Goal: Task Accomplishment & Management: Manage account settings

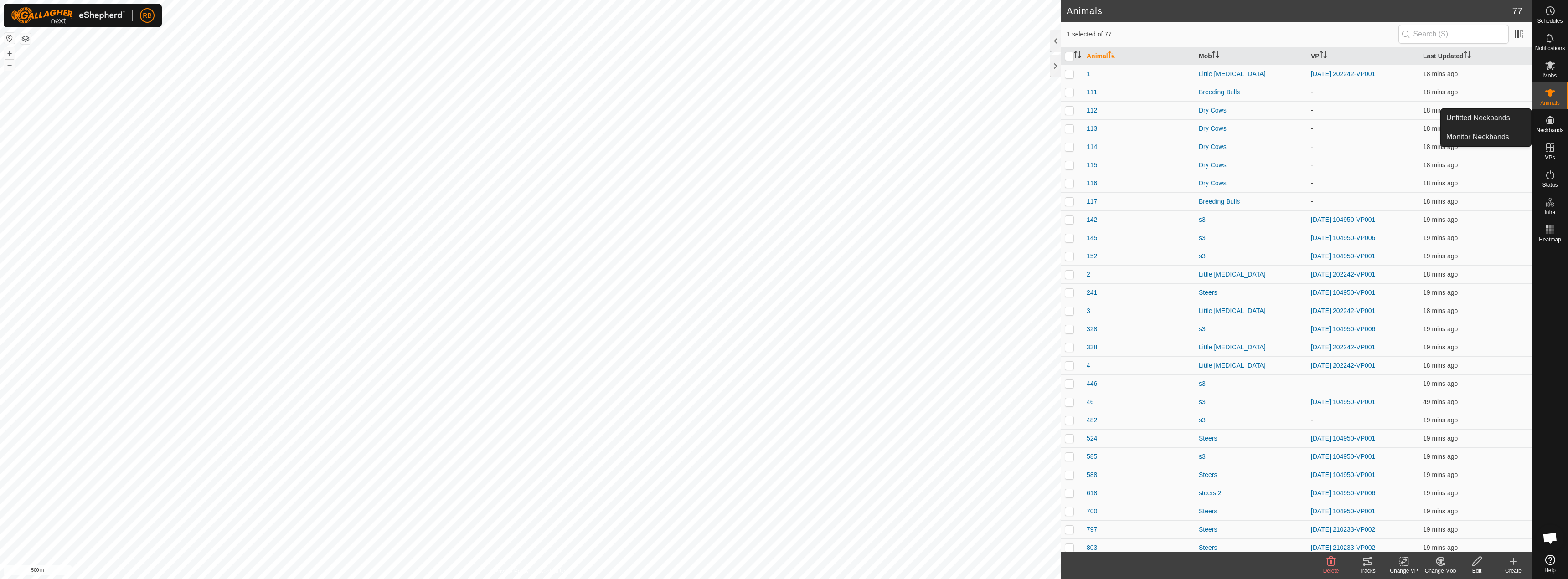
click at [1485, 120] on link "Unfitted Neckbands" at bounding box center [1486, 118] width 90 height 18
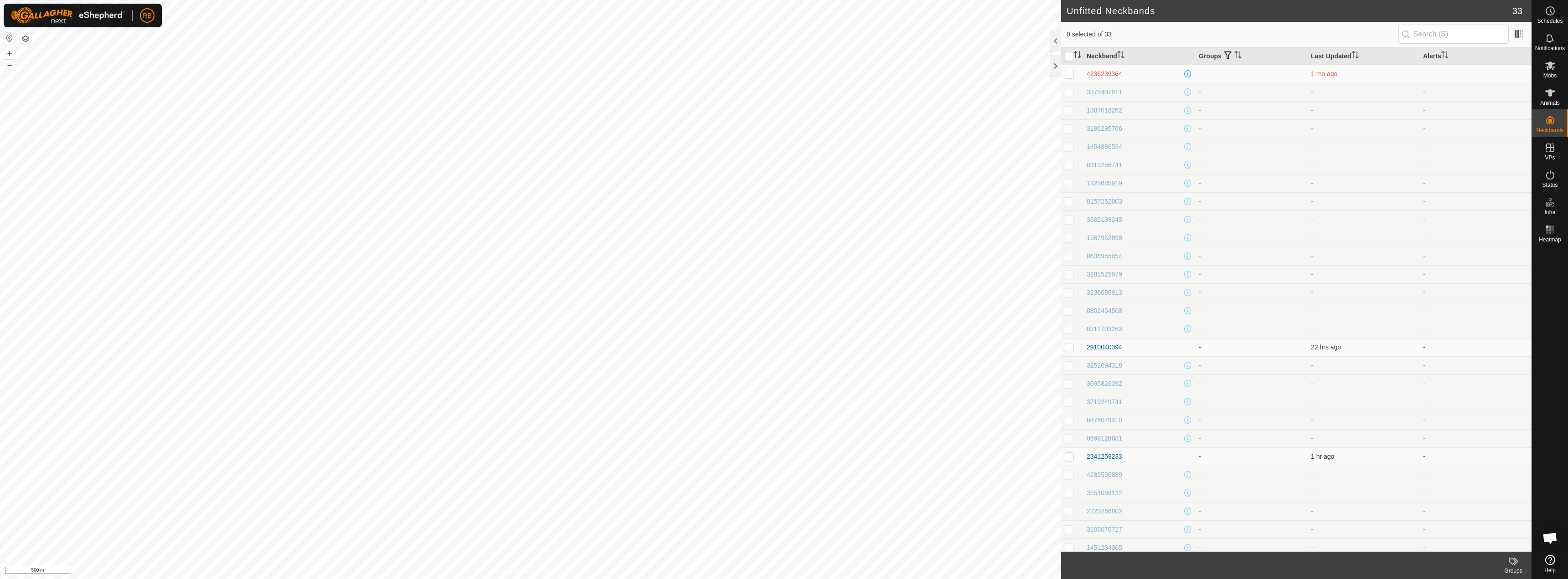
scroll to position [115, 0]
click at [1070, 343] on p-checkbox at bounding box center [1070, 341] width 9 height 7
checkbox input "true"
click at [1100, 343] on div "2341259233" at bounding box center [1104, 342] width 35 height 9
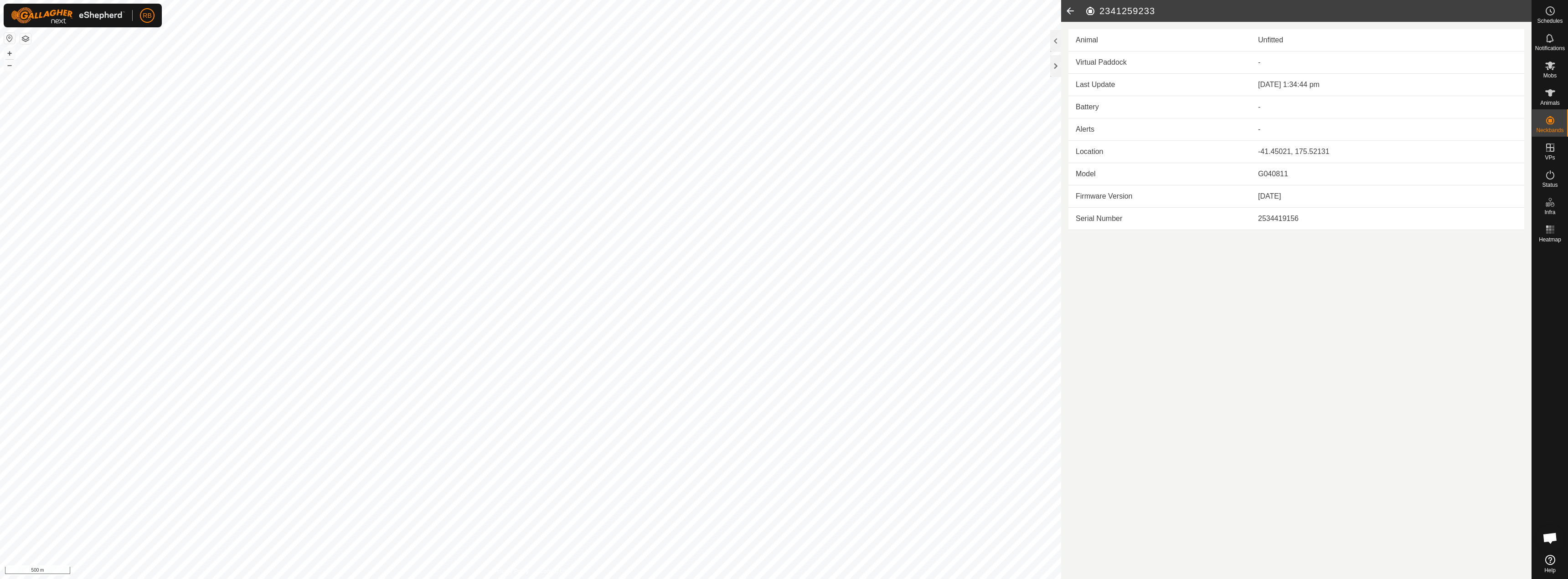
click at [1071, 11] on icon at bounding box center [1070, 11] width 18 height 22
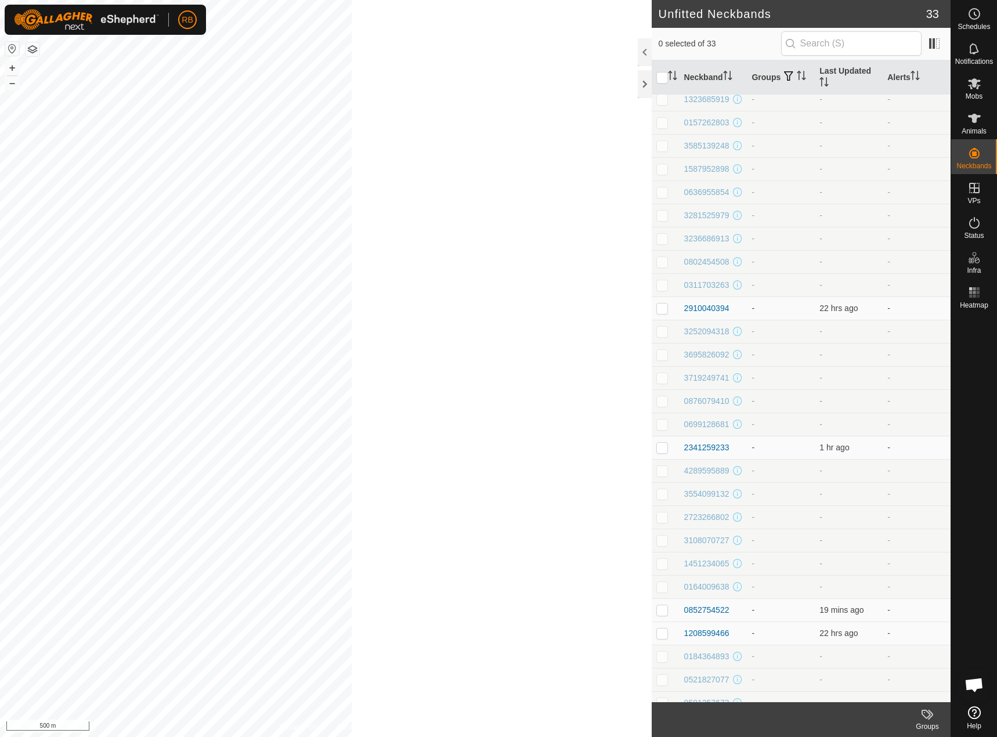
scroll to position [167, 0]
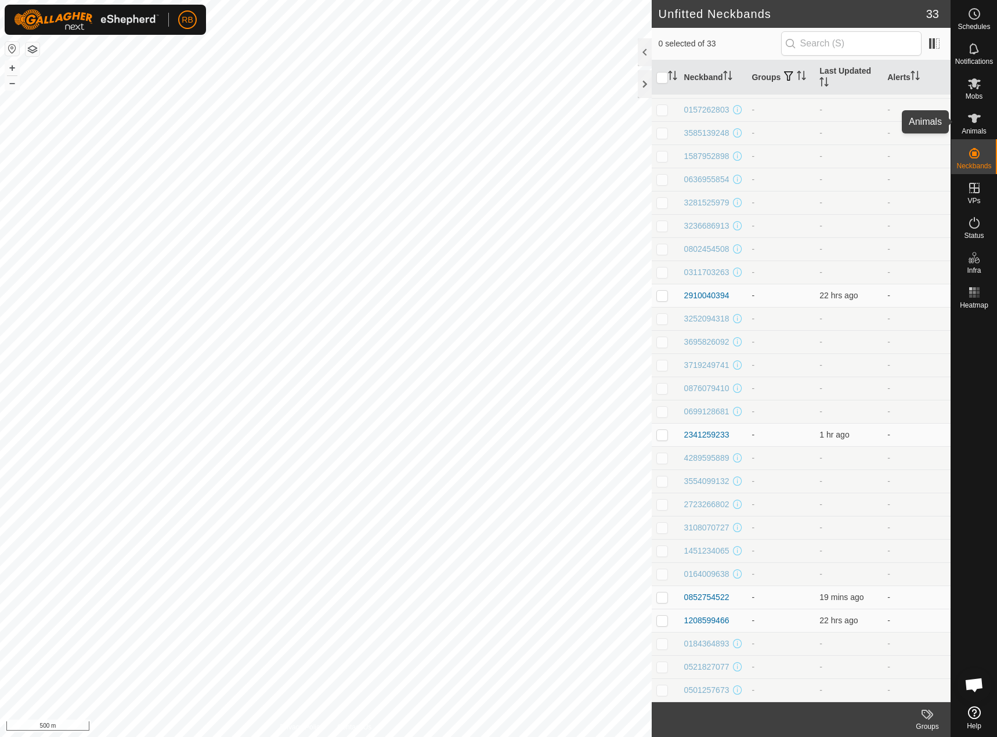
click at [982, 128] on span "Animals" at bounding box center [973, 131] width 25 height 7
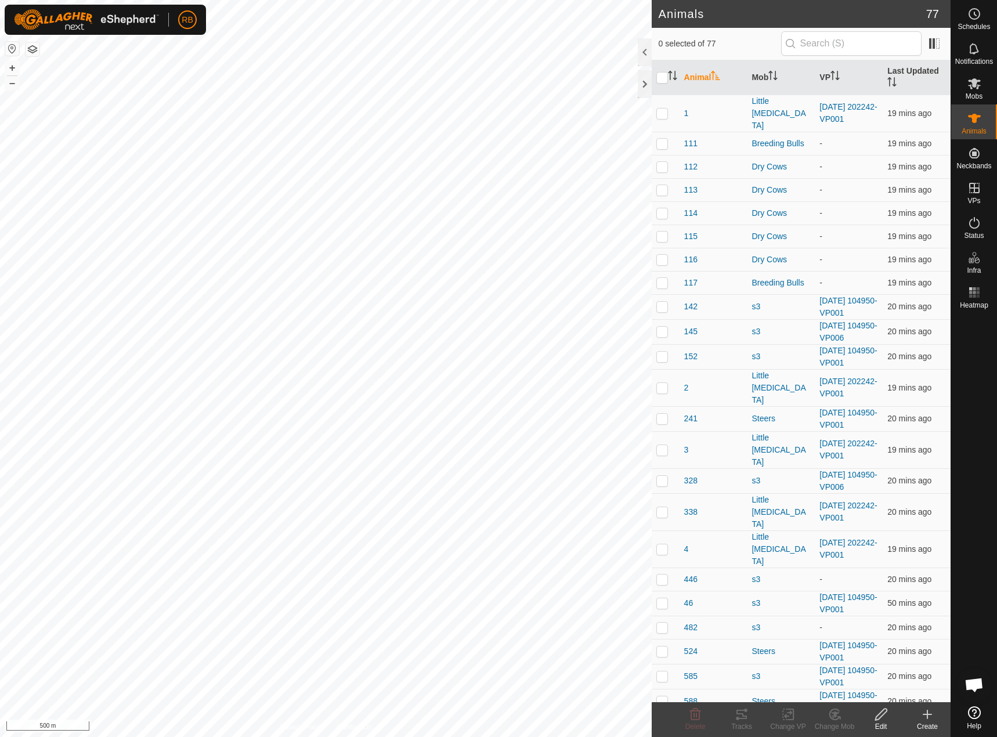
click at [930, 727] on div "Create" at bounding box center [927, 726] width 46 height 10
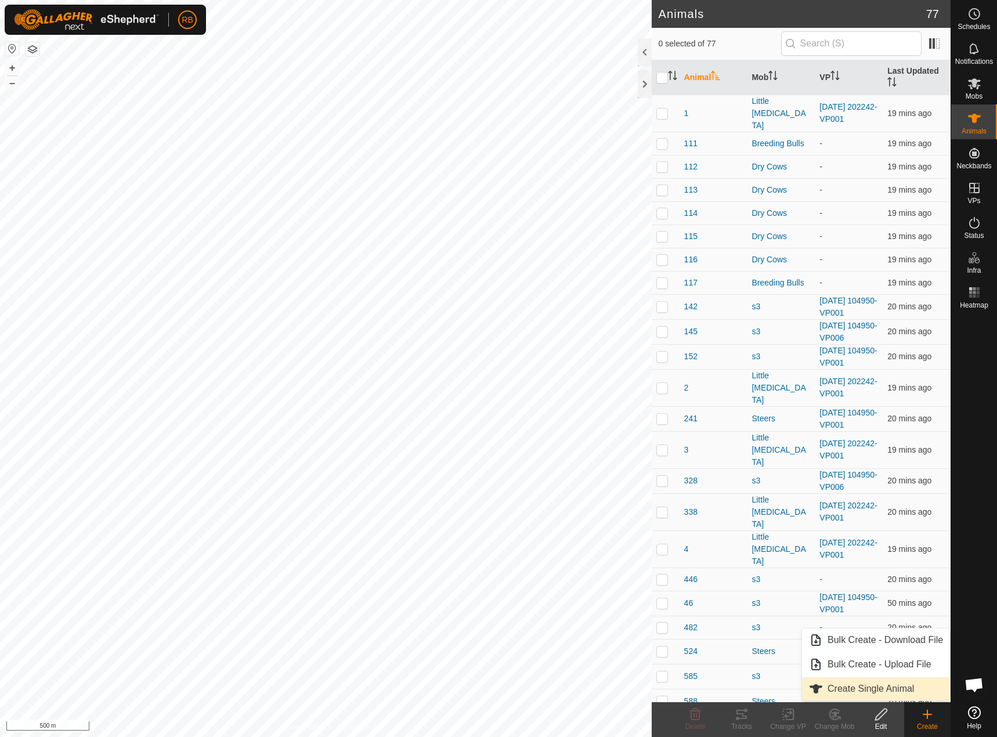
click at [856, 686] on link "Create Single Animal" at bounding box center [876, 688] width 148 height 23
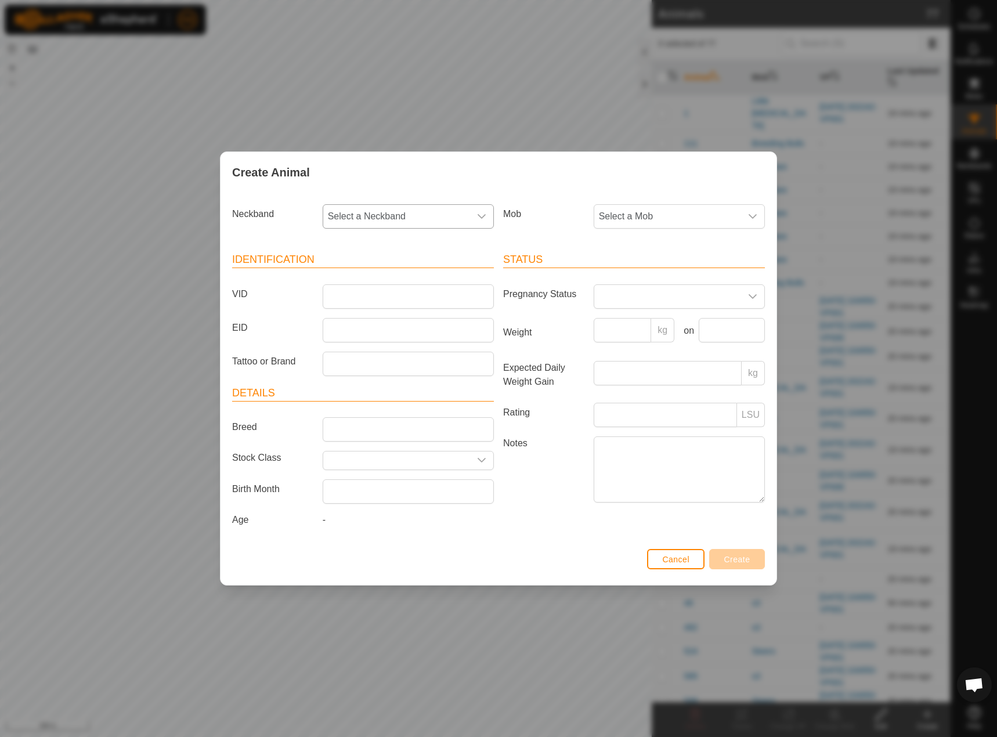
click at [392, 215] on span "Select a Neckband" at bounding box center [396, 216] width 147 height 23
type input "0394"
click at [375, 275] on li "2910040394" at bounding box center [409, 276] width 170 height 23
click at [364, 336] on input "EID" at bounding box center [408, 330] width 171 height 24
type input "118"
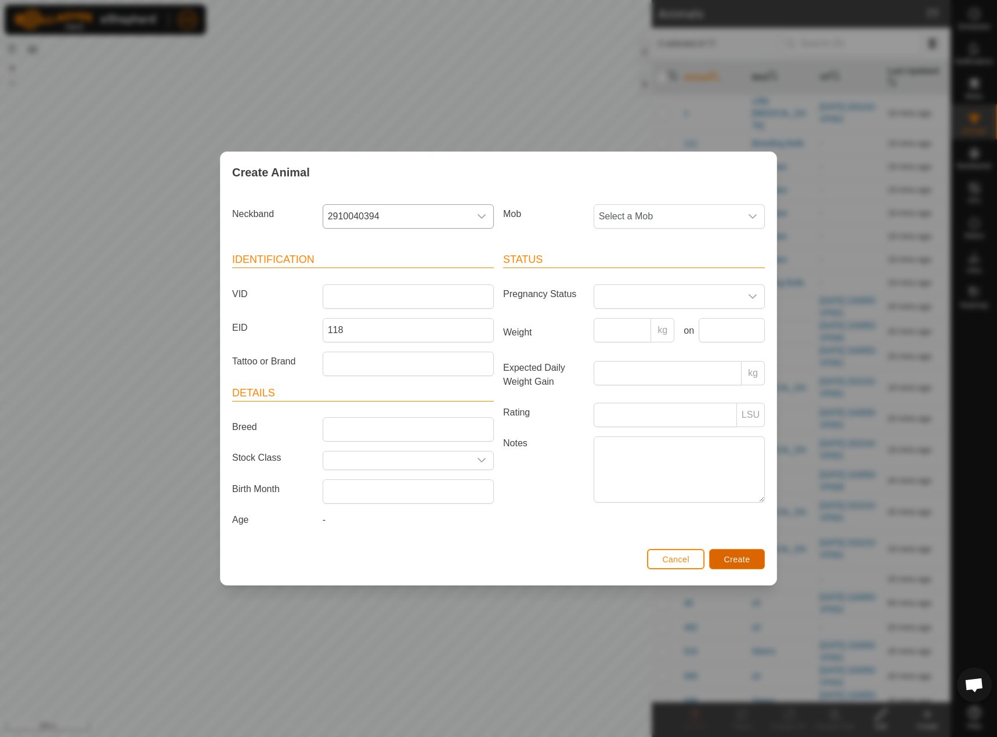
click at [752, 567] on button "Create" at bounding box center [737, 559] width 56 height 20
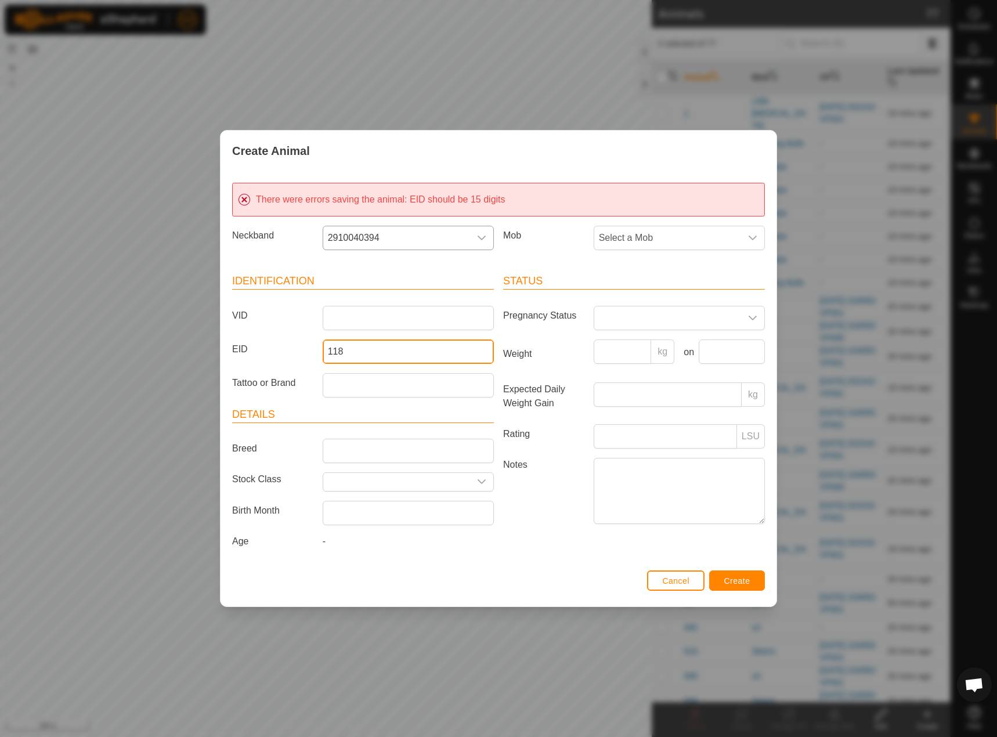
click at [353, 350] on input "118" at bounding box center [408, 351] width 171 height 24
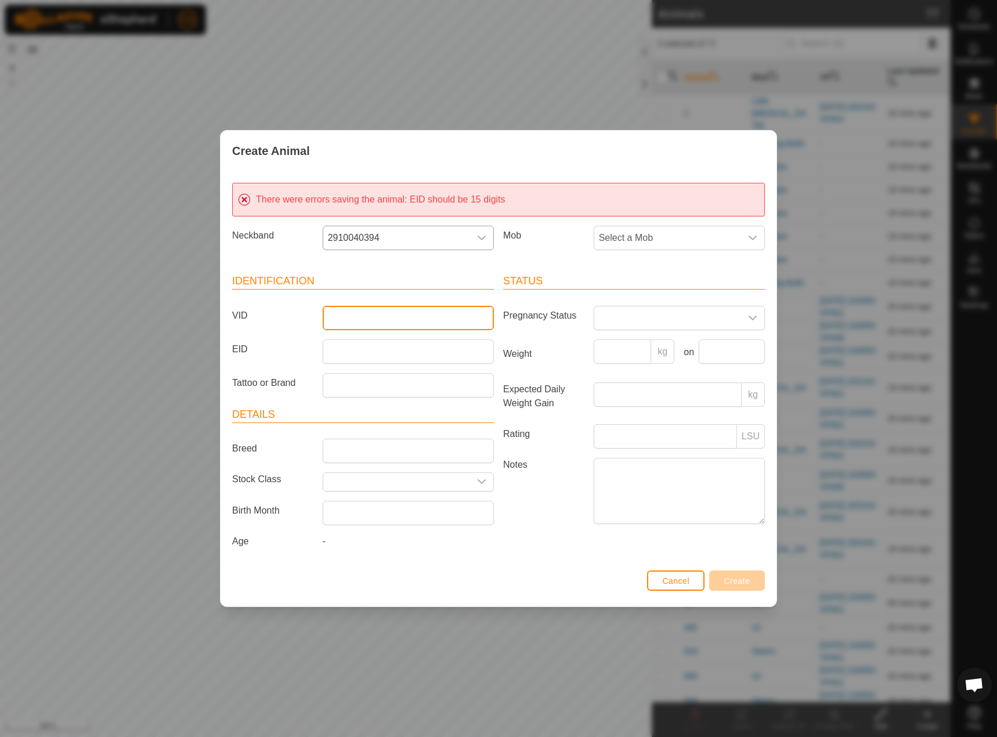
click at [344, 308] on input "VID" at bounding box center [408, 318] width 171 height 24
type input "118"
click at [729, 573] on button "Create" at bounding box center [737, 580] width 56 height 20
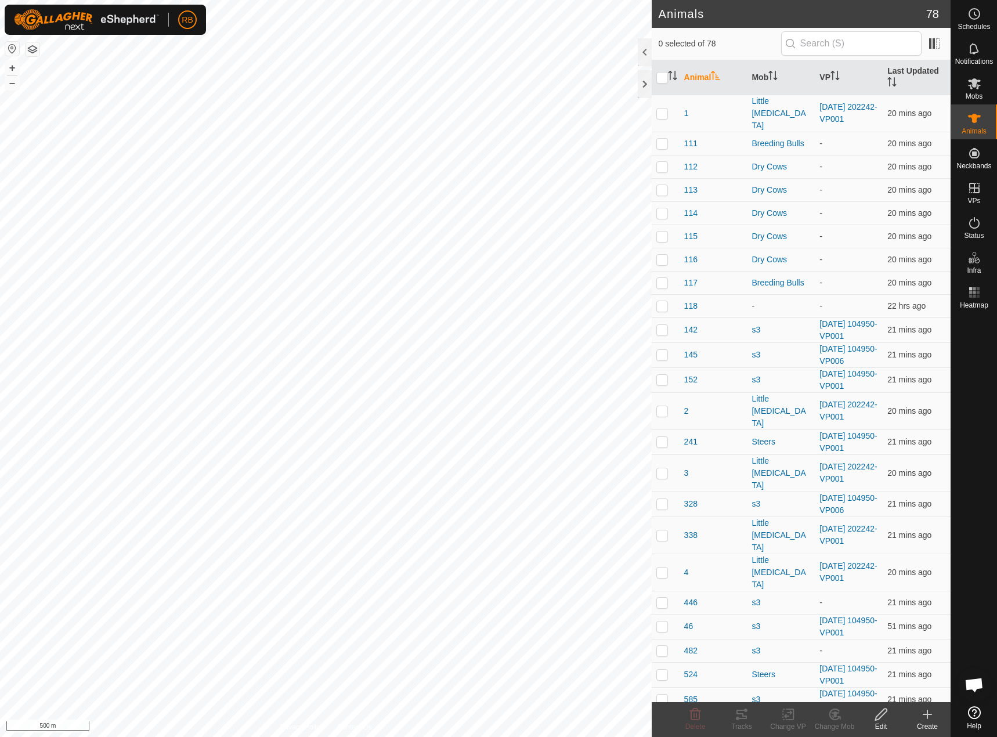
click at [931, 712] on icon at bounding box center [927, 714] width 14 height 14
click at [886, 689] on link "Create Single Animal" at bounding box center [876, 688] width 148 height 23
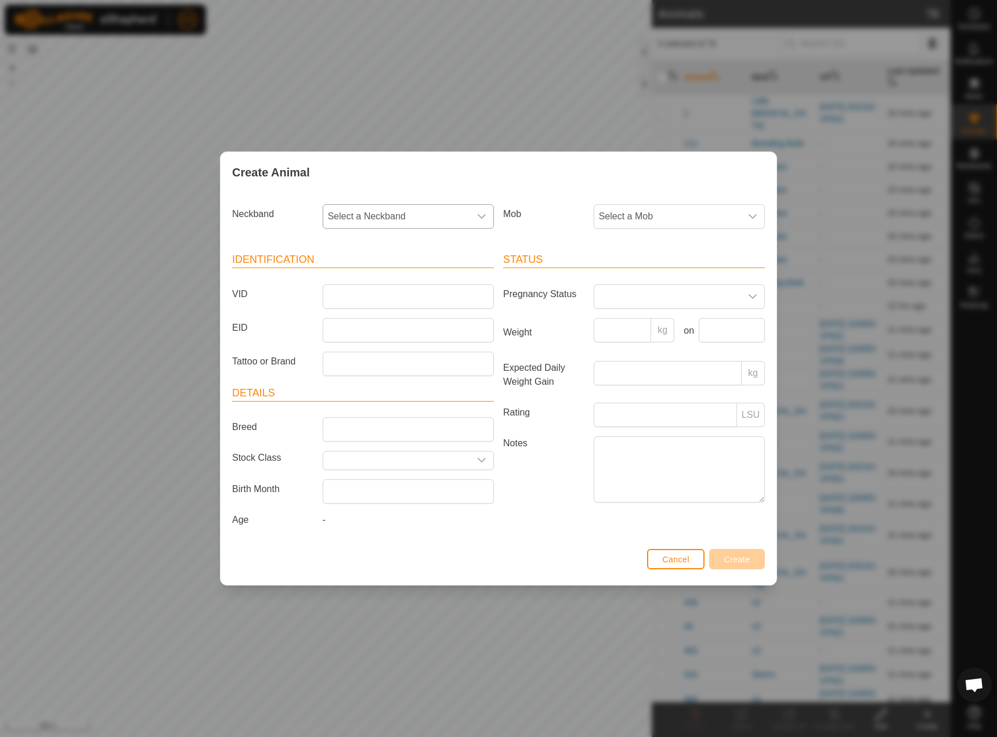
click at [407, 213] on span "Select a Neckband" at bounding box center [396, 216] width 147 height 23
click at [387, 252] on input "text" at bounding box center [409, 248] width 156 height 24
type input "9233"
click at [382, 271] on li "2341259233" at bounding box center [409, 276] width 170 height 23
click at [350, 295] on input "VID" at bounding box center [408, 296] width 171 height 24
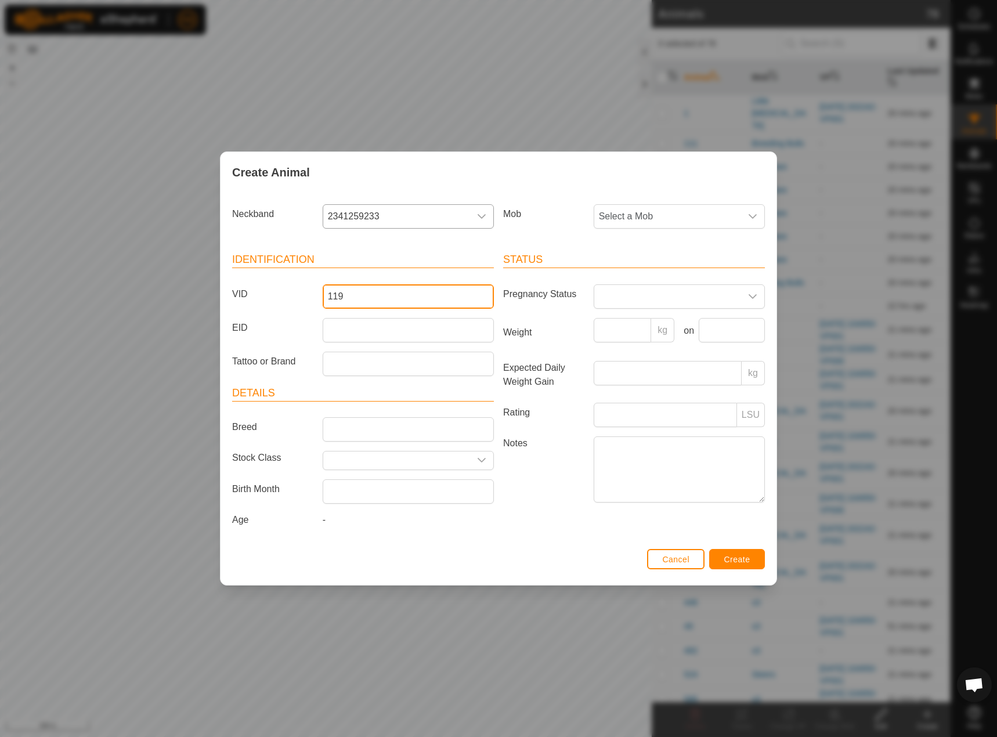
type input "119"
click at [736, 559] on span "Create" at bounding box center [737, 559] width 26 height 9
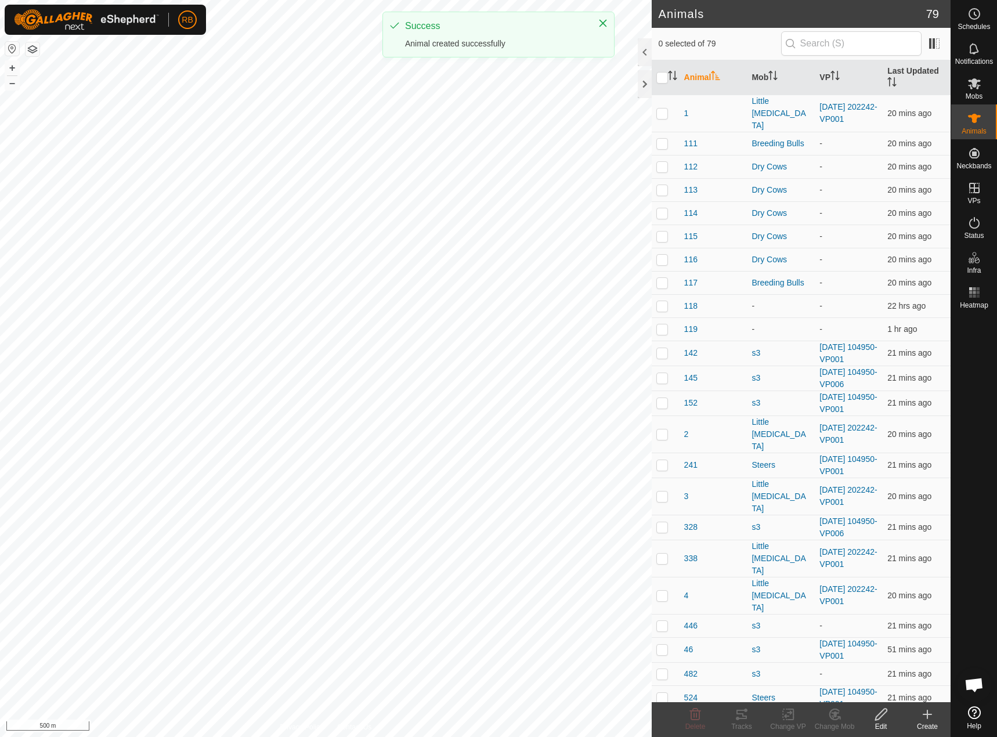
click at [921, 720] on icon at bounding box center [927, 714] width 14 height 14
click at [870, 688] on link "Create Single Animal" at bounding box center [876, 688] width 148 height 23
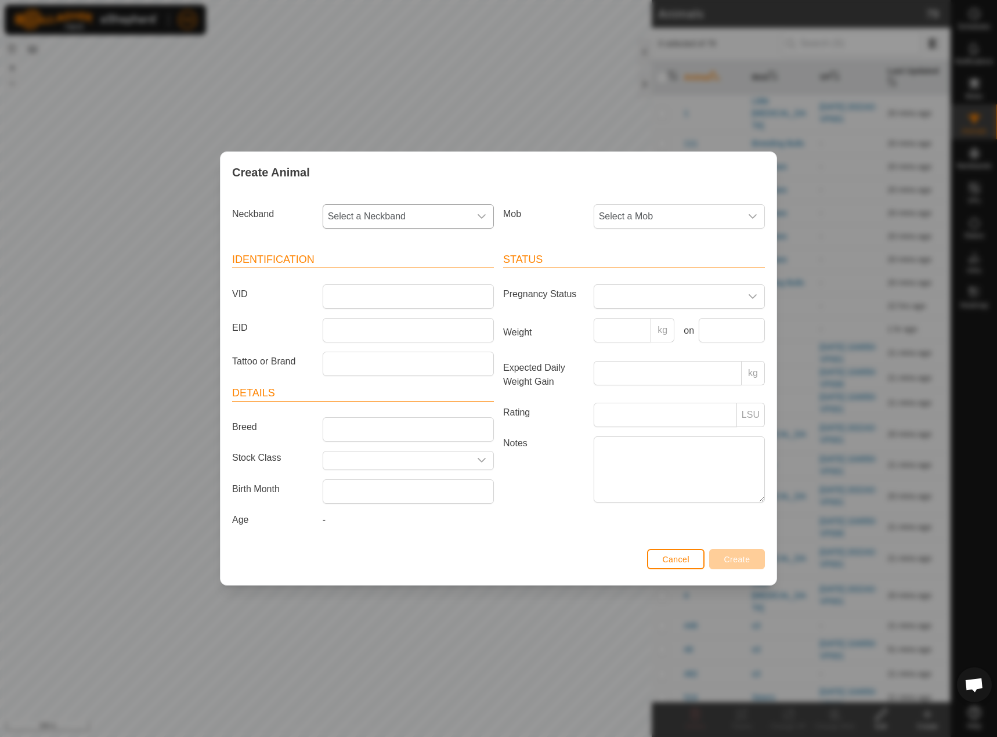
click at [380, 218] on span "Select a Neckband" at bounding box center [396, 216] width 147 height 23
type input "4522"
click at [353, 274] on li "0852754522" at bounding box center [409, 276] width 170 height 23
click at [345, 297] on input "VID" at bounding box center [408, 296] width 171 height 24
type input "120"
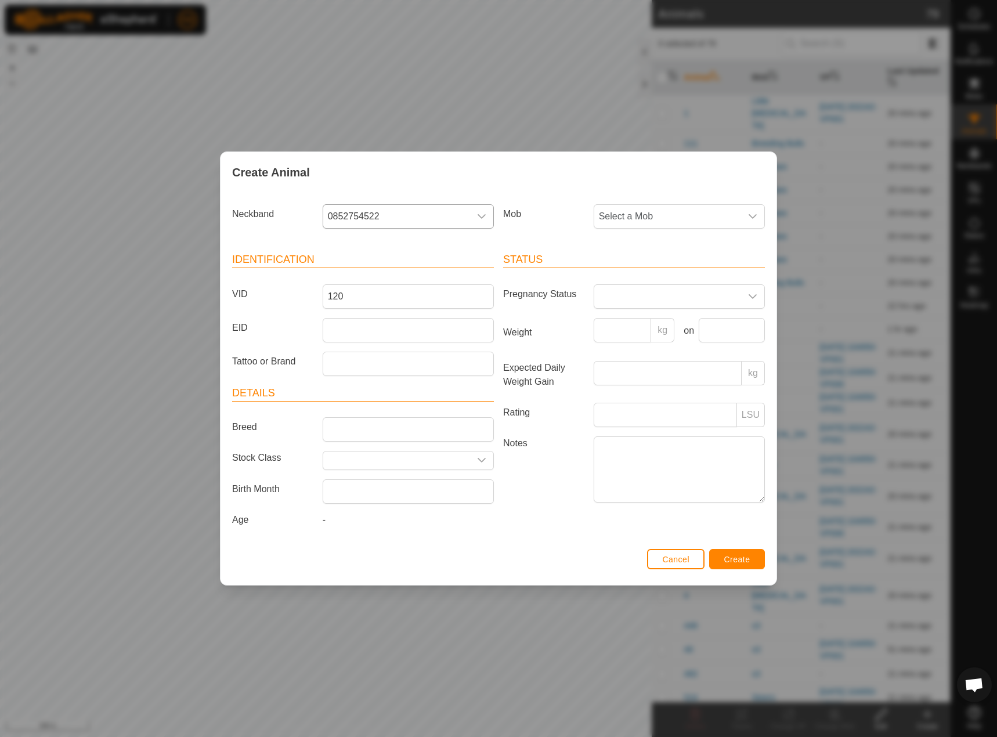
click at [740, 545] on div "Cancel Create" at bounding box center [498, 564] width 556 height 39
click at [730, 555] on span "Create" at bounding box center [737, 559] width 26 height 9
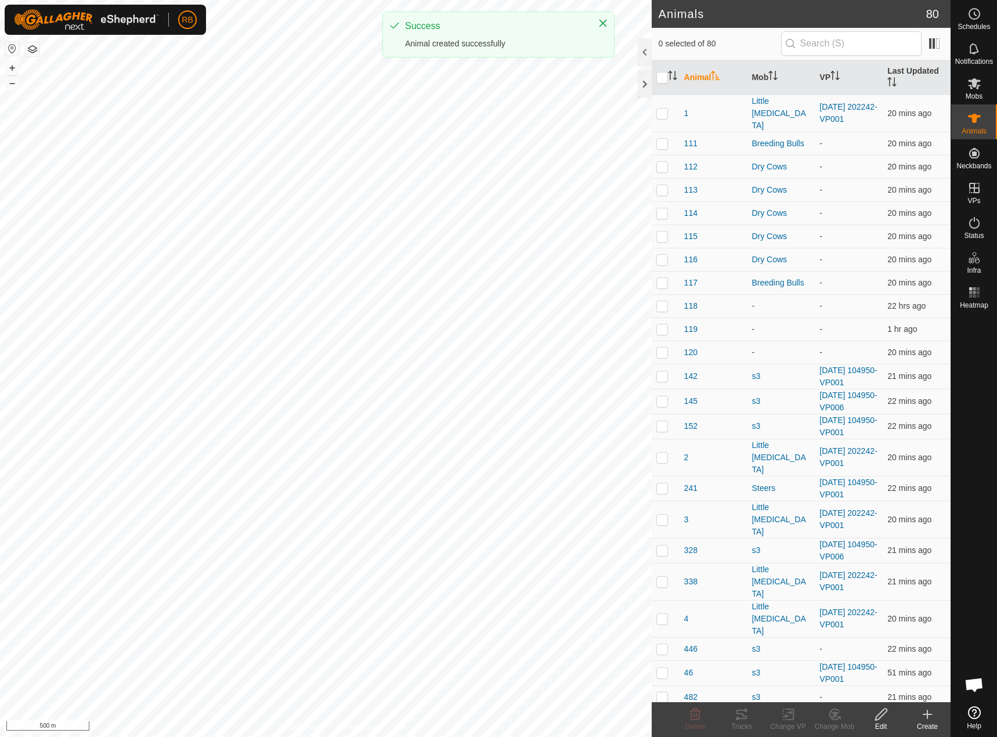
click at [935, 721] on div "Create" at bounding box center [927, 726] width 46 height 10
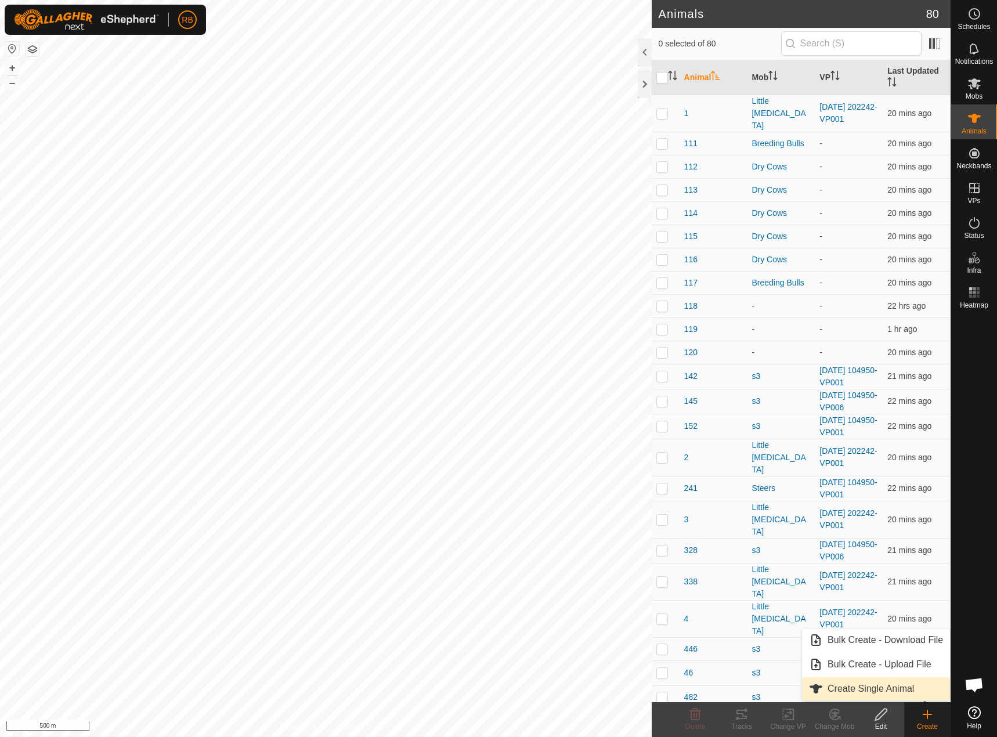
click at [878, 684] on link "Create Single Animal" at bounding box center [876, 688] width 148 height 23
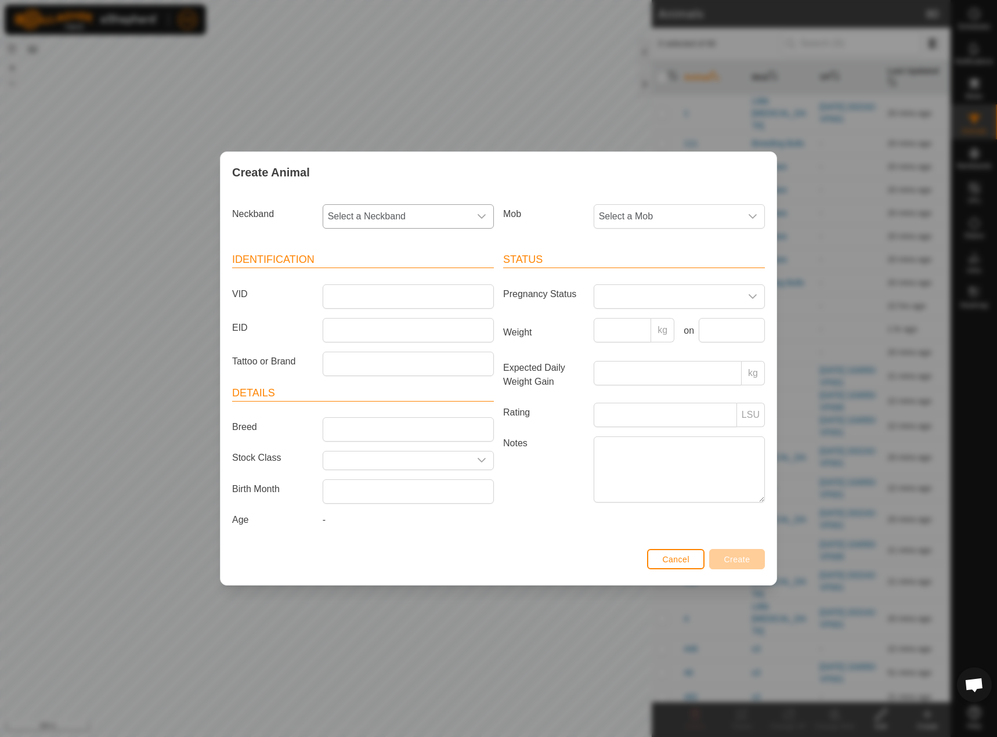
click at [371, 214] on span "Select a Neckband" at bounding box center [396, 216] width 147 height 23
type input "9466"
click at [381, 274] on li "1208599466" at bounding box center [409, 276] width 170 height 23
click at [357, 306] on input "VID" at bounding box center [408, 296] width 171 height 24
type input "121"
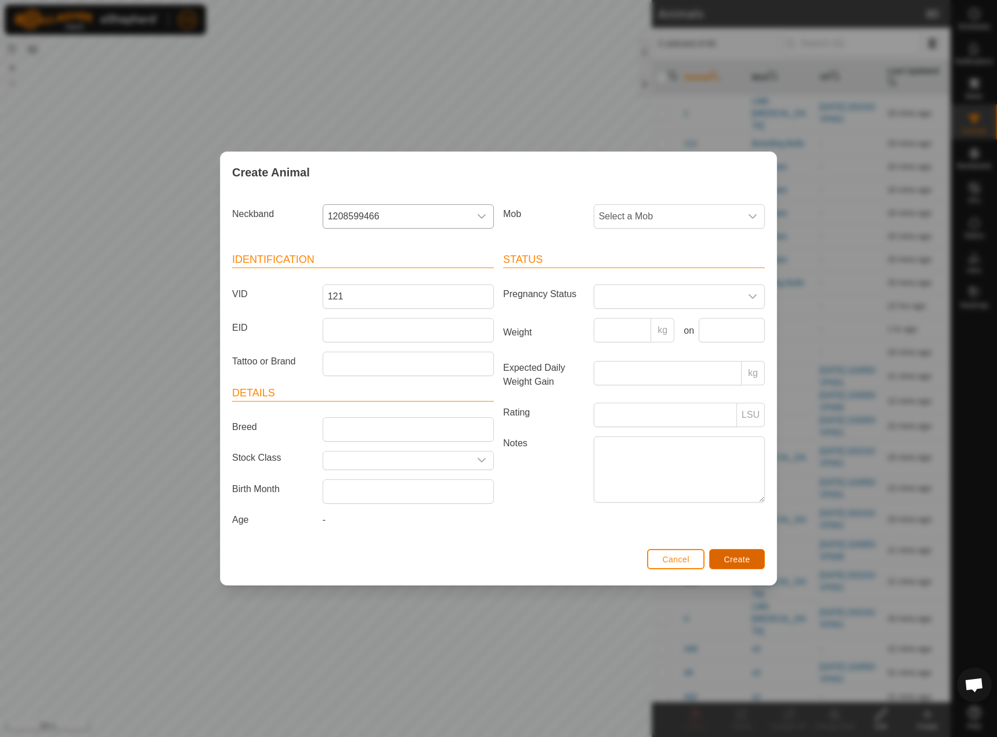
click at [742, 563] on span "Create" at bounding box center [737, 559] width 26 height 9
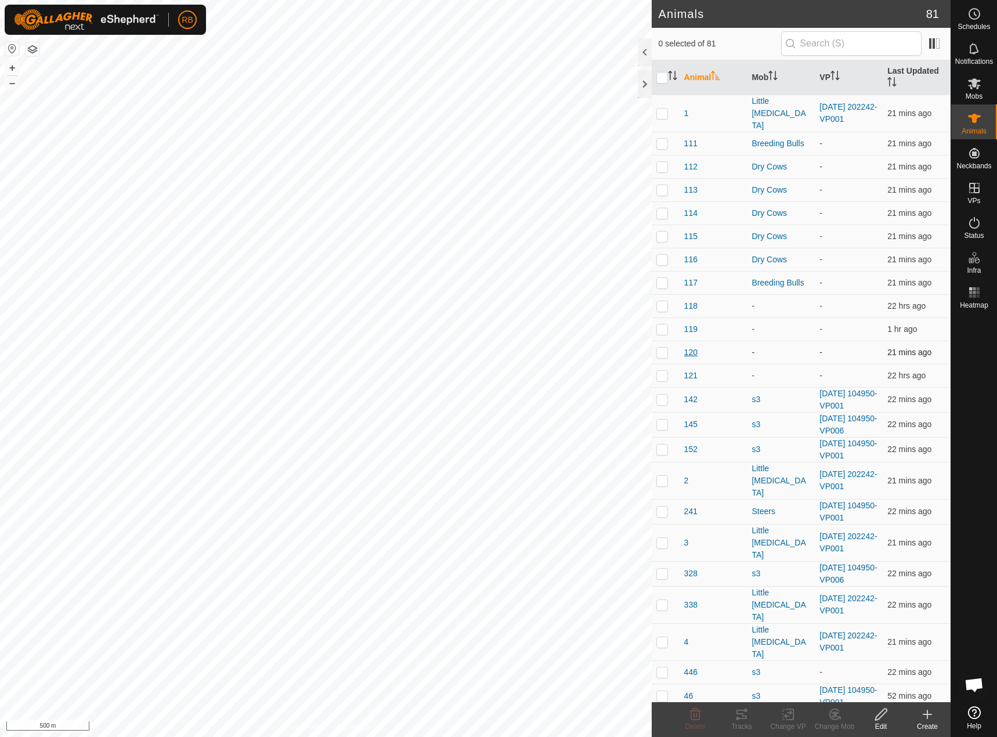
click at [693, 346] on span "120" at bounding box center [690, 352] width 13 height 12
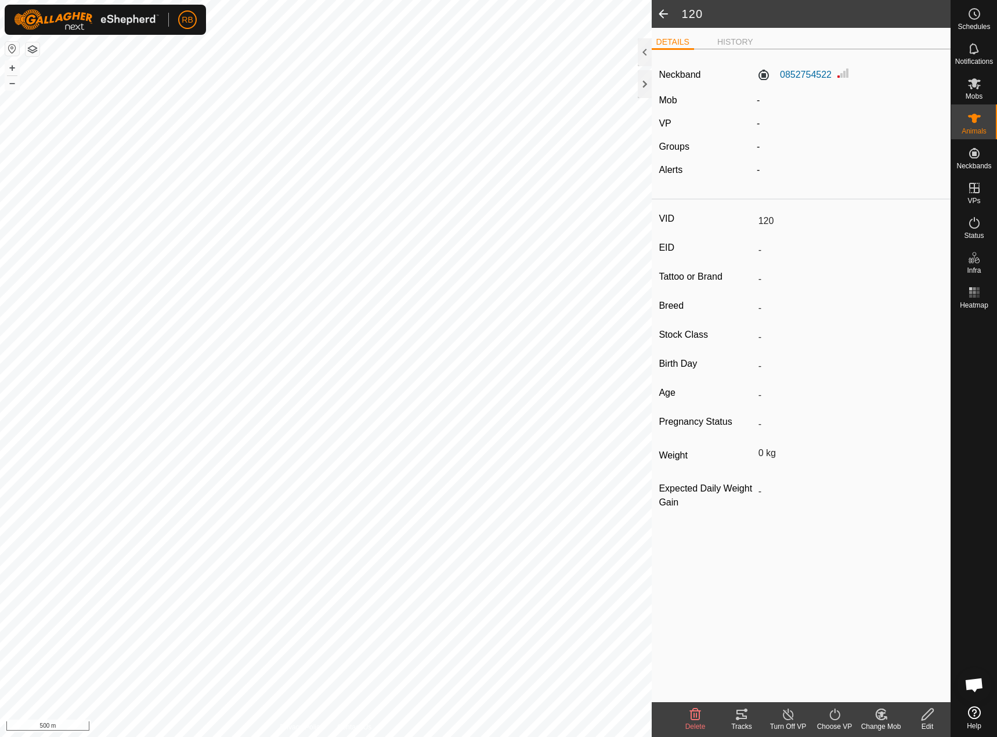
click at [658, 13] on span at bounding box center [662, 14] width 23 height 28
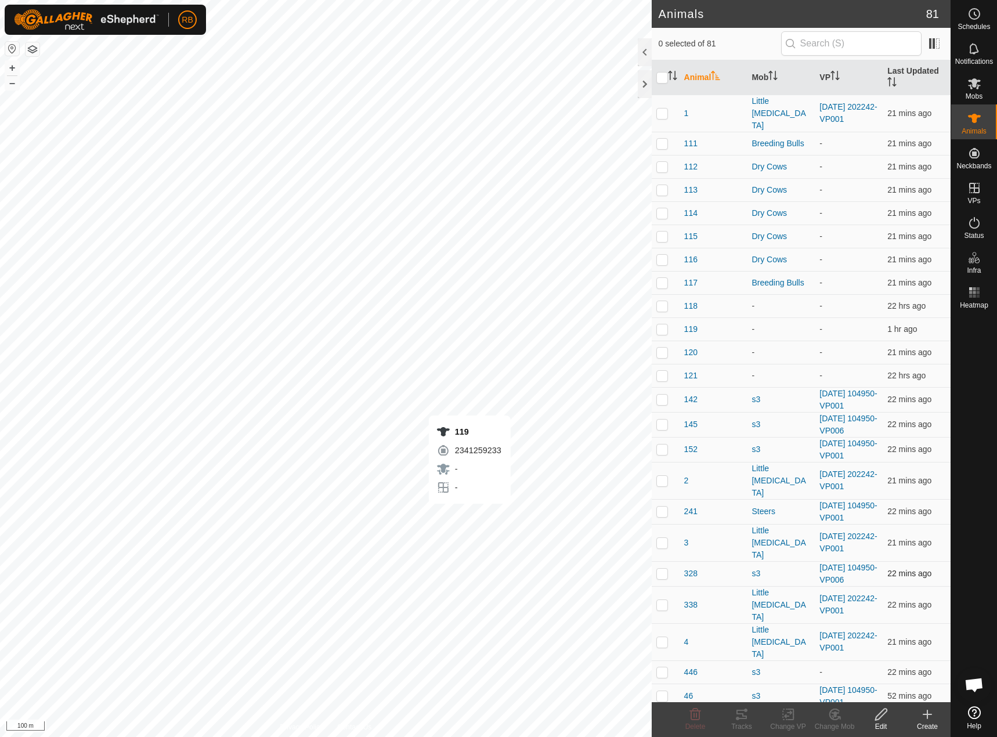
checkbox input "true"
click at [925, 710] on icon at bounding box center [927, 714] width 14 height 14
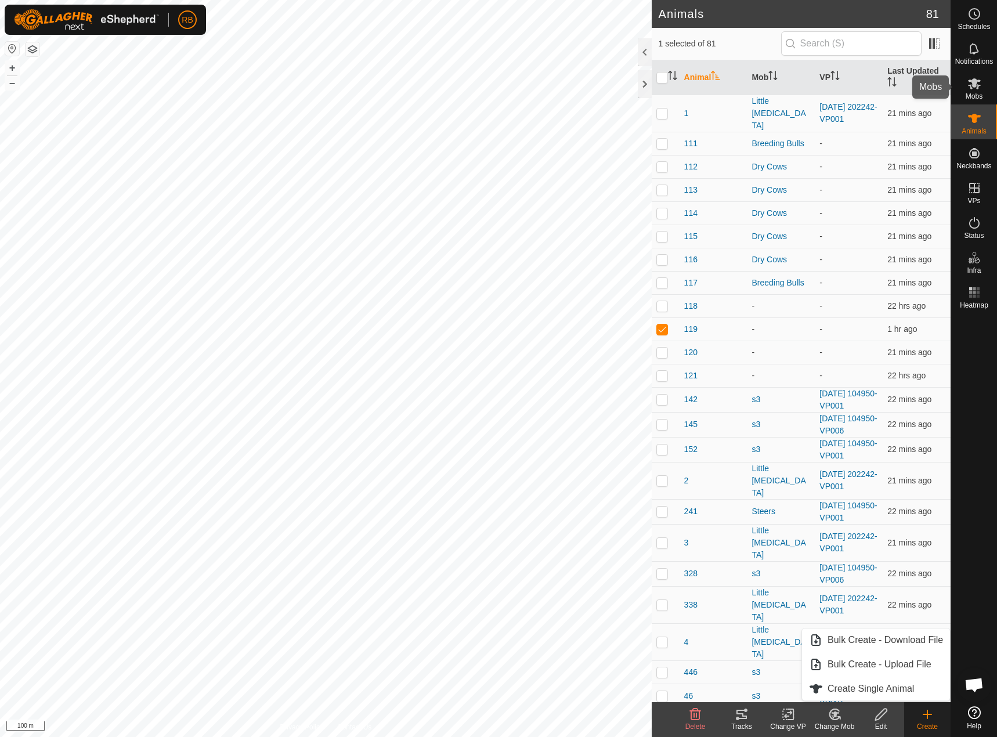
click at [969, 81] on icon at bounding box center [974, 83] width 13 height 11
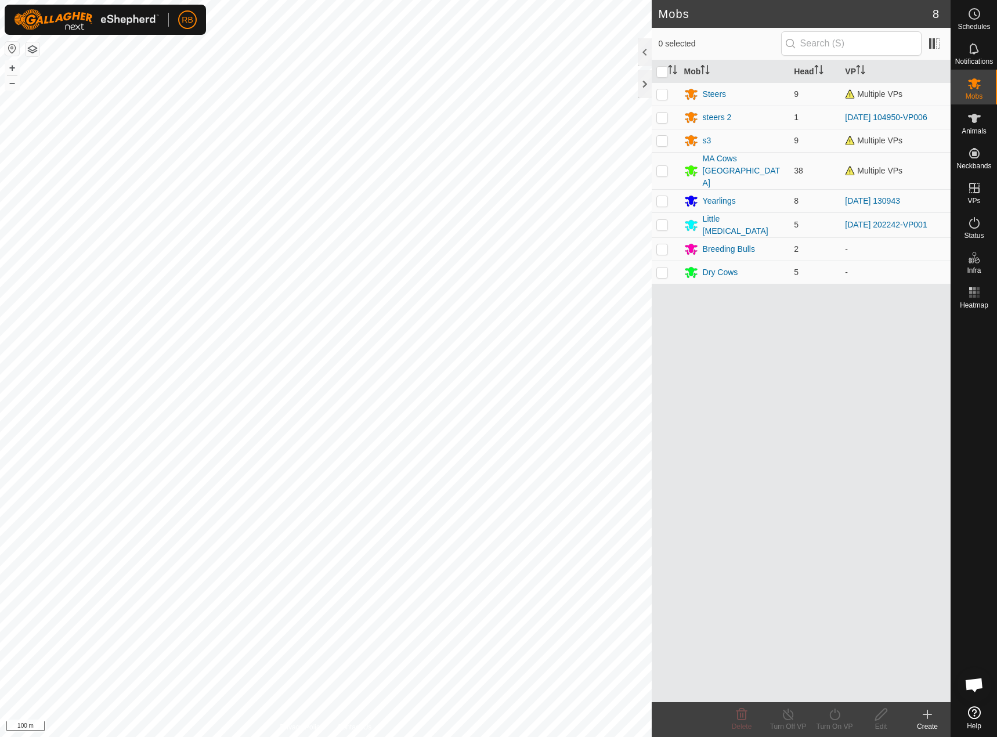
click at [930, 719] on icon at bounding box center [927, 714] width 14 height 14
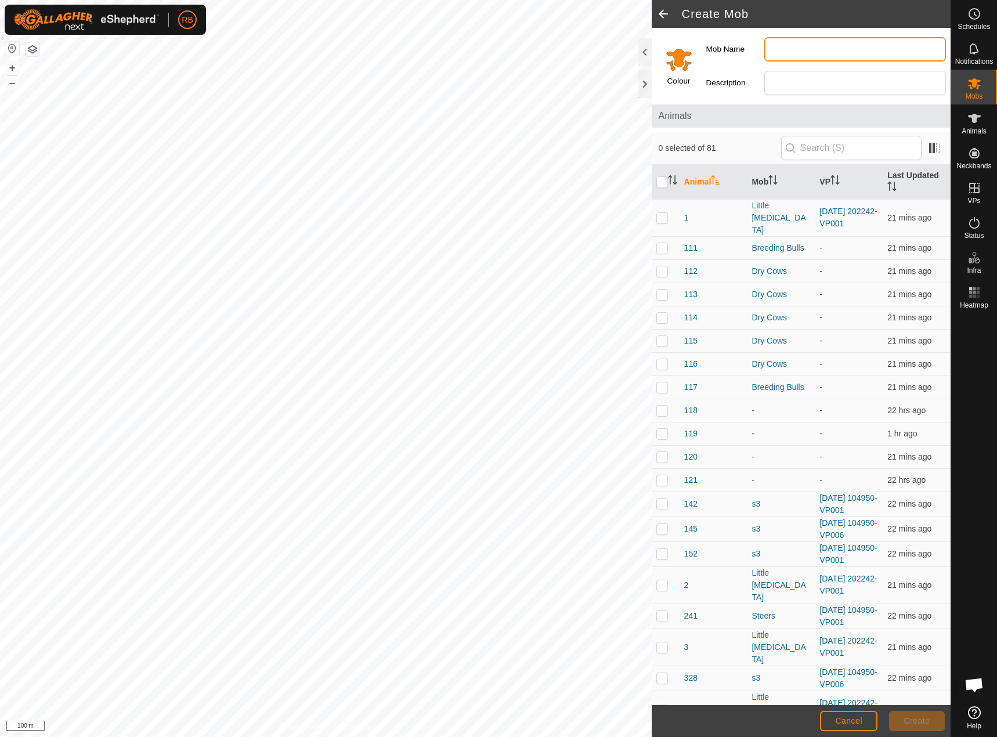
click at [808, 51] on input "Mob Name" at bounding box center [855, 49] width 182 height 24
type input "Little [MEDICAL_DATA] Mb2"
click at [685, 64] on input "Select a color" at bounding box center [679, 59] width 28 height 28
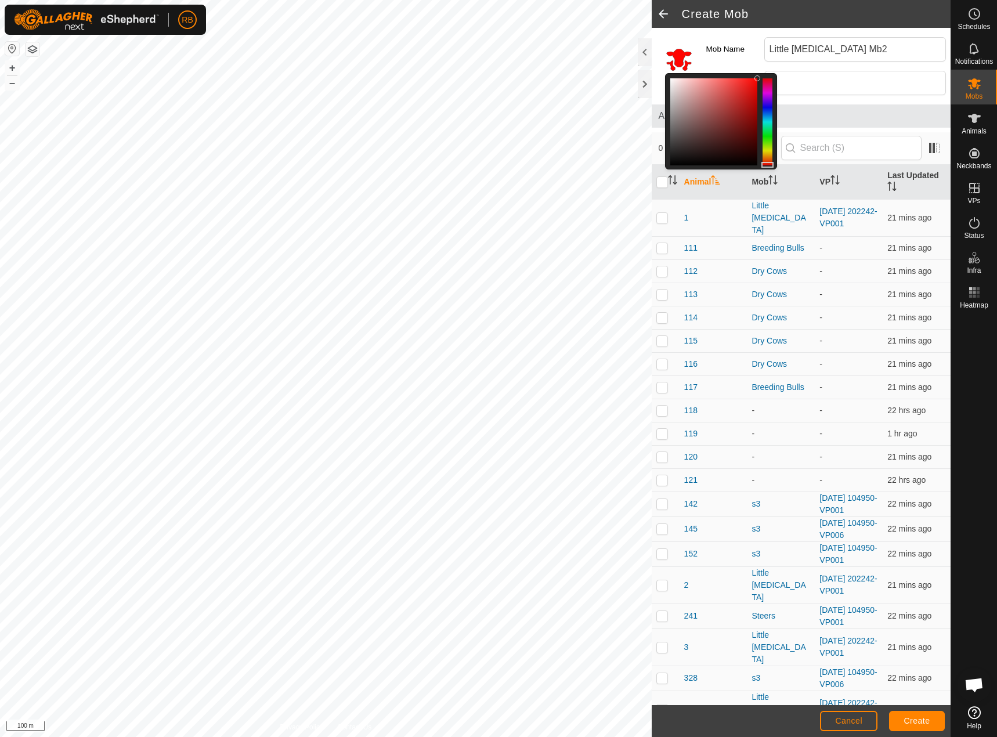
drag, startPoint x: 767, startPoint y: 158, endPoint x: 766, endPoint y: 165, distance: 7.1
click at [766, 165] on div at bounding box center [767, 165] width 12 height 6
click at [923, 721] on span "Create" at bounding box center [917, 720] width 26 height 9
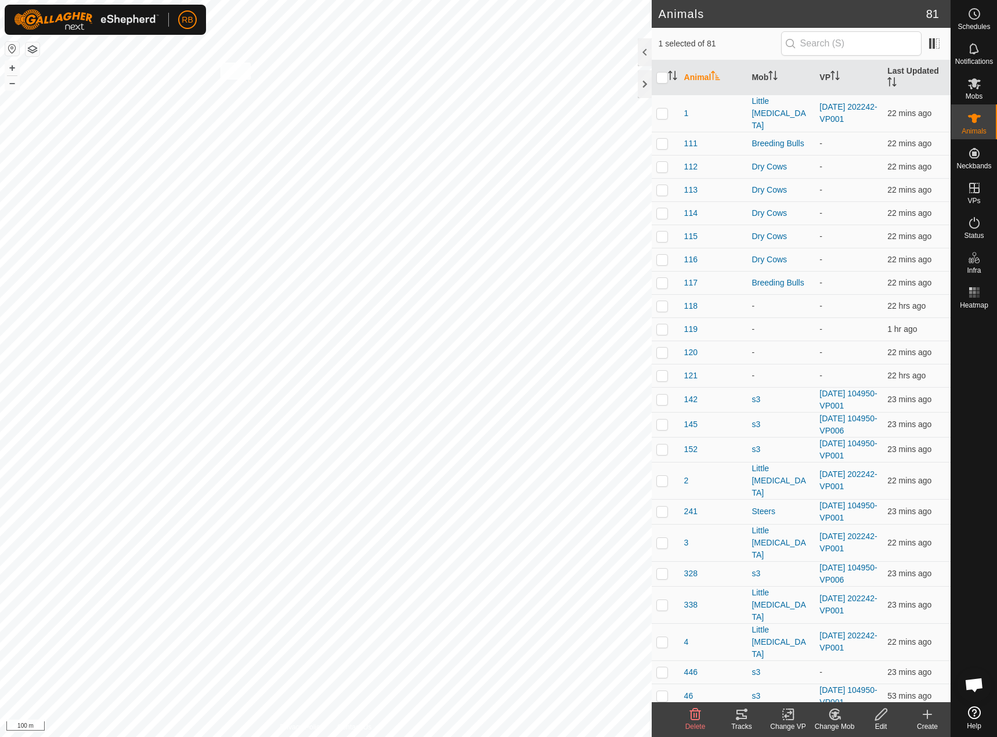
checkbox input "true"
click at [829, 718] on icon at bounding box center [834, 714] width 15 height 14
click at [857, 668] on link "Choose Mob..." at bounding box center [869, 664] width 115 height 23
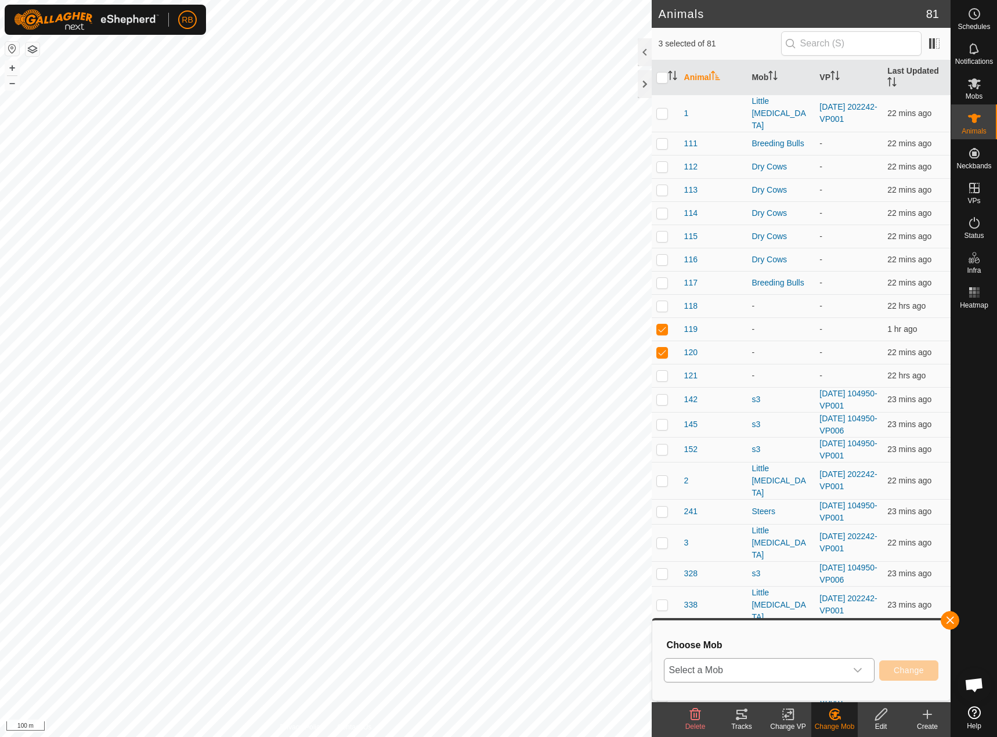
click at [813, 673] on span "Select a Mob" at bounding box center [755, 669] width 182 height 23
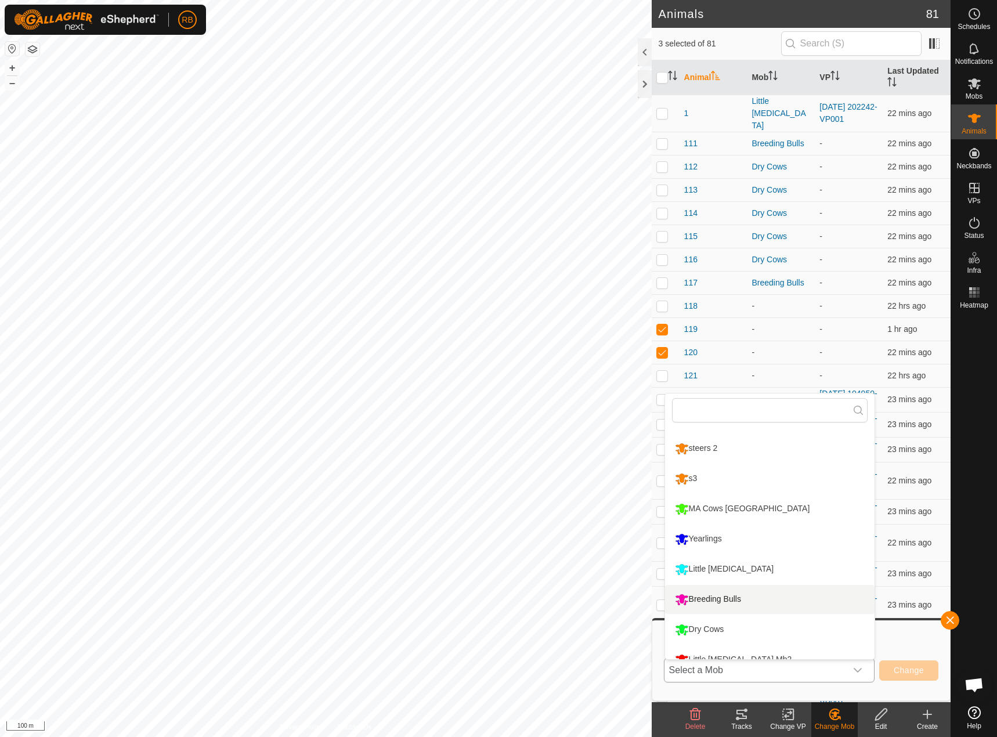
scroll to position [38, 0]
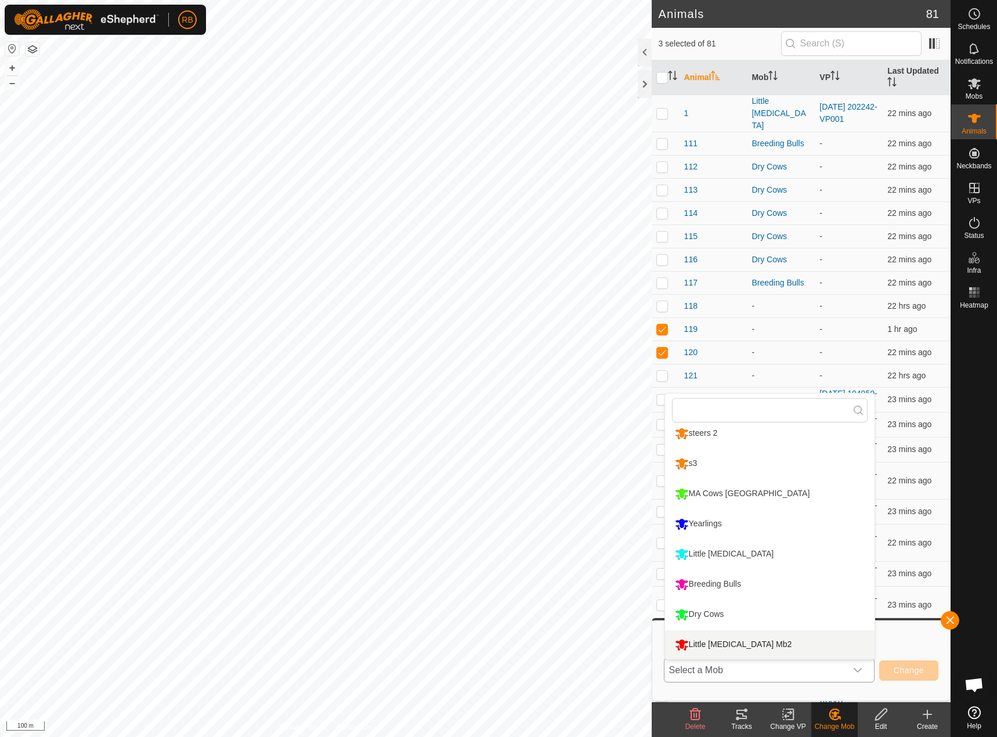
click at [726, 643] on li "Little [MEDICAL_DATA] Mb2" at bounding box center [769, 644] width 209 height 29
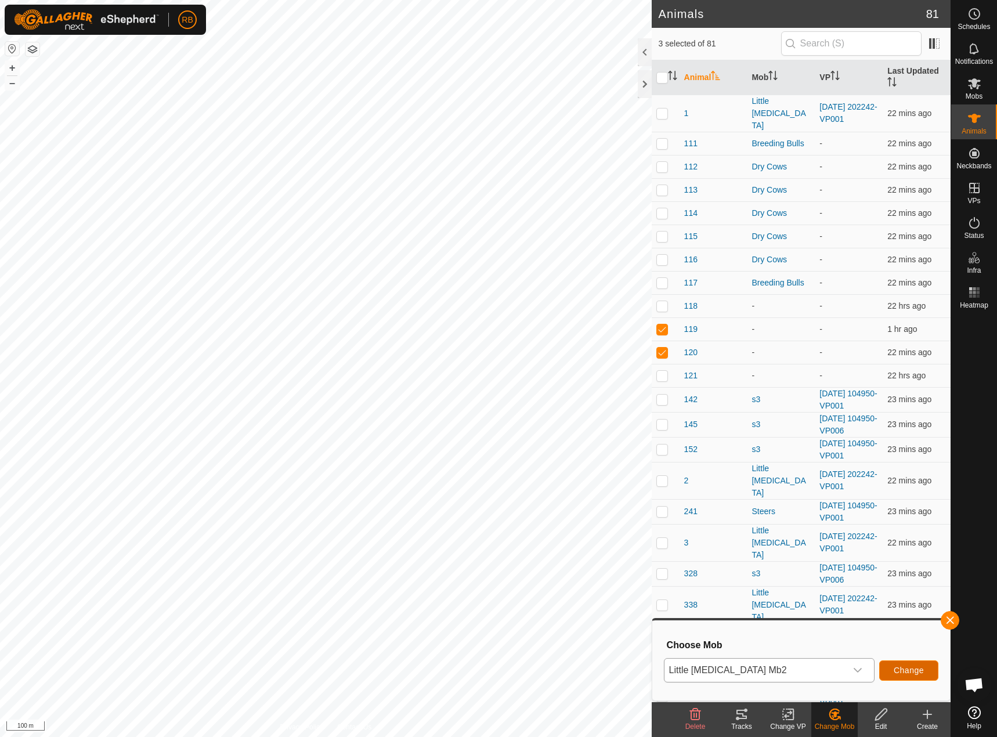
click at [915, 673] on span "Change" at bounding box center [908, 669] width 30 height 9
checkbox input "false"
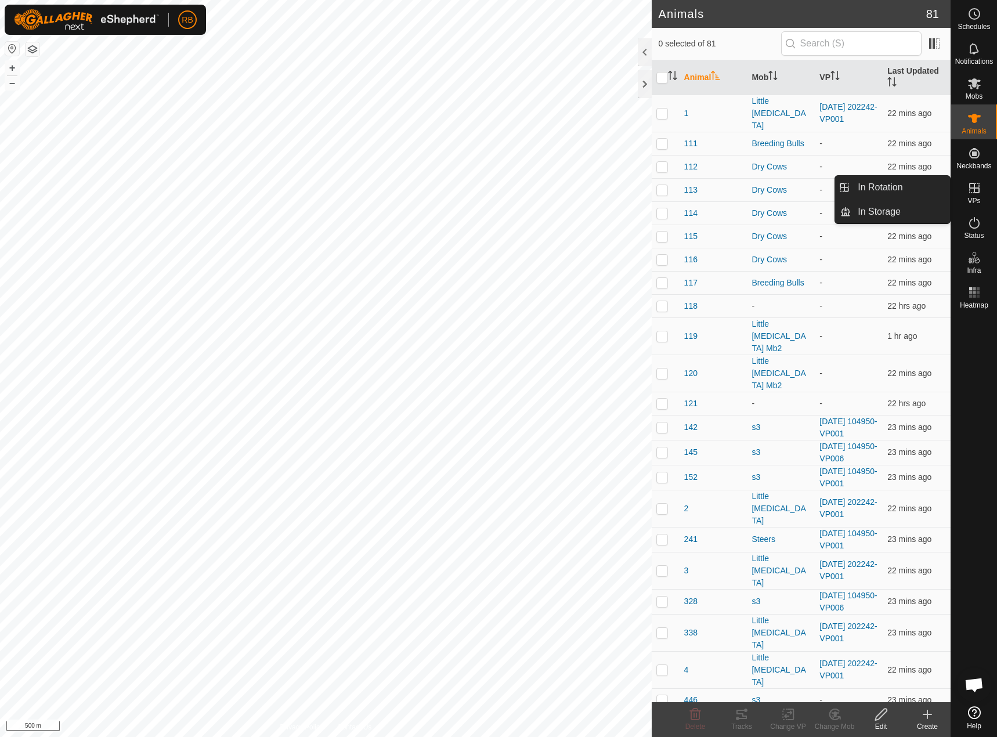
click at [981, 200] on div "VPs" at bounding box center [974, 191] width 46 height 35
click at [873, 192] on link "In Rotation" at bounding box center [899, 187] width 99 height 23
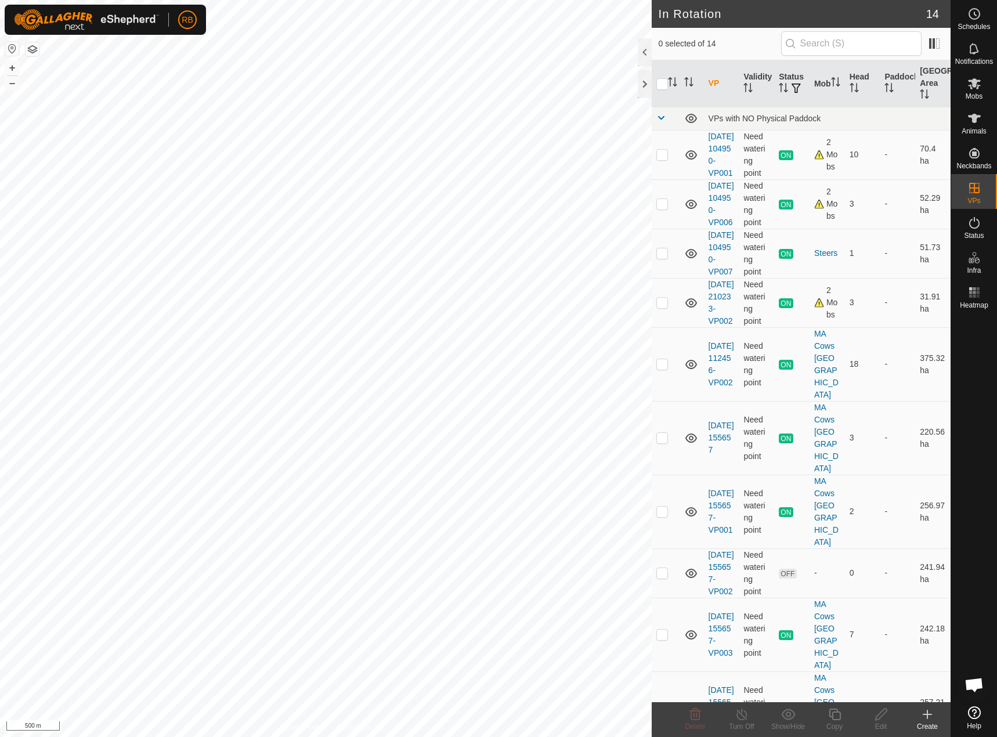
click at [930, 725] on div "Create" at bounding box center [927, 726] width 46 height 10
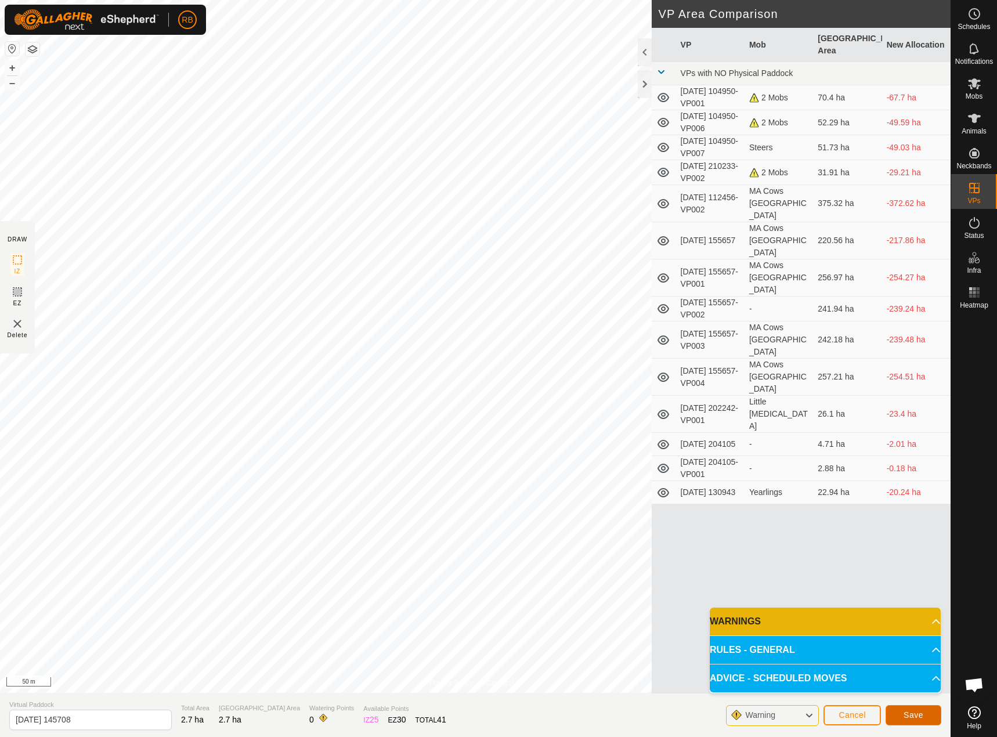
click at [907, 710] on span "Save" at bounding box center [913, 714] width 20 height 9
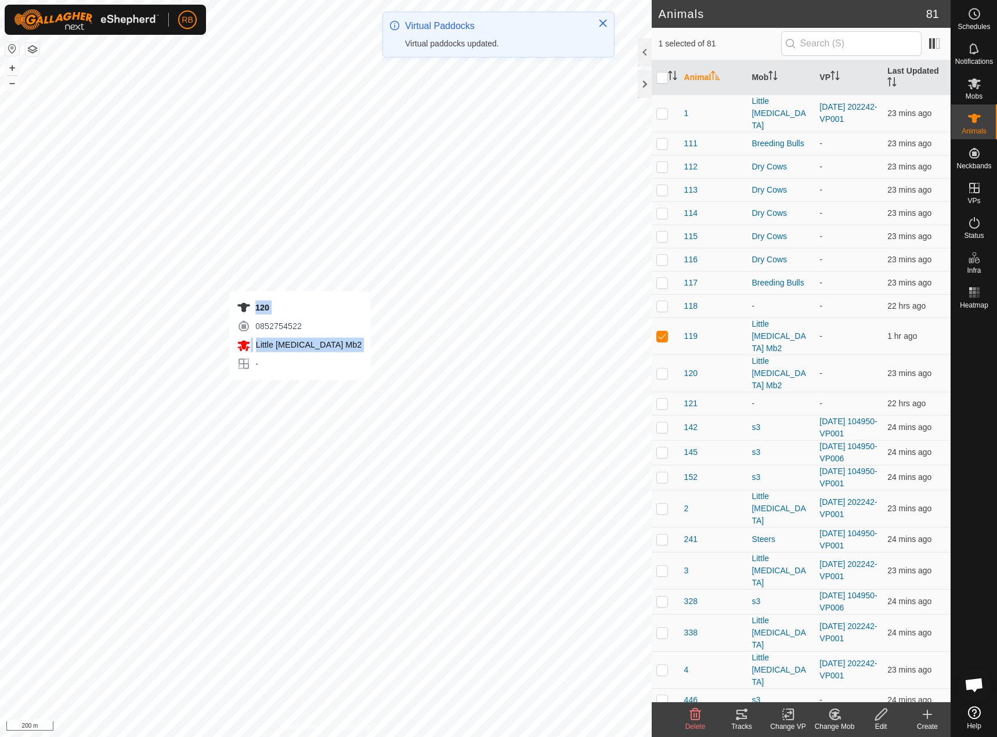
click at [300, 391] on div "120 0852754522 Little [MEDICAL_DATA] Mb2 - + – ⇧ i 200 m" at bounding box center [325, 368] width 651 height 737
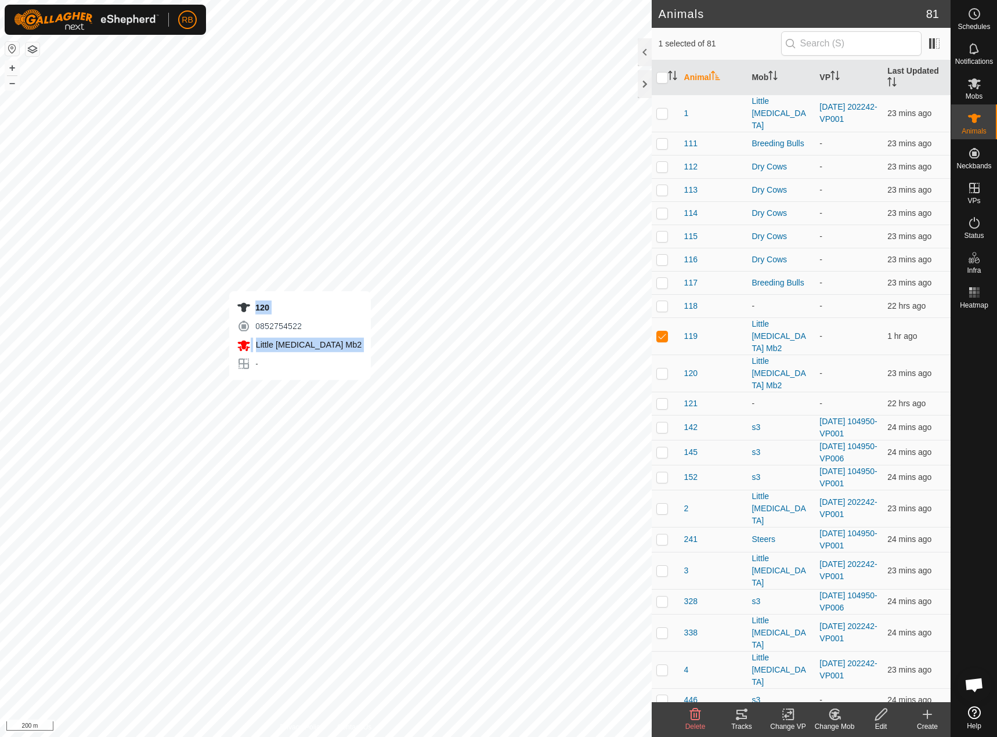
checkbox input "true"
click at [798, 719] on change-vp-svg-icon at bounding box center [788, 714] width 46 height 14
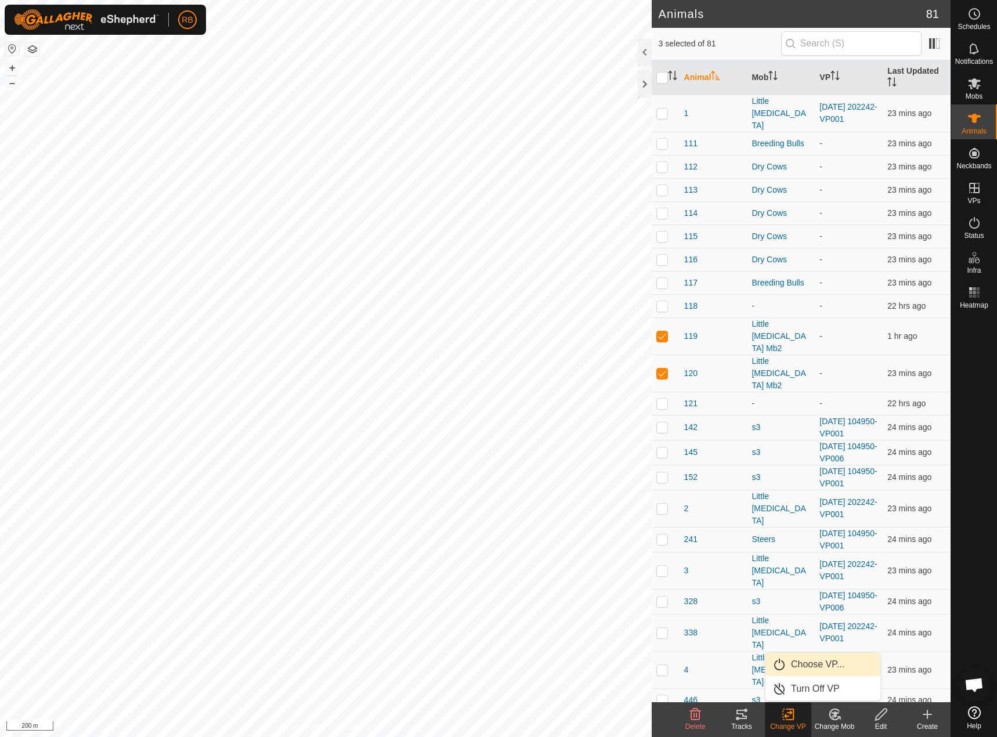
click at [820, 673] on link "Choose VP..." at bounding box center [822, 664] width 115 height 23
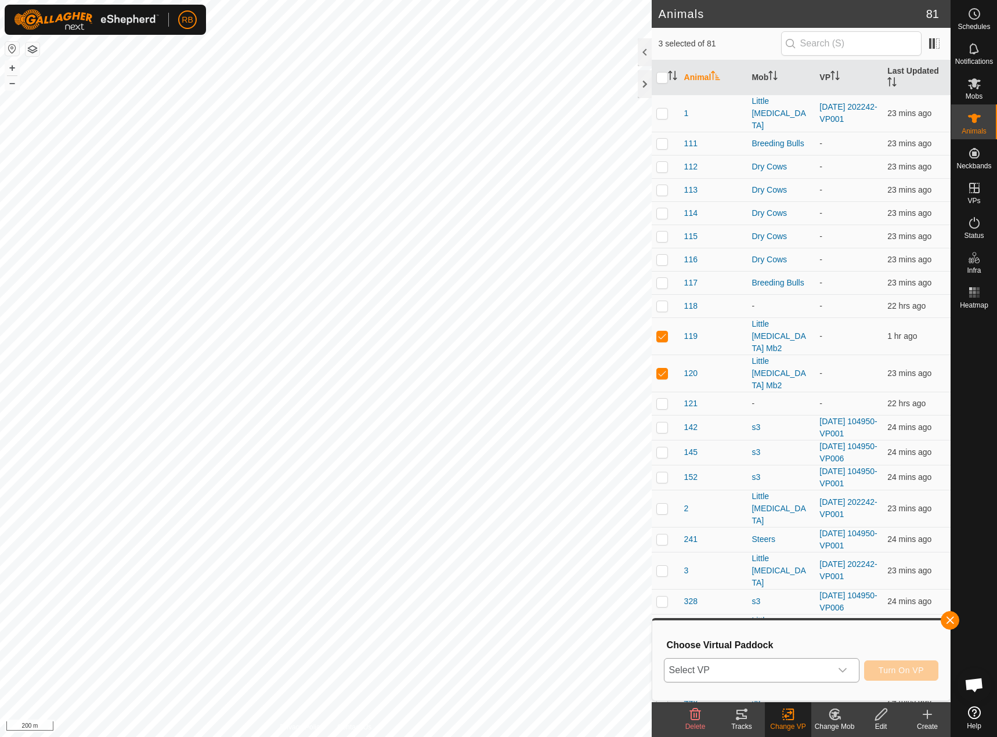
click at [813, 672] on span "Select VP" at bounding box center [747, 669] width 166 height 23
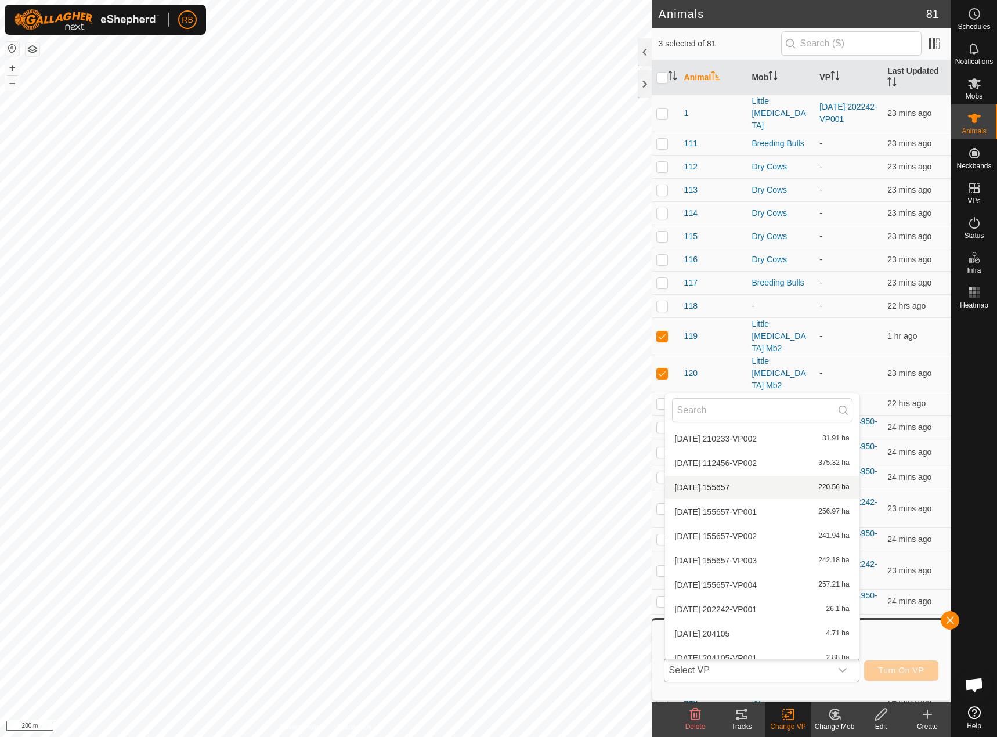
scroll to position [159, 0]
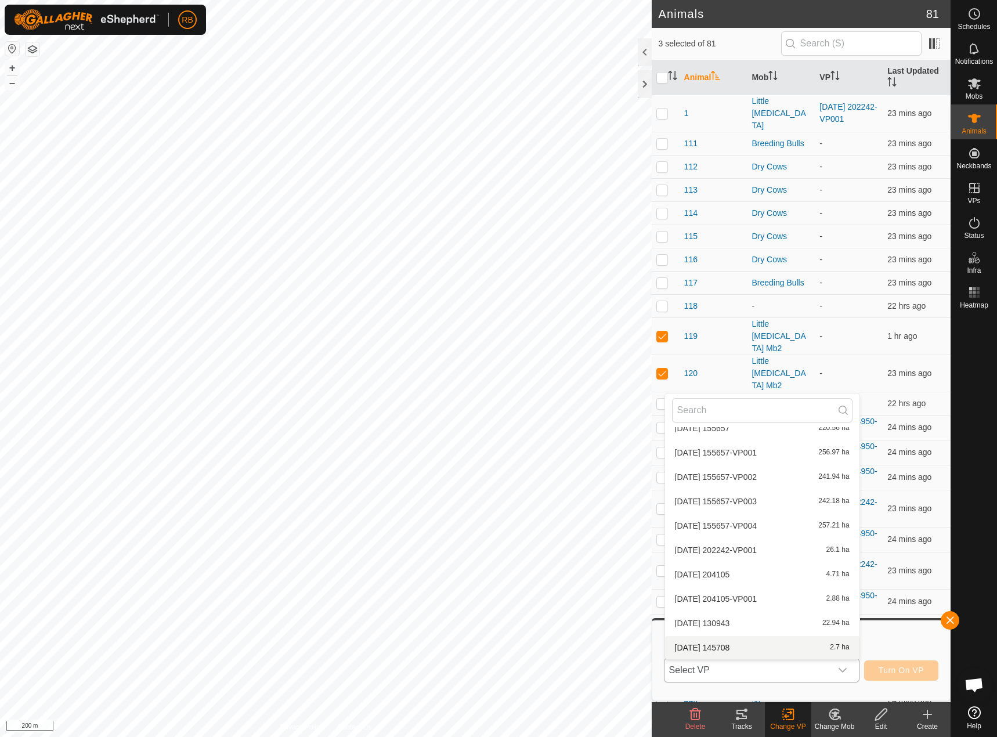
click at [691, 644] on li "[DATE] 145708 2.7 ha" at bounding box center [762, 647] width 194 height 23
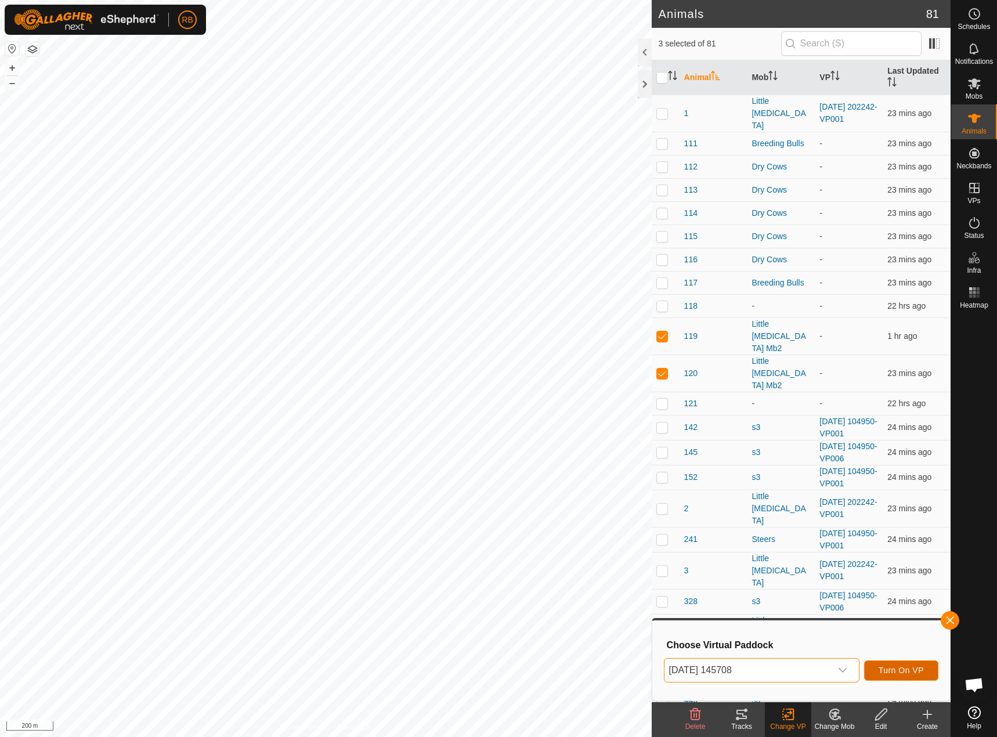
click at [895, 664] on button "Turn On VP" at bounding box center [901, 670] width 74 height 20
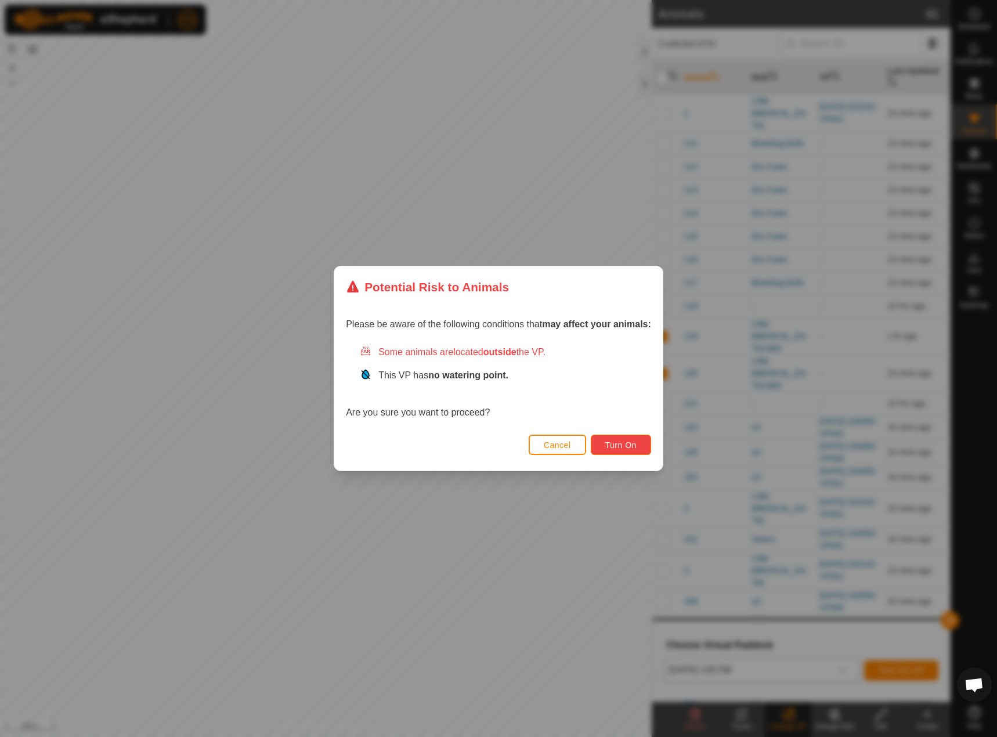
click at [621, 444] on span "Turn On" at bounding box center [620, 444] width 31 height 9
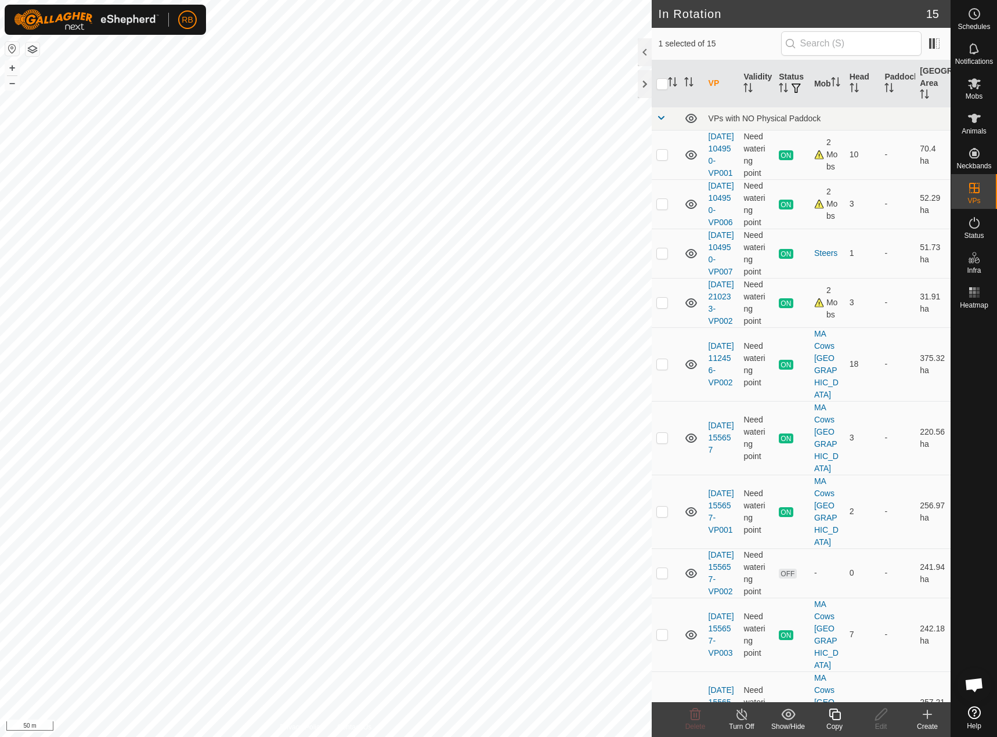
click at [821, 719] on copy-svg-icon at bounding box center [834, 714] width 46 height 14
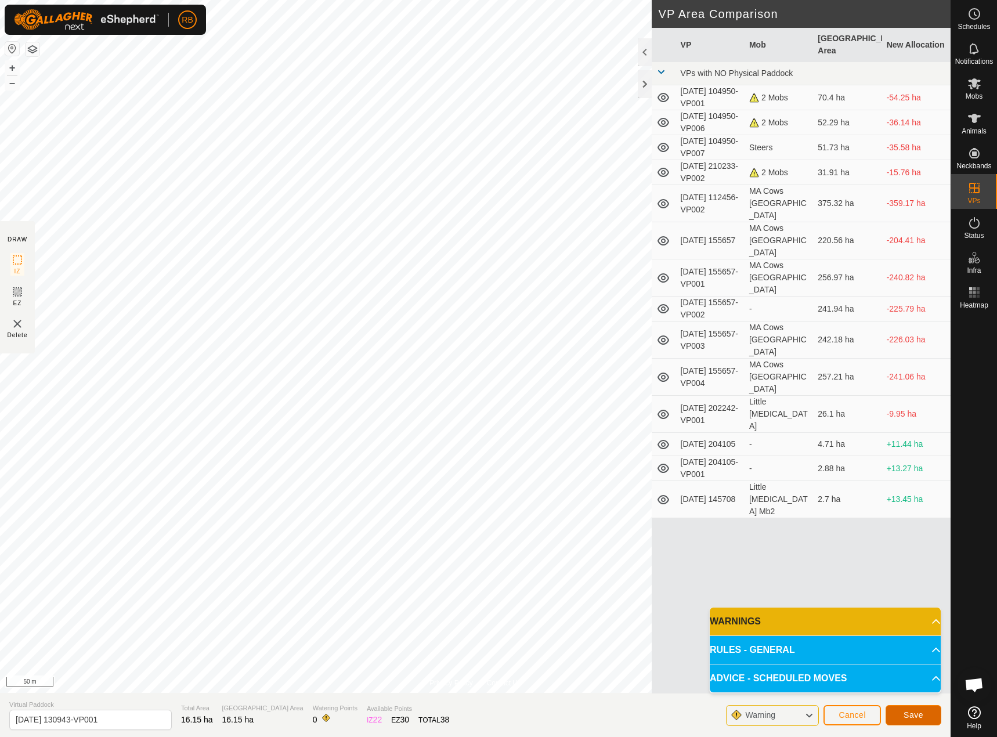
click at [928, 714] on button "Save" at bounding box center [913, 715] width 56 height 20
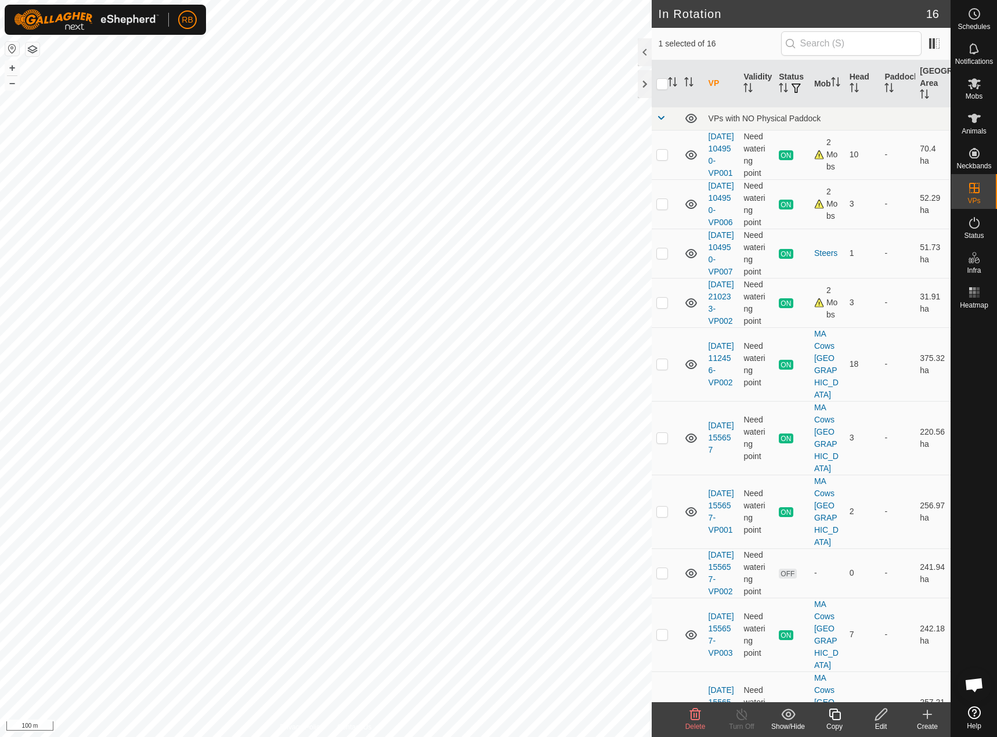
click at [685, 717] on delete-svg-icon at bounding box center [695, 714] width 46 height 14
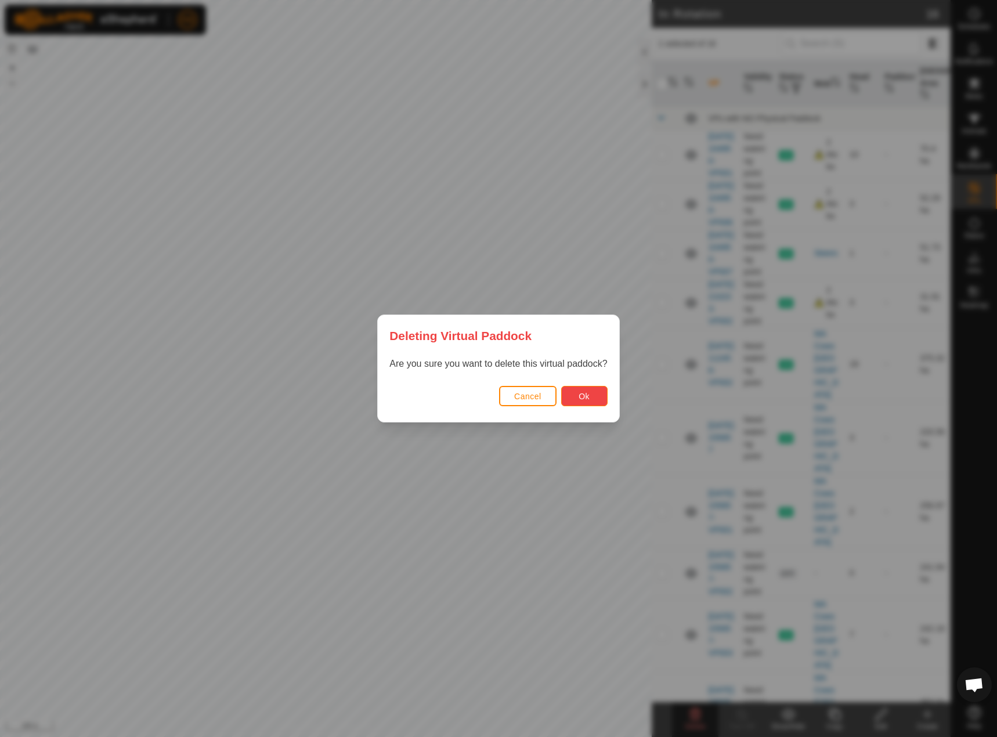
click at [578, 399] on span "Ok" at bounding box center [583, 396] width 11 height 9
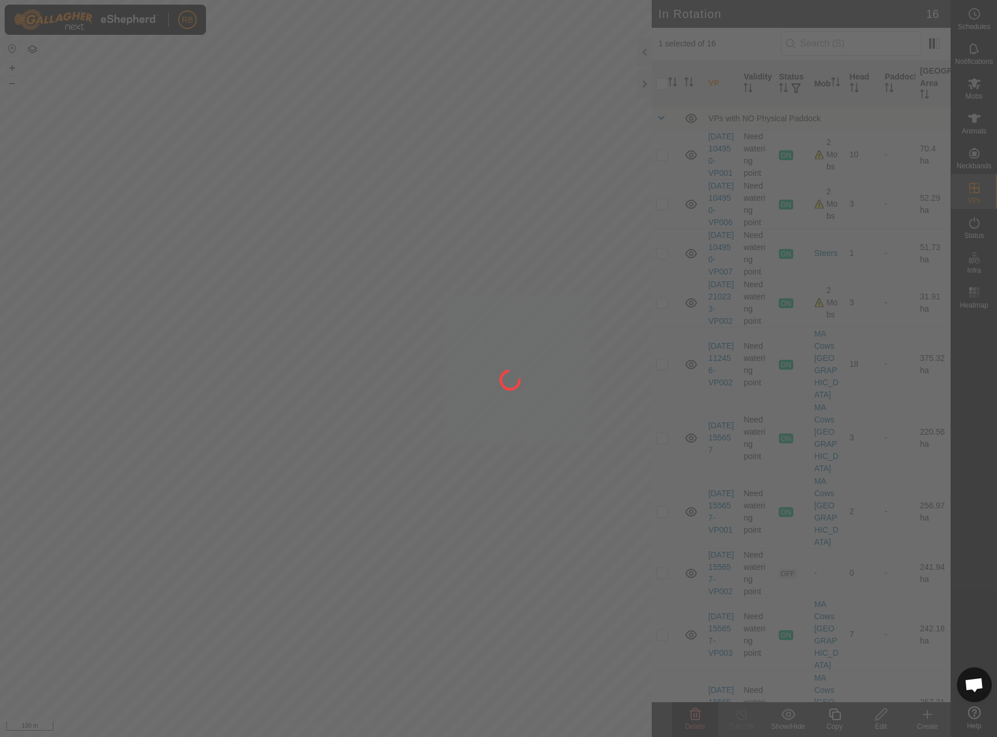
checkbox input "false"
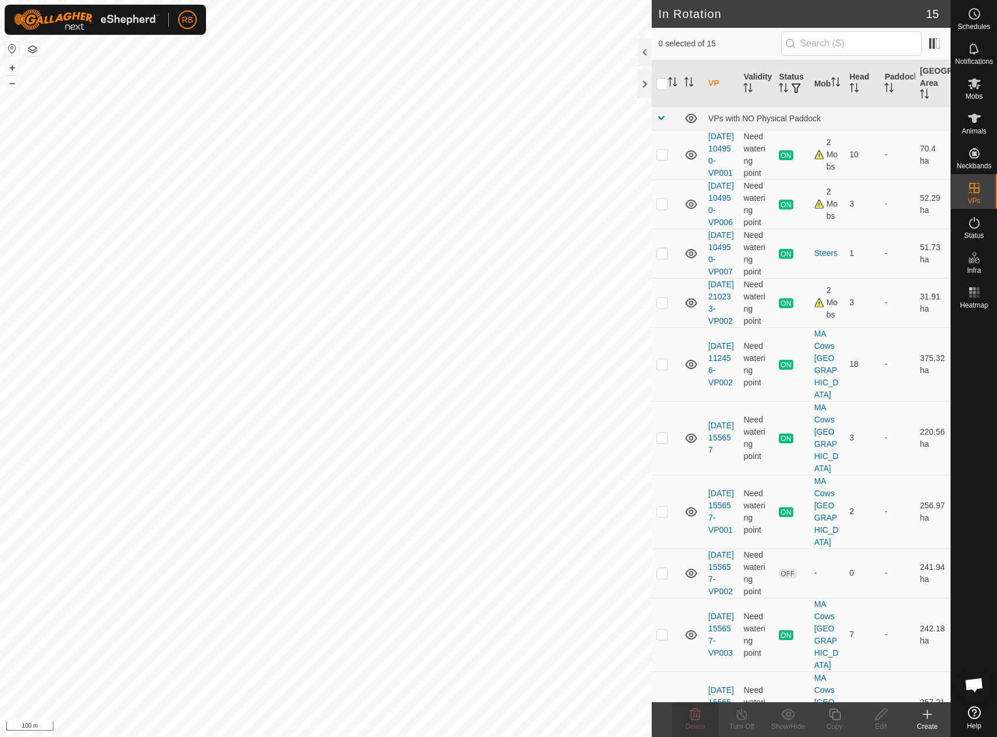
checkbox input "true"
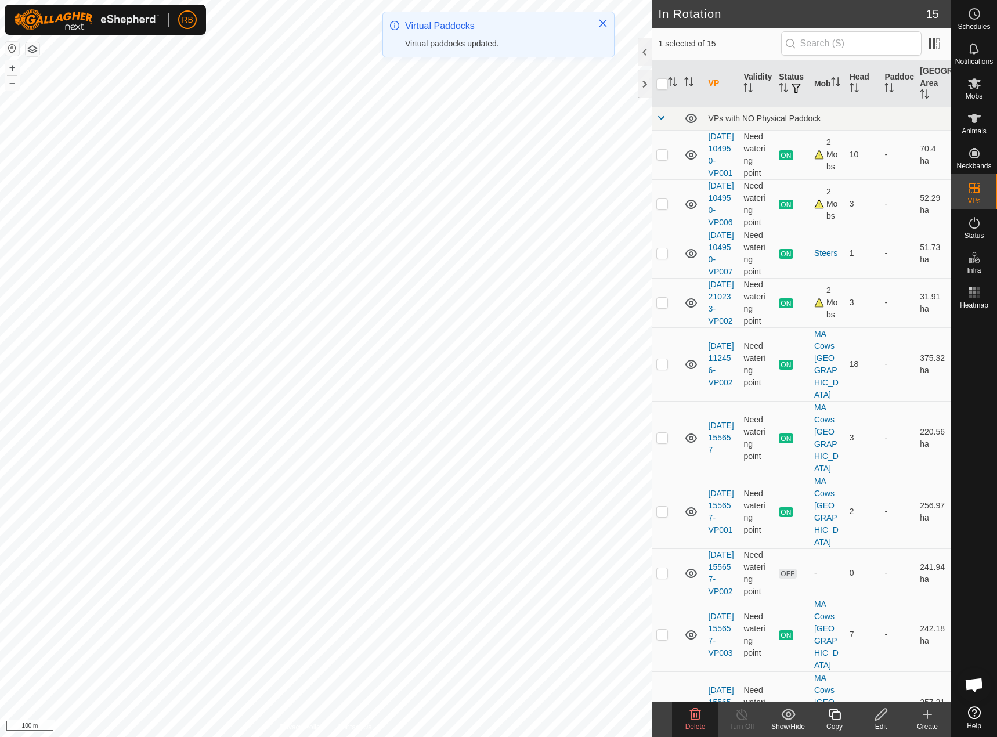
click at [695, 715] on icon at bounding box center [695, 714] width 14 height 14
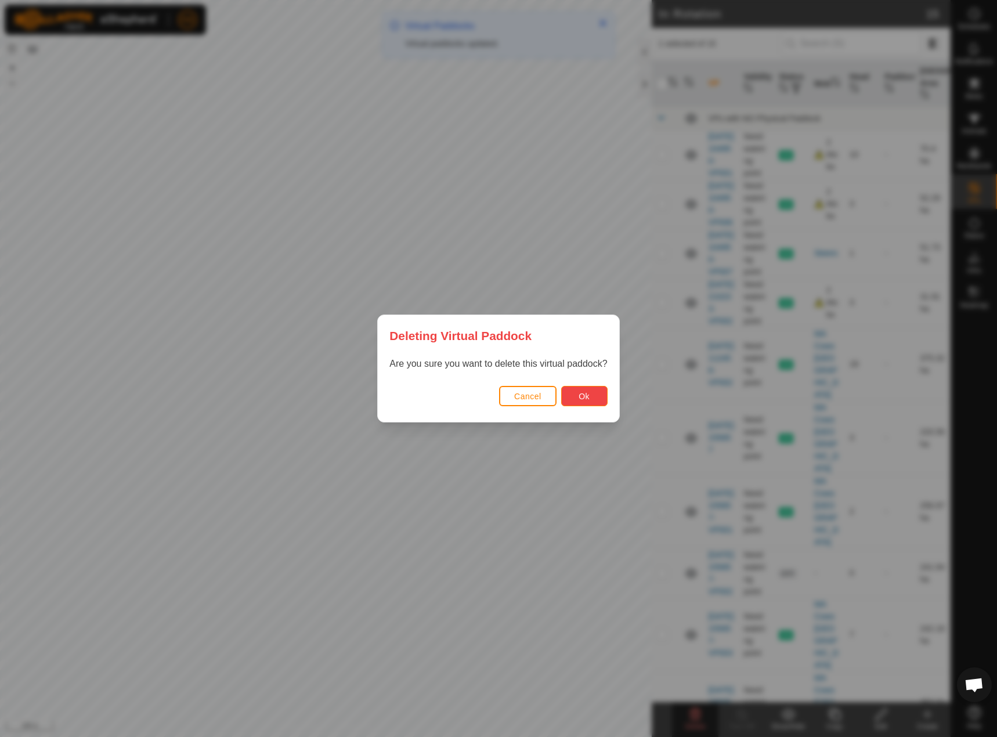
click at [578, 394] on span "Ok" at bounding box center [583, 396] width 11 height 9
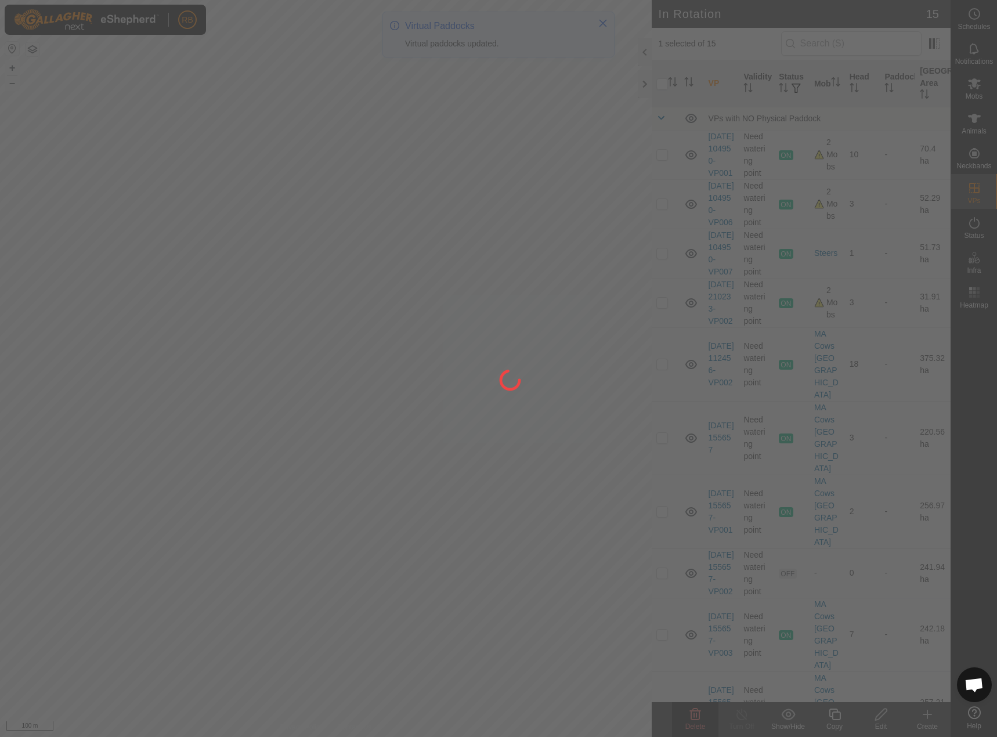
checkbox input "false"
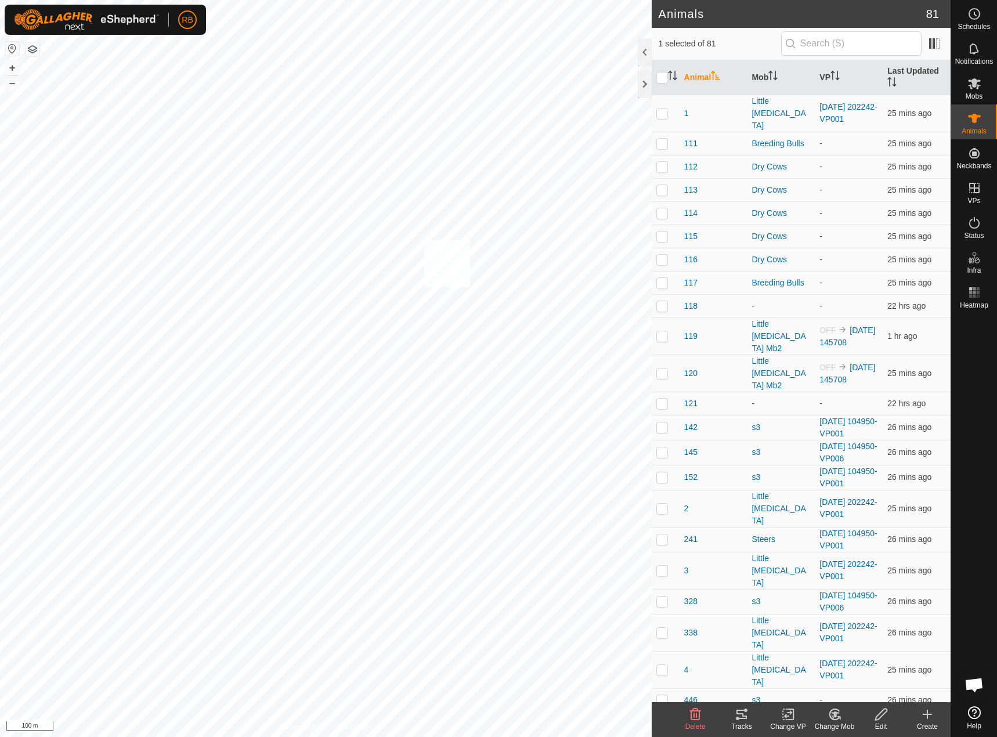
checkbox input "true"
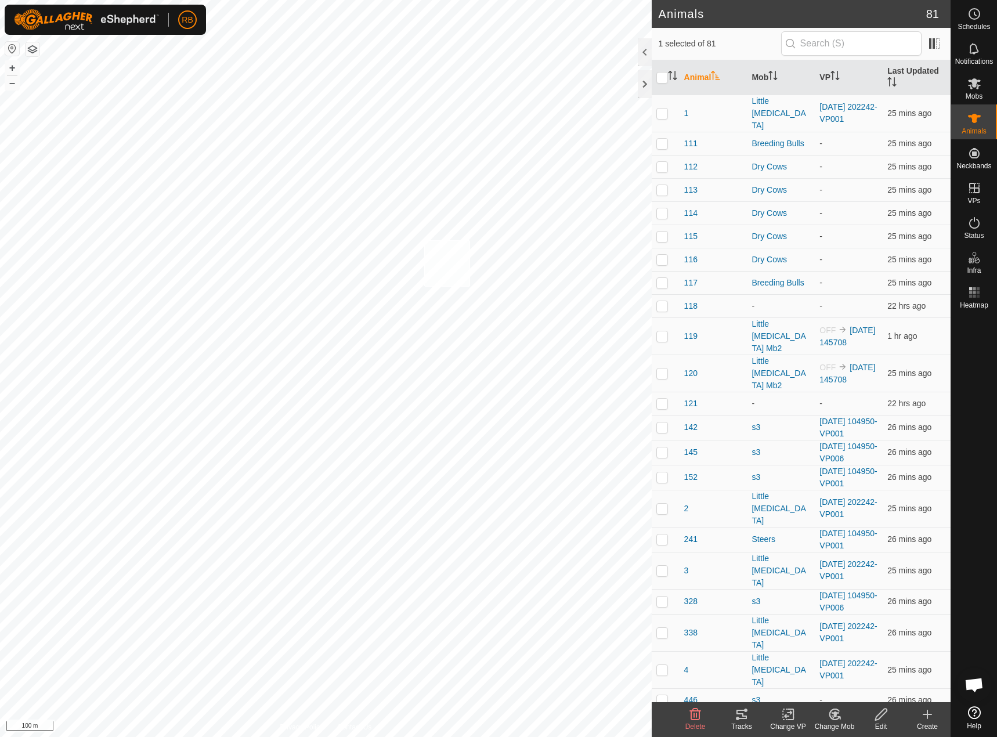
checkbox input "true"
click at [785, 719] on icon at bounding box center [788, 714] width 15 height 14
click at [798, 665] on link "Choose VP..." at bounding box center [822, 664] width 115 height 23
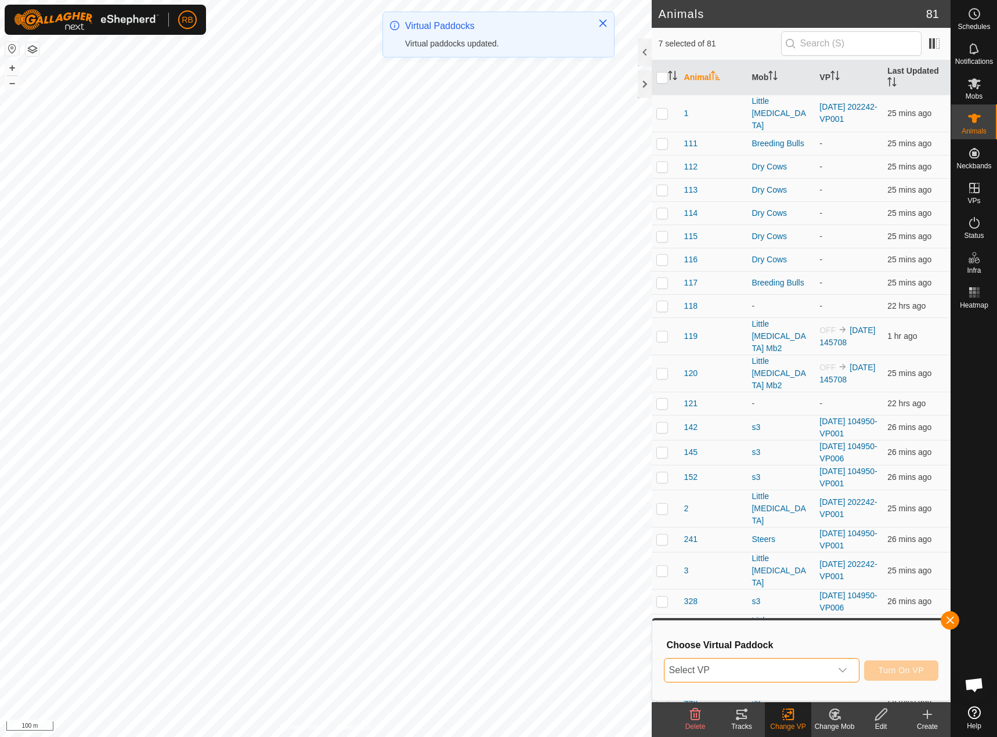
click at [755, 676] on span "Select VP" at bounding box center [747, 669] width 166 height 23
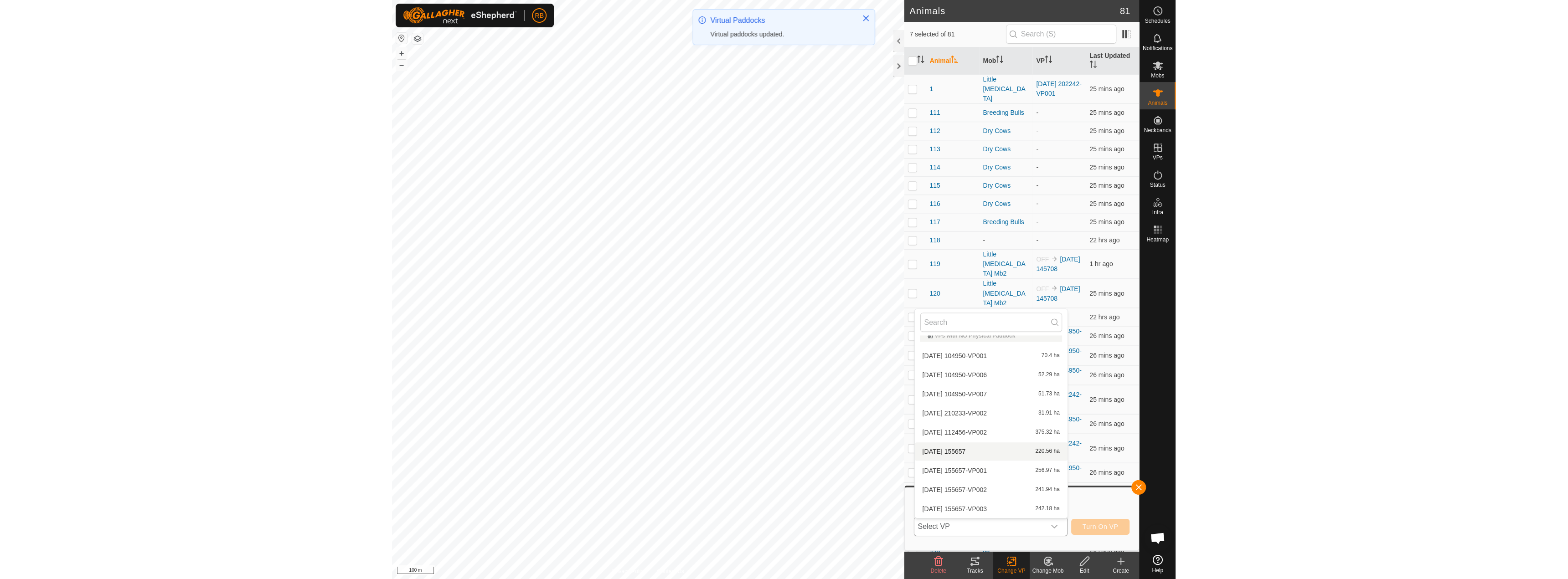
scroll to position [106, 0]
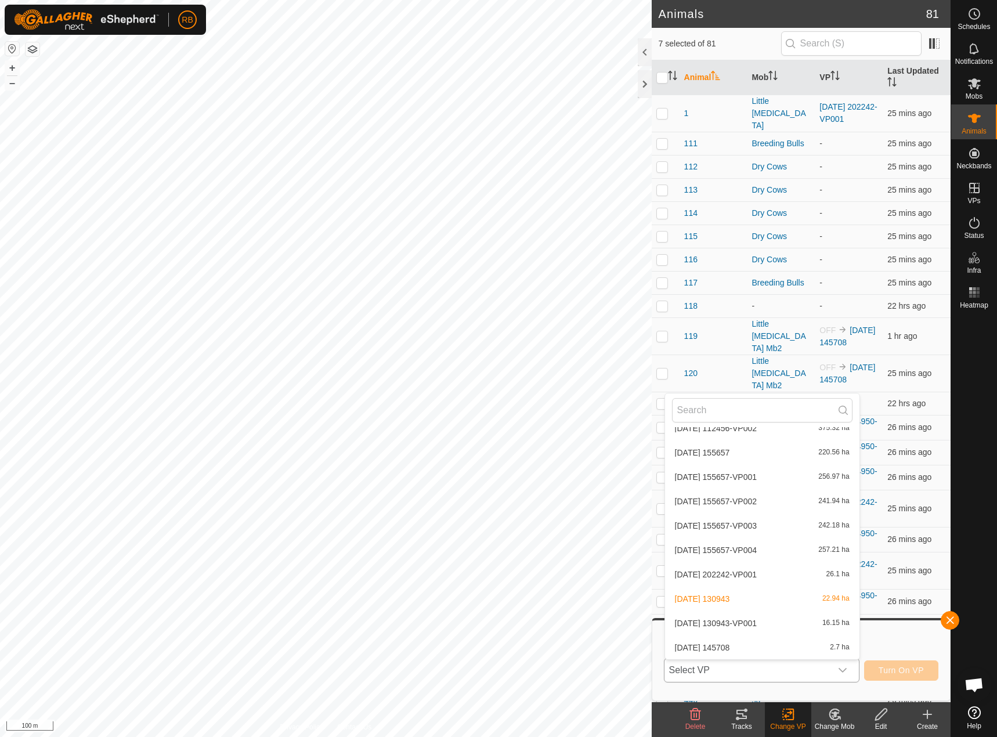
click at [741, 615] on li "[DATE] 130943-VP001 16.15 ha" at bounding box center [762, 622] width 194 height 23
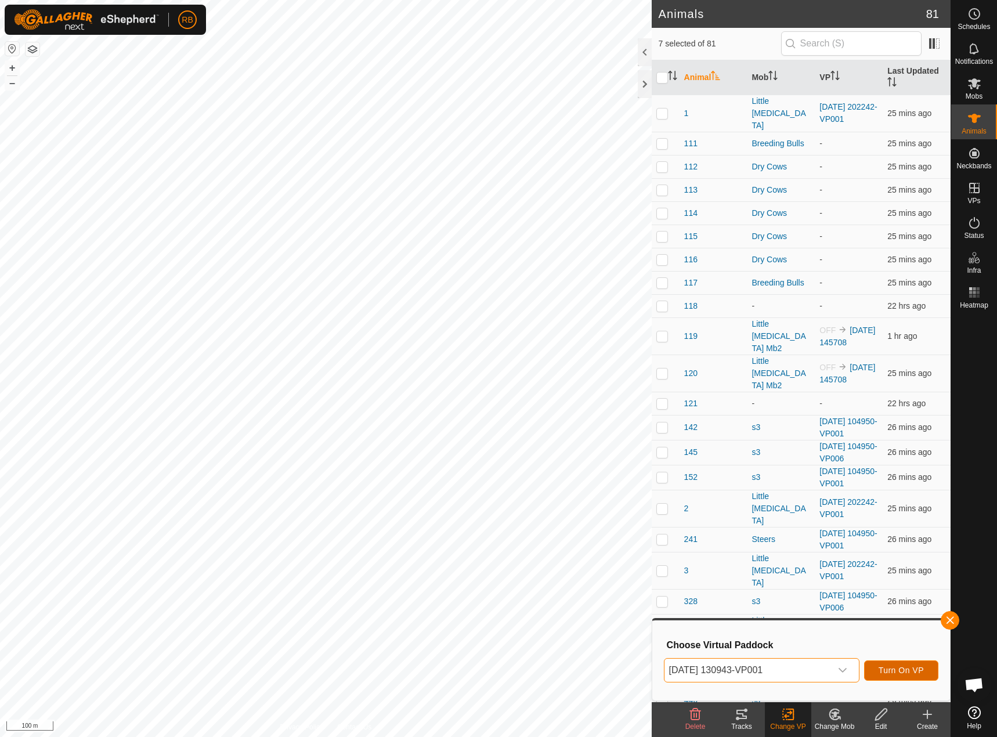
click at [888, 673] on span "Turn On VP" at bounding box center [900, 669] width 45 height 9
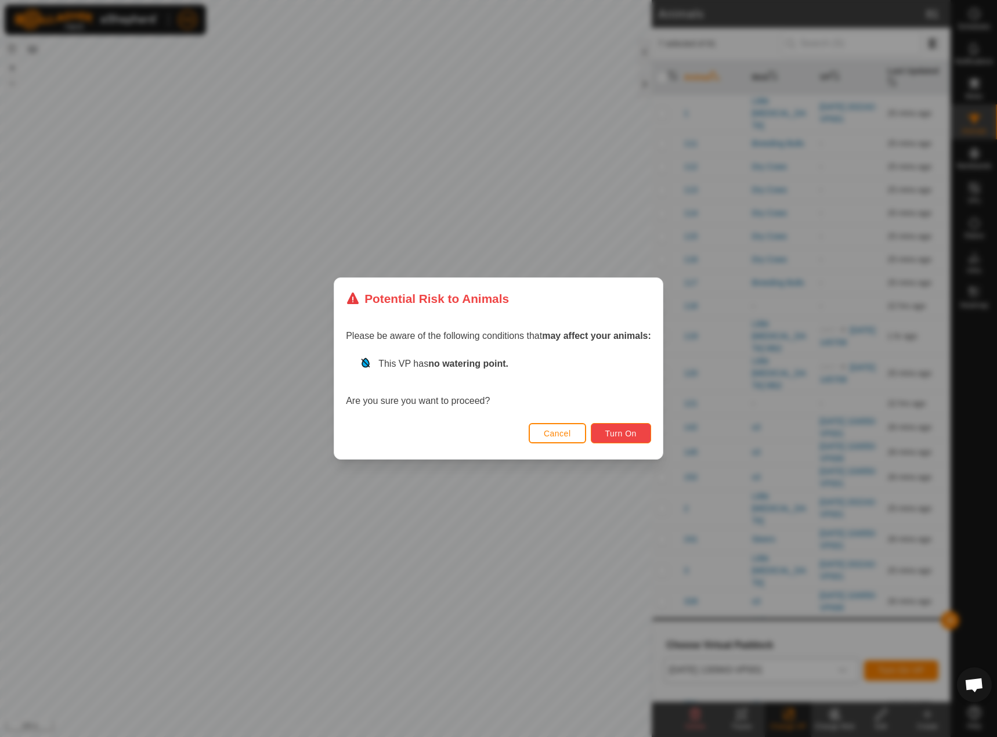
click at [620, 433] on span "Turn On" at bounding box center [620, 433] width 31 height 9
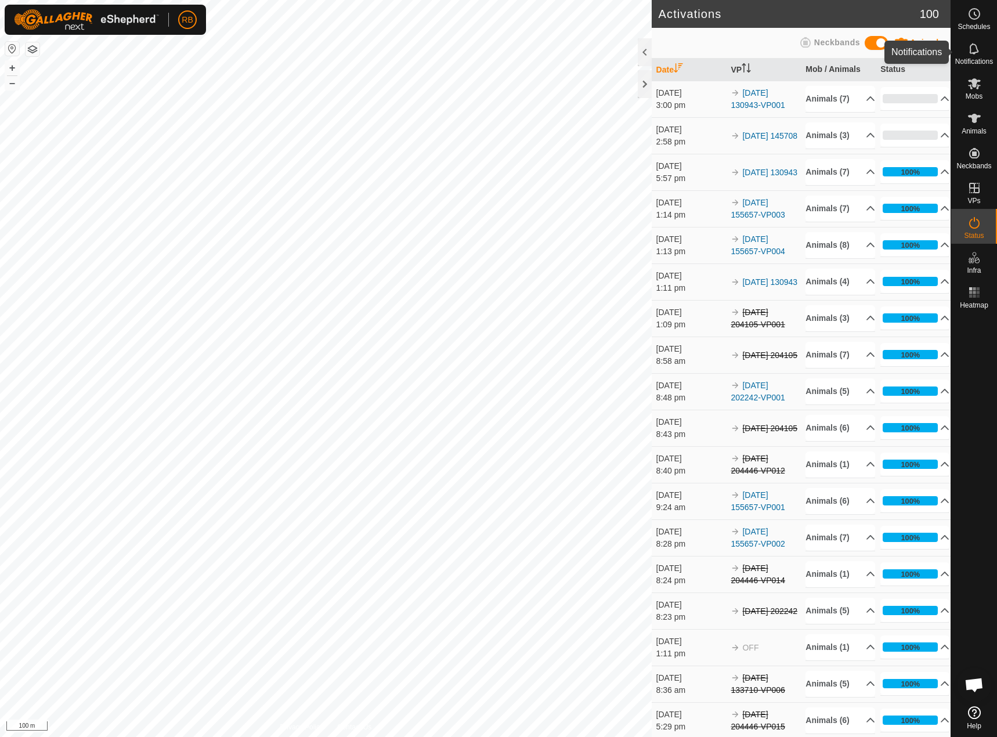
click at [970, 55] on icon at bounding box center [974, 49] width 14 height 14
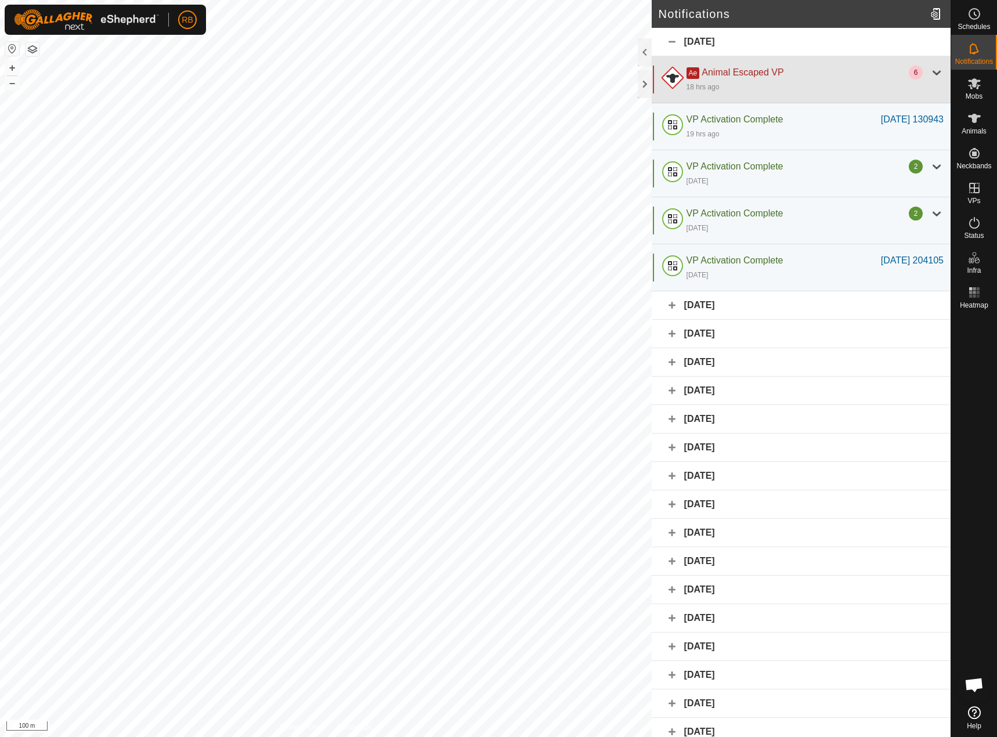
click at [805, 75] on div "Ae Animal Escaped VP" at bounding box center [797, 73] width 222 height 14
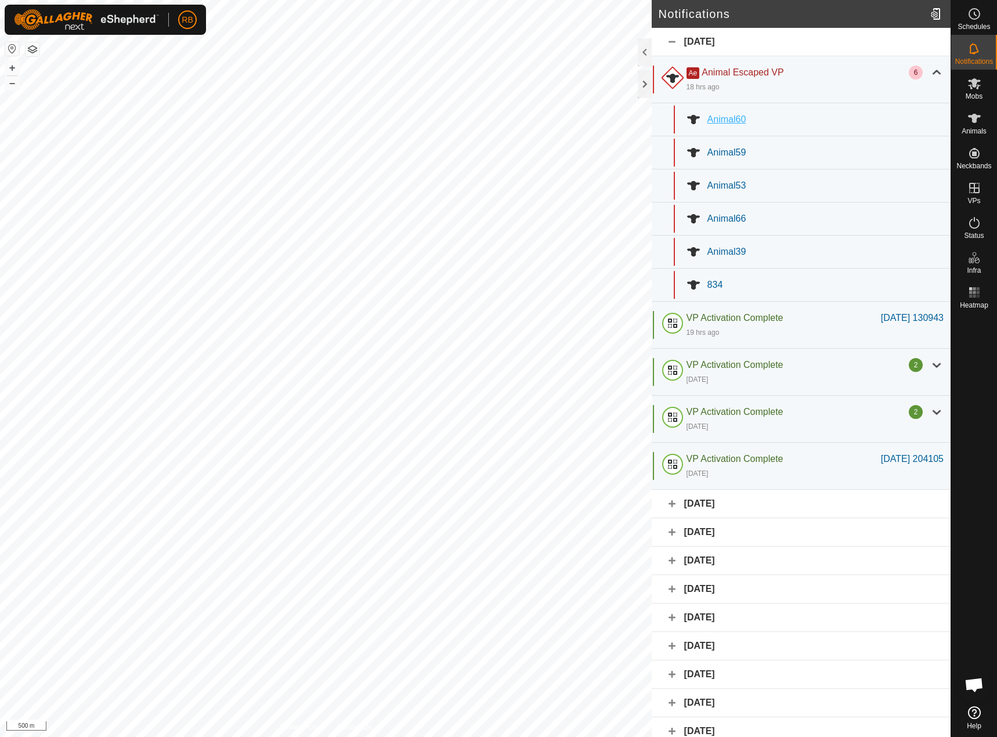
click at [738, 119] on span "Animal60" at bounding box center [726, 119] width 39 height 10
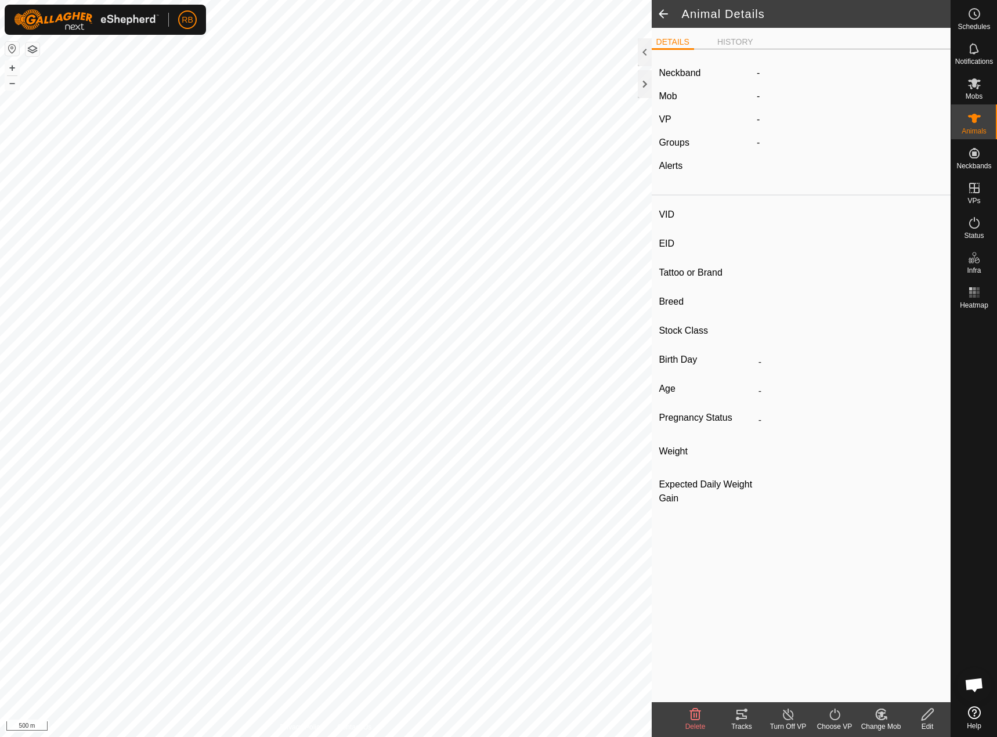
type input "-"
type input "rwf"
type input "-"
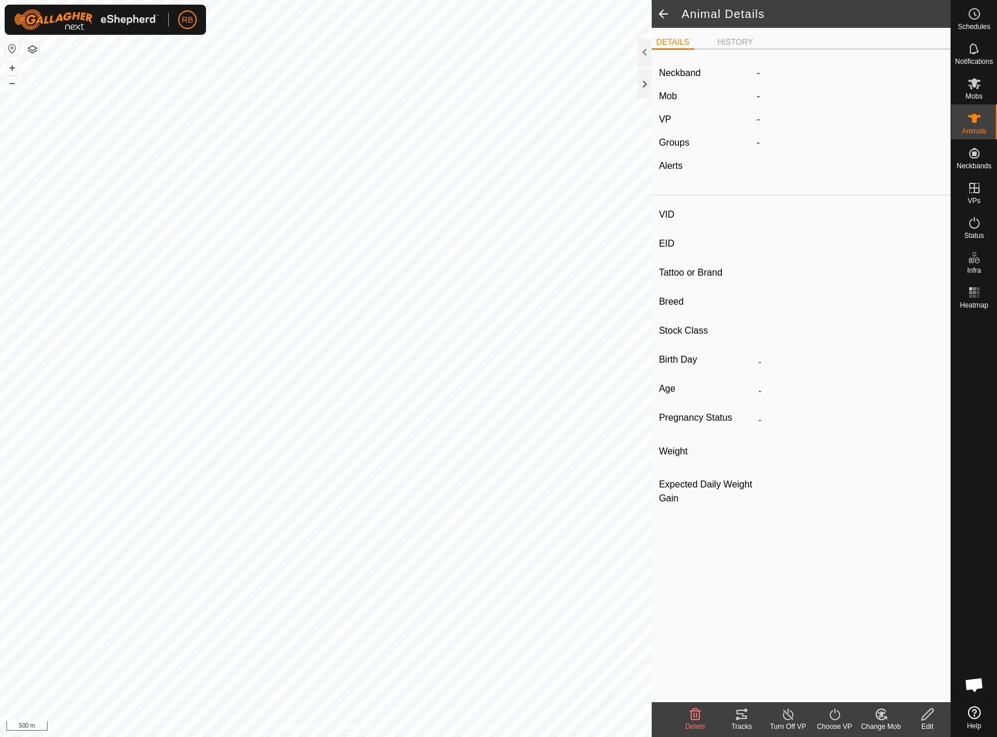
type input "-"
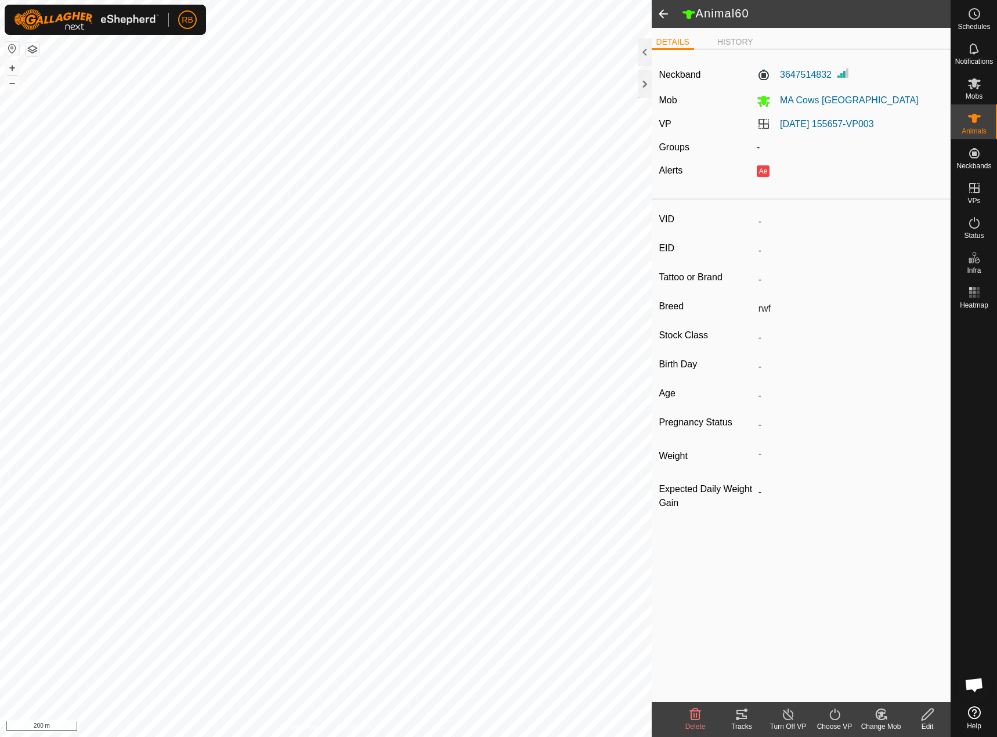
click at [662, 15] on span at bounding box center [662, 14] width 23 height 28
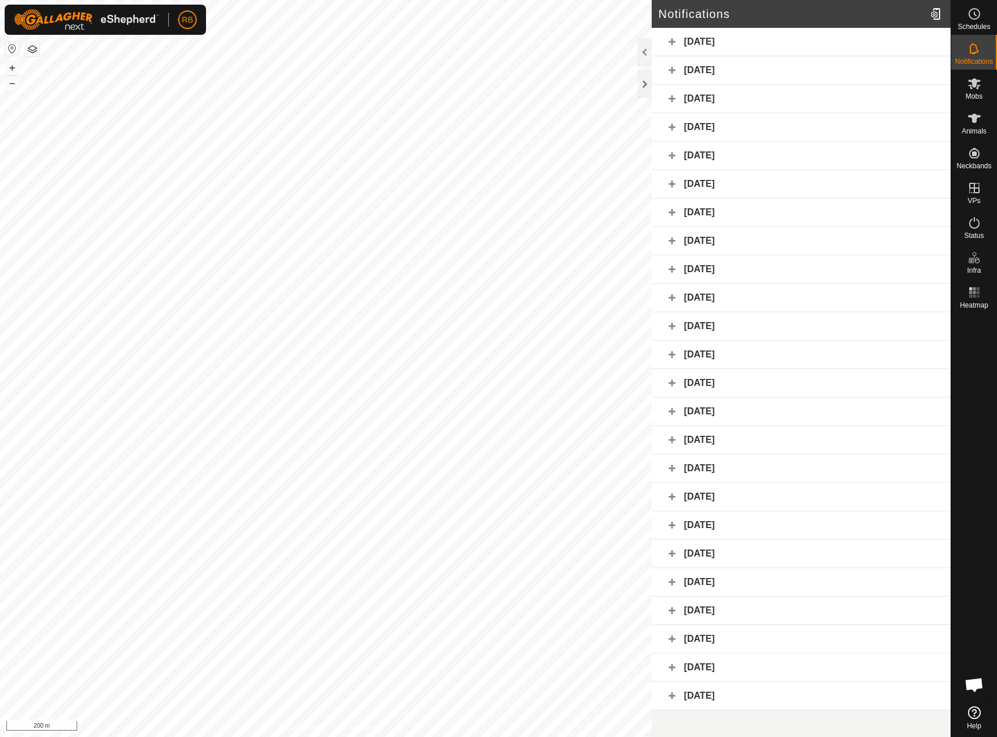
click at [686, 39] on div "[DATE]" at bounding box center [800, 42] width 299 height 28
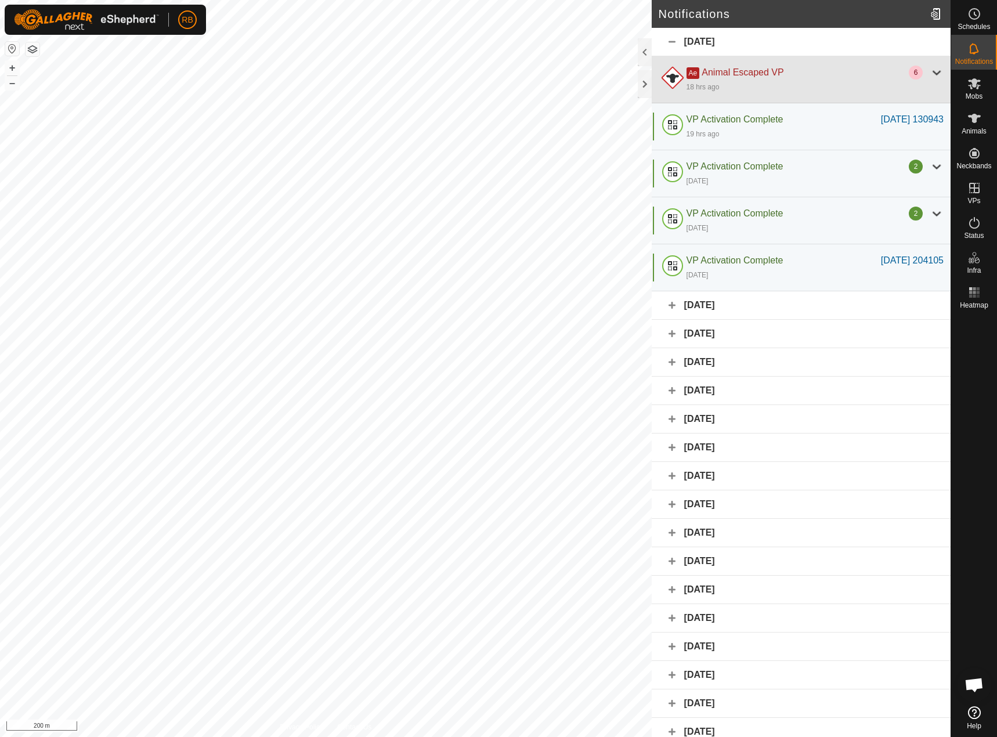
click at [664, 77] on div at bounding box center [672, 80] width 28 height 28
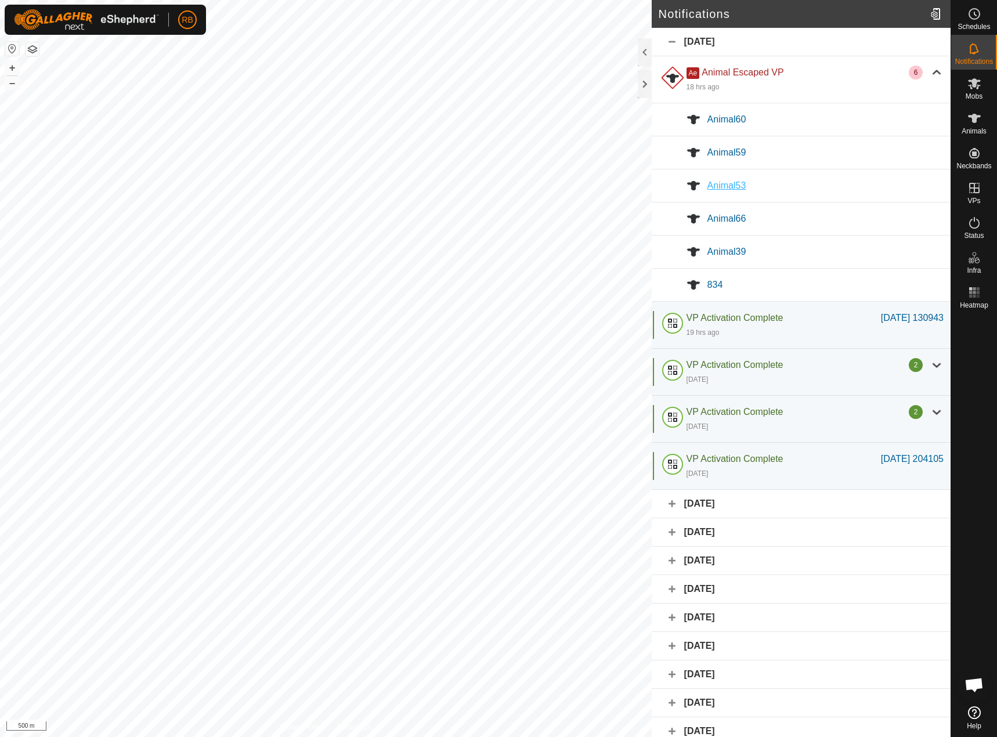
click at [715, 184] on span "Animal53" at bounding box center [726, 185] width 39 height 10
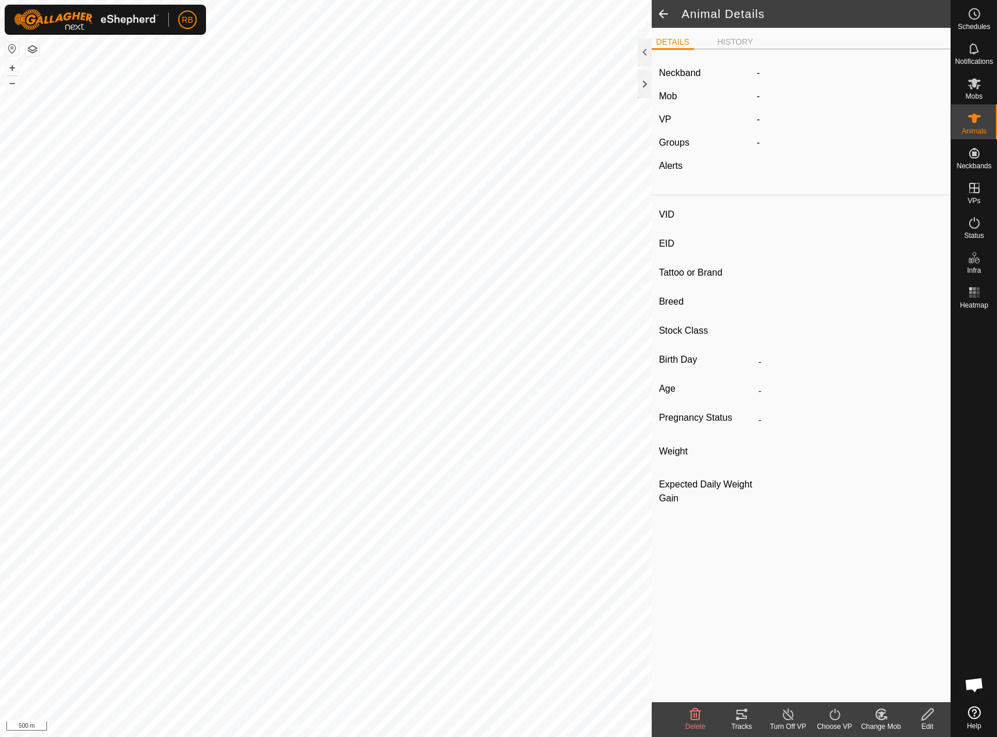
type input "-"
type input "bwf"
type input "-"
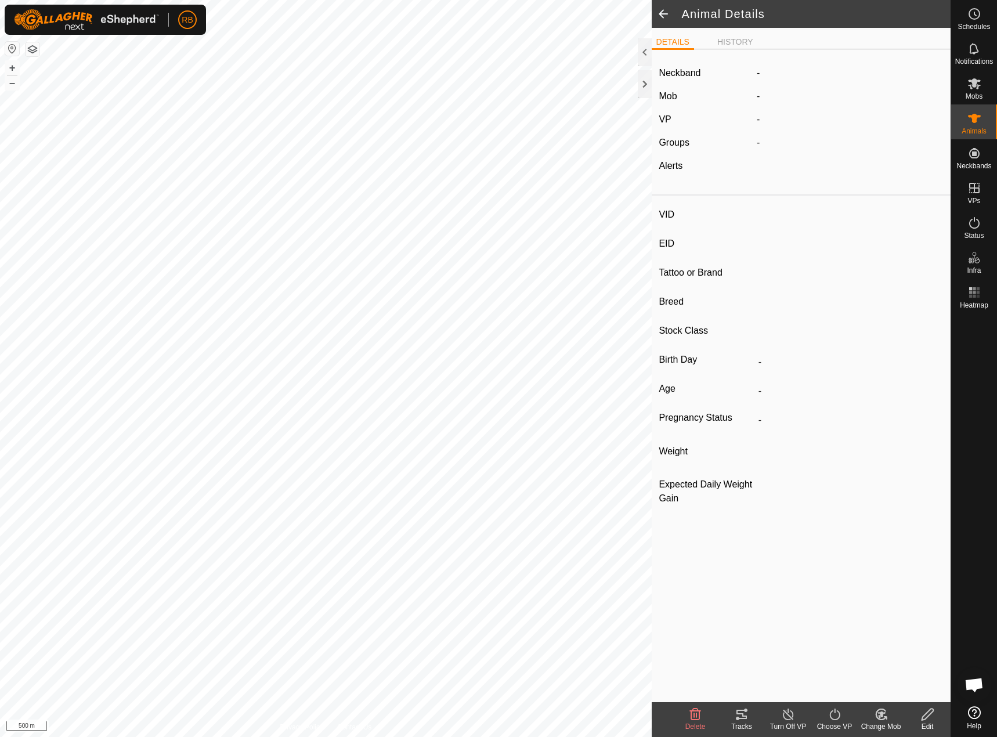
type input "-"
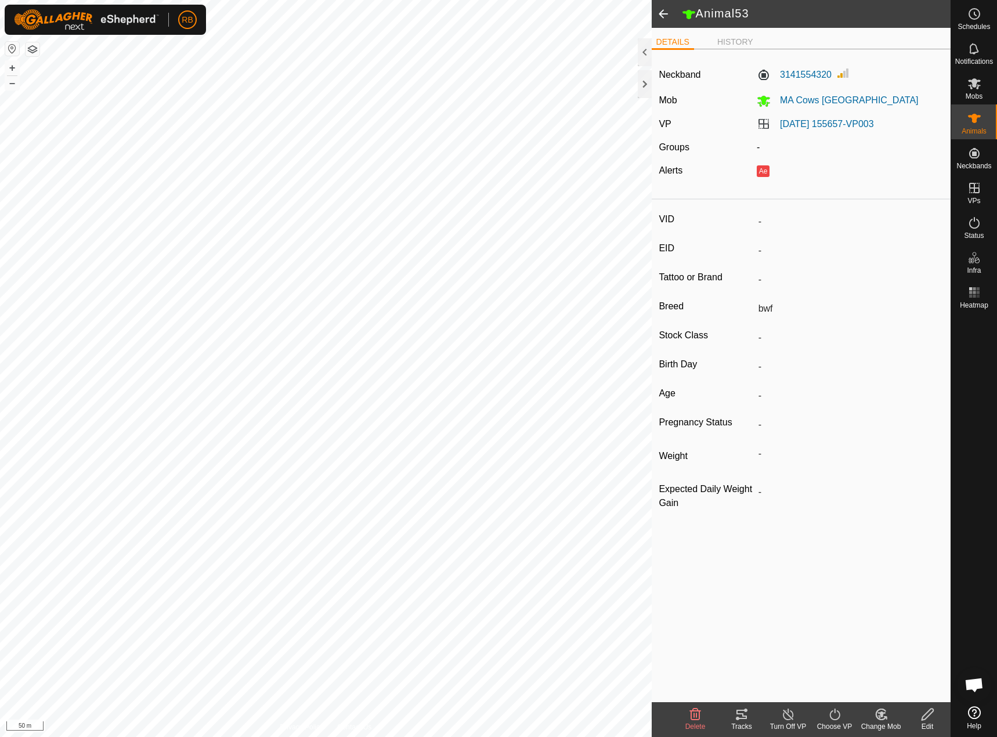
click at [744, 710] on icon at bounding box center [741, 713] width 10 height 9
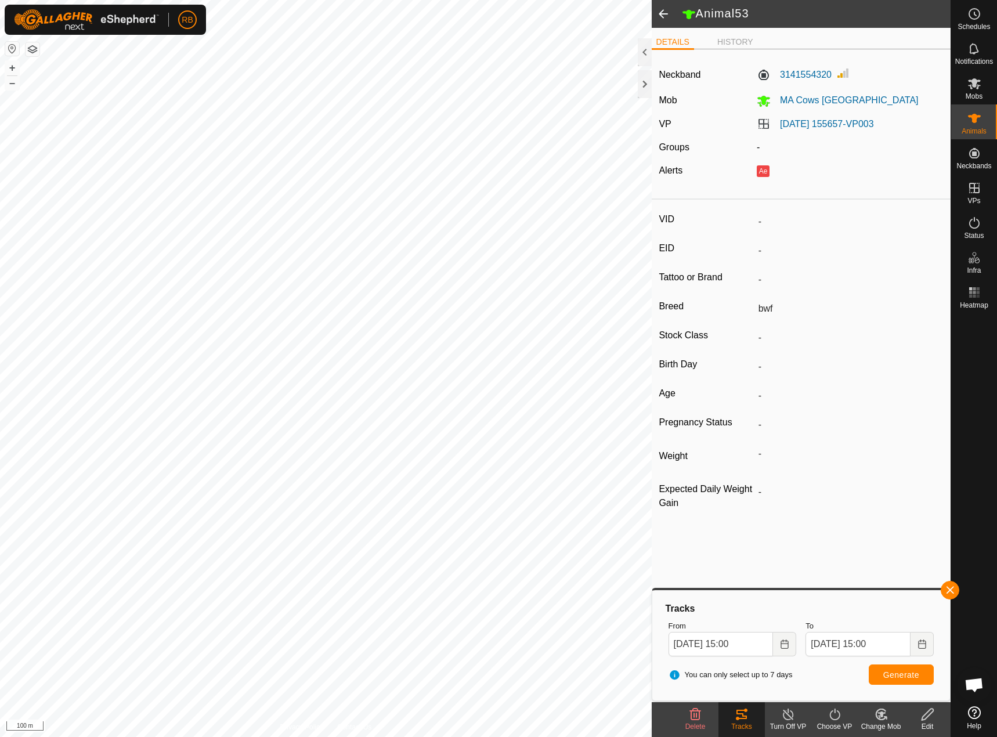
click at [662, 17] on span at bounding box center [662, 14] width 23 height 28
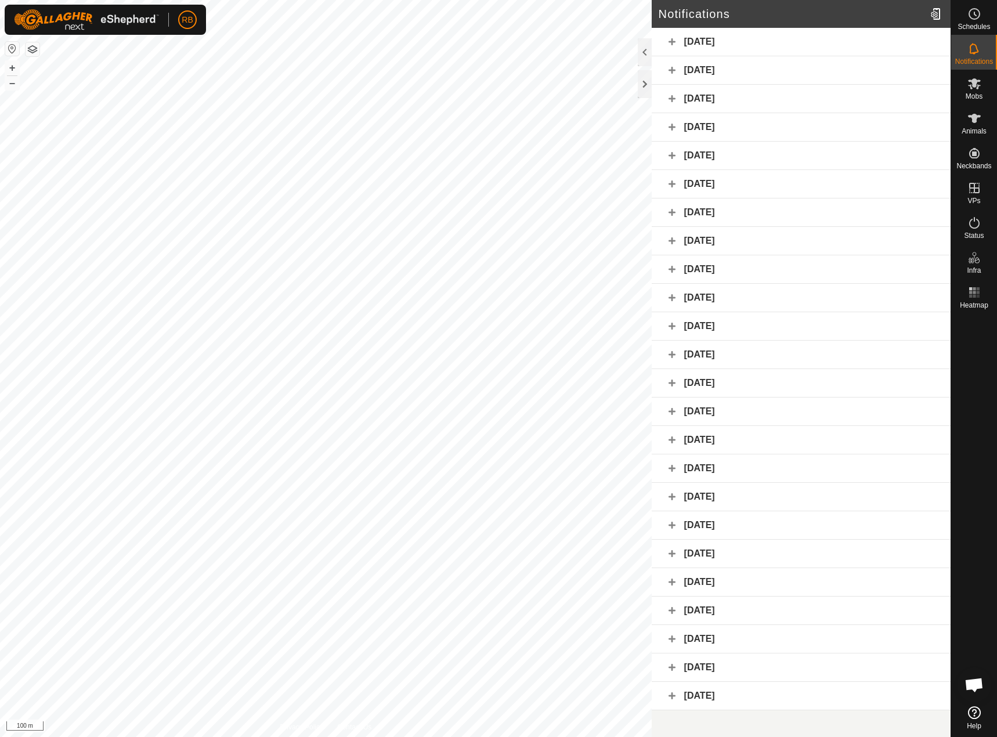
click at [665, 41] on div "[DATE]" at bounding box center [800, 42] width 299 height 28
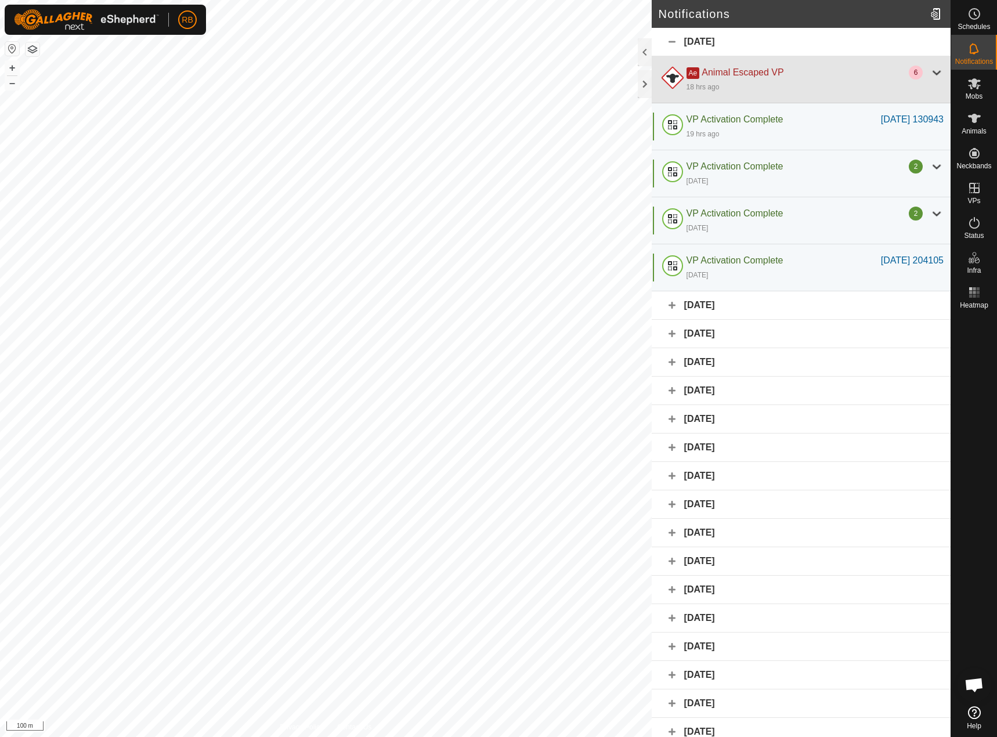
click at [687, 71] on span "Ae" at bounding box center [692, 73] width 13 height 12
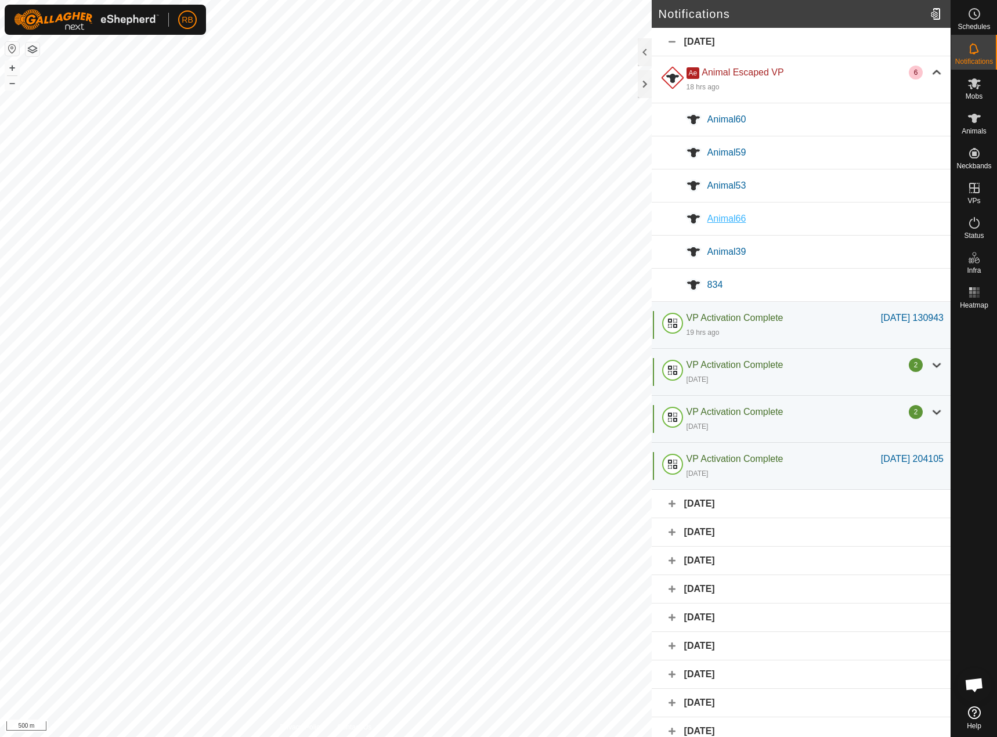
click at [707, 222] on span "Animal66" at bounding box center [726, 218] width 39 height 10
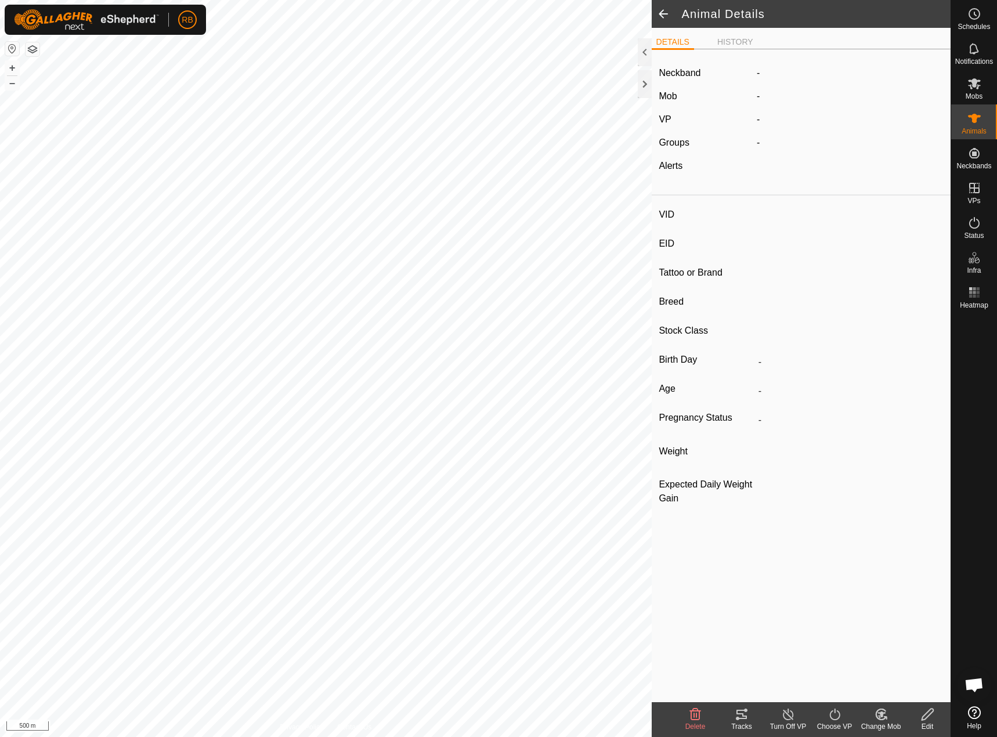
type input "-"
type input "rwf"
type input "-"
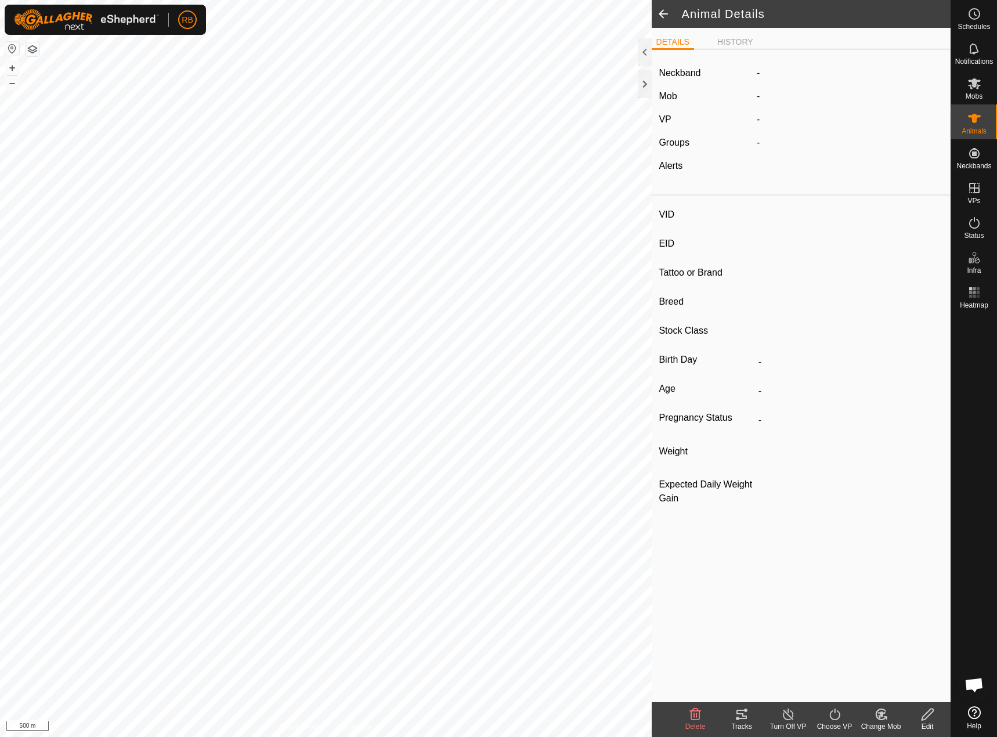
type input "-"
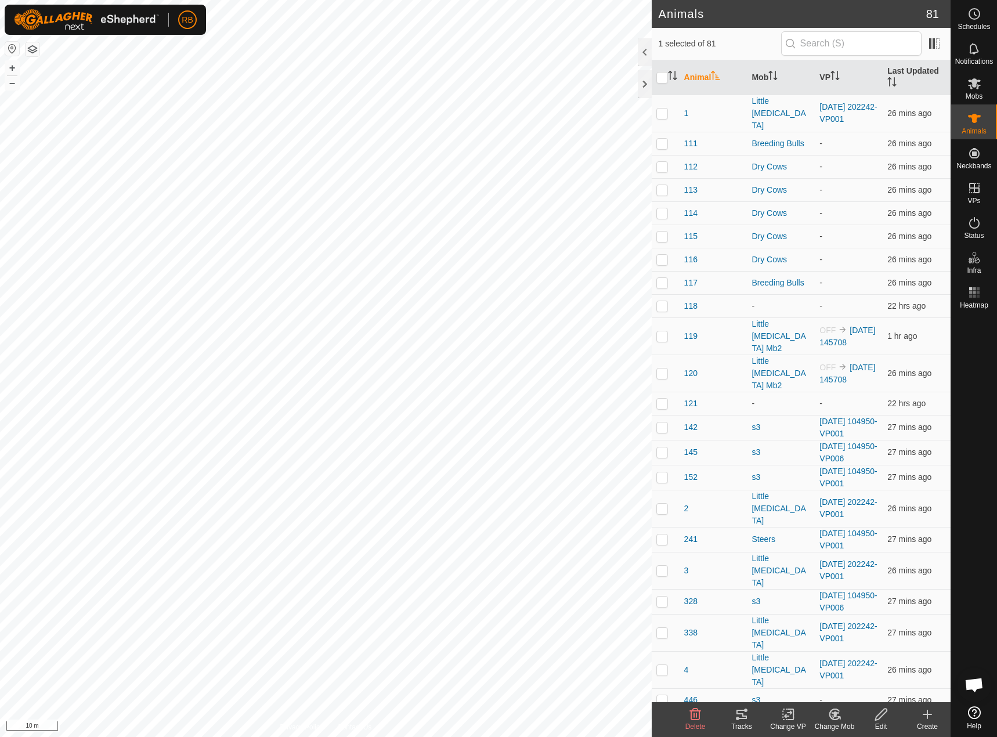
click at [740, 718] on icon at bounding box center [741, 713] width 10 height 9
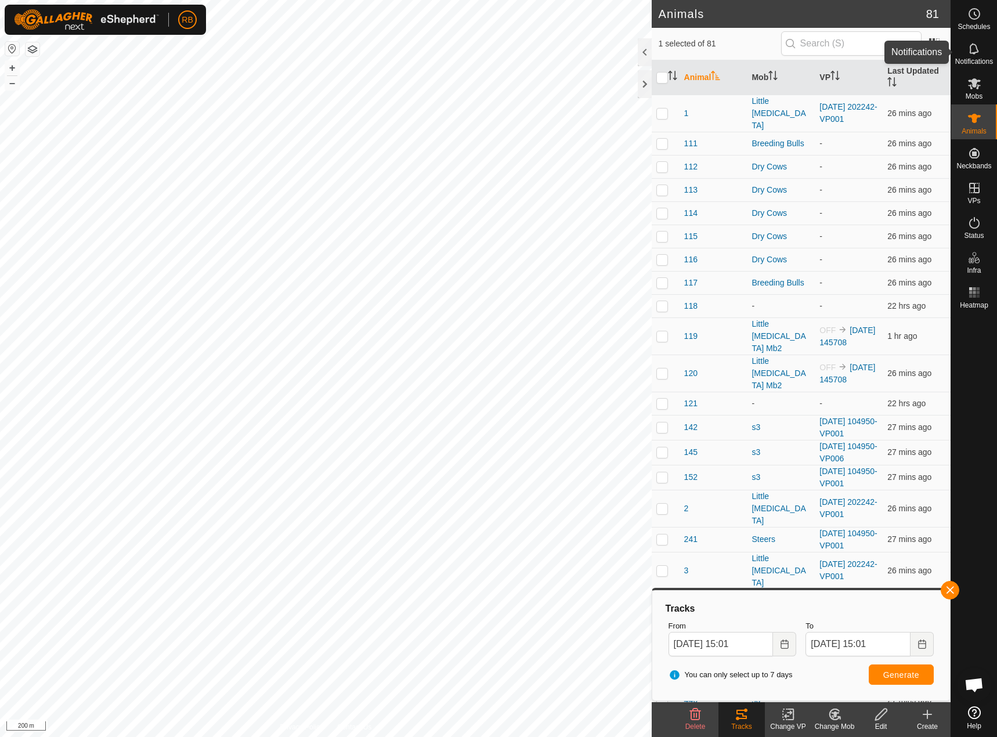
click at [981, 52] on es-notification-svg-icon at bounding box center [973, 48] width 21 height 19
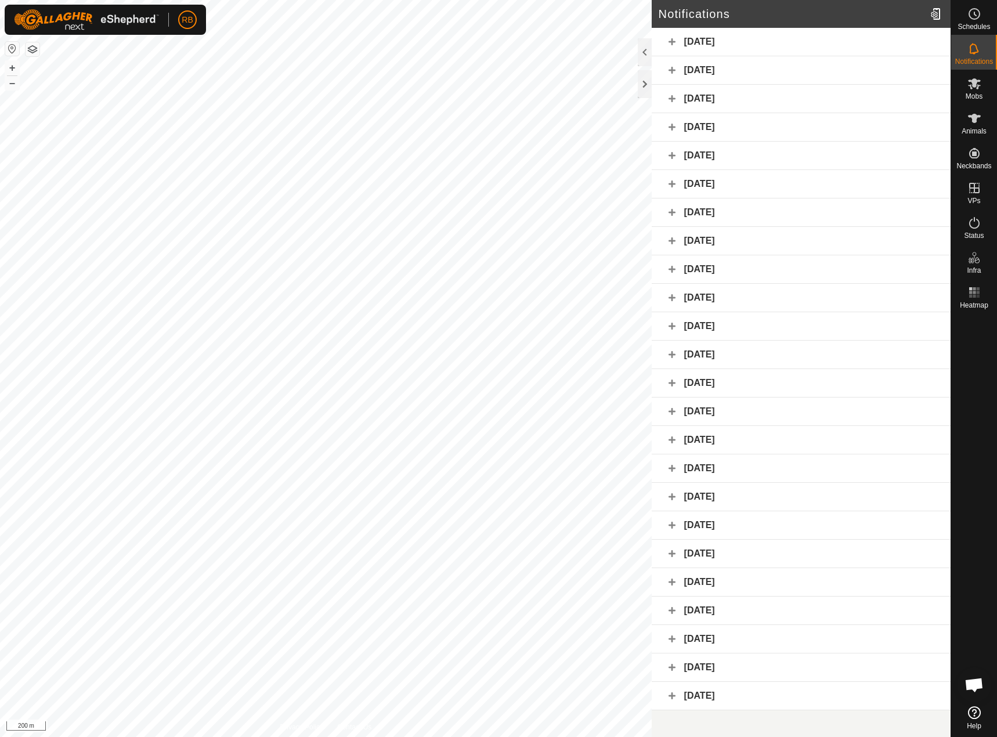
click at [698, 43] on div "[DATE]" at bounding box center [800, 42] width 299 height 28
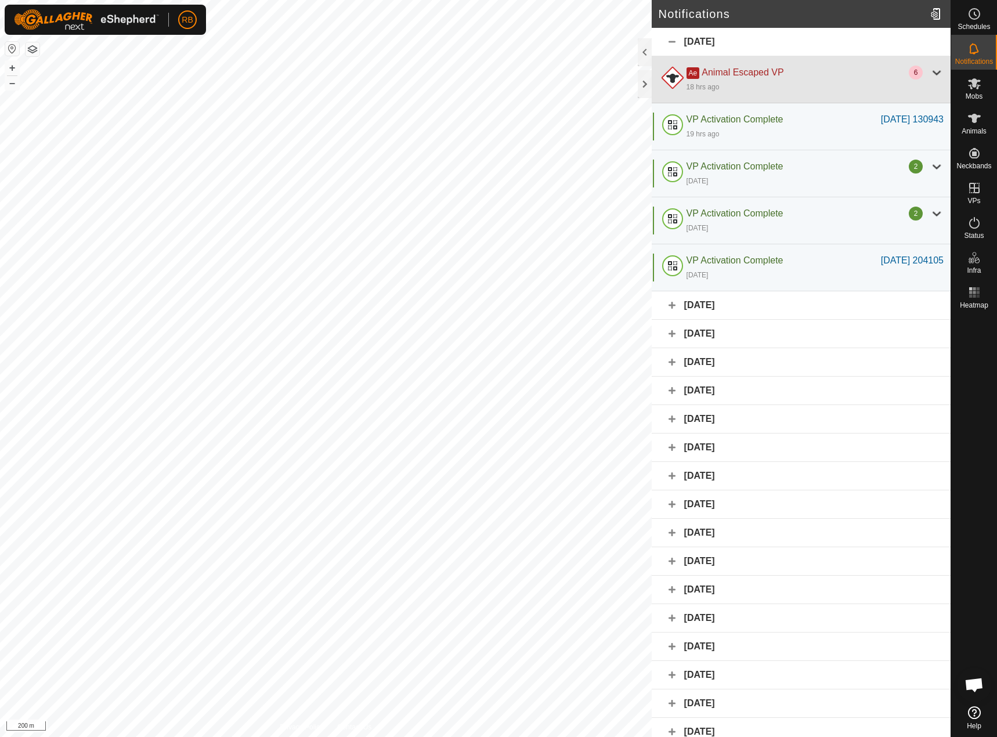
click at [890, 89] on div "18 hrs ago" at bounding box center [814, 86] width 257 height 14
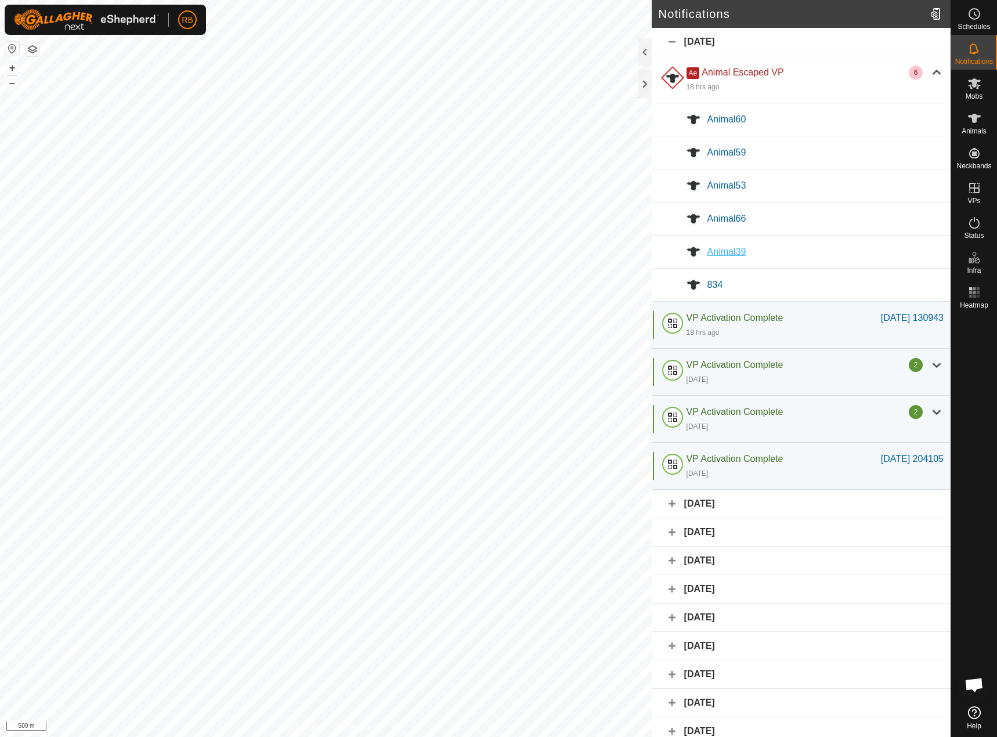
click at [735, 255] on span "Animal39" at bounding box center [726, 252] width 39 height 10
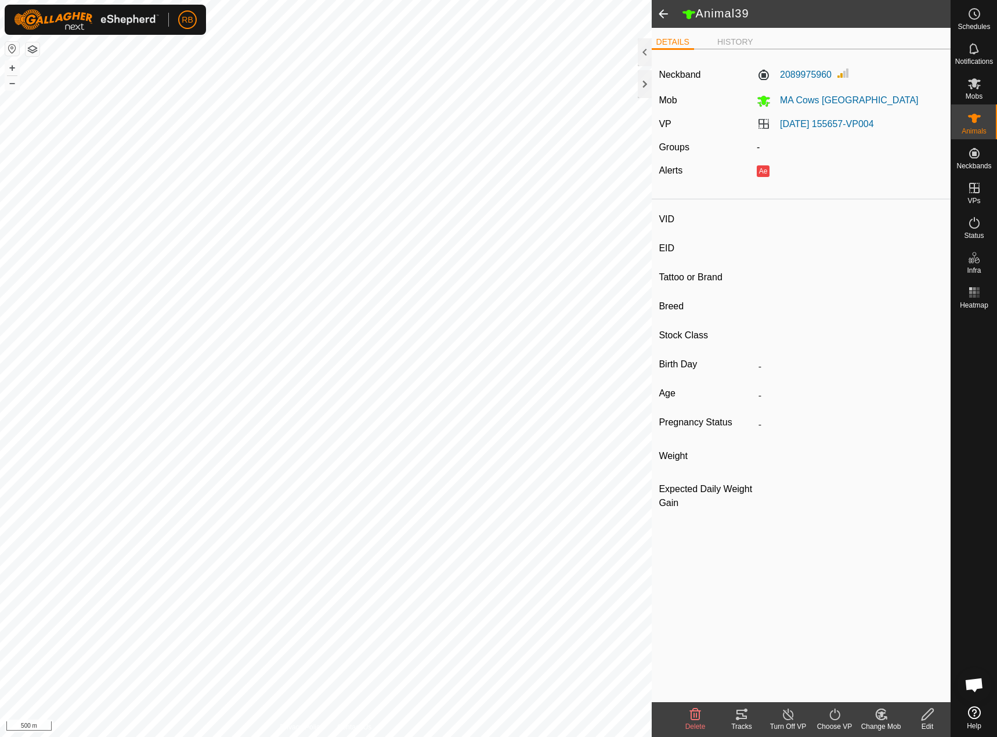
type input "-"
type input "bwf"
type input "-"
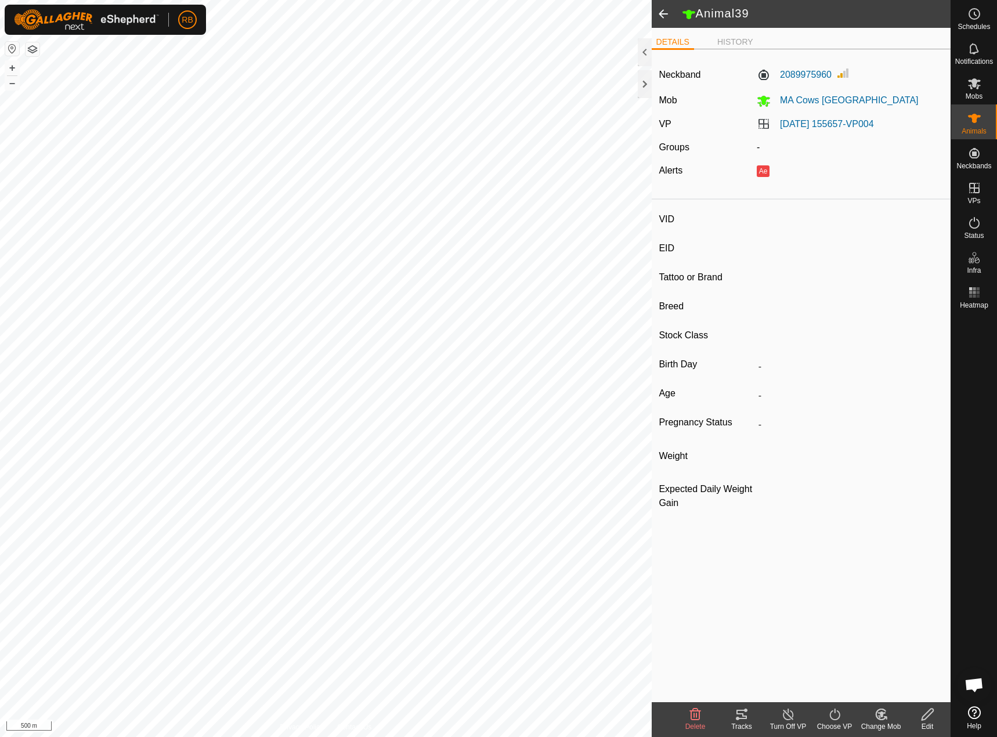
type input "-"
click at [736, 717] on icon at bounding box center [741, 714] width 14 height 14
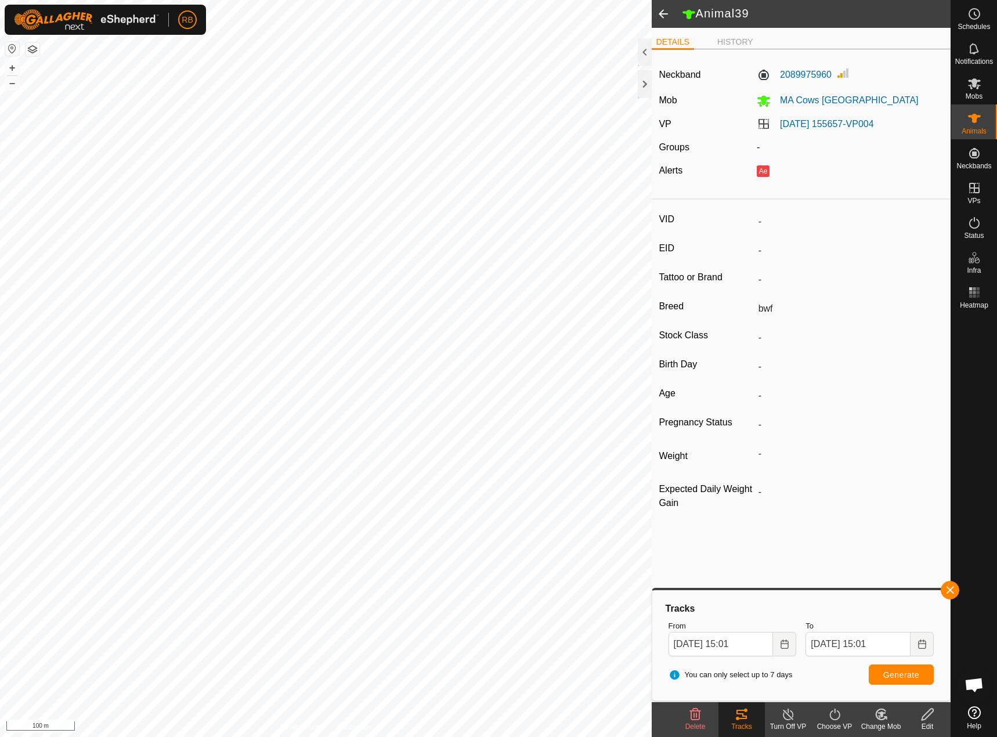
click at [658, 14] on span at bounding box center [662, 14] width 23 height 28
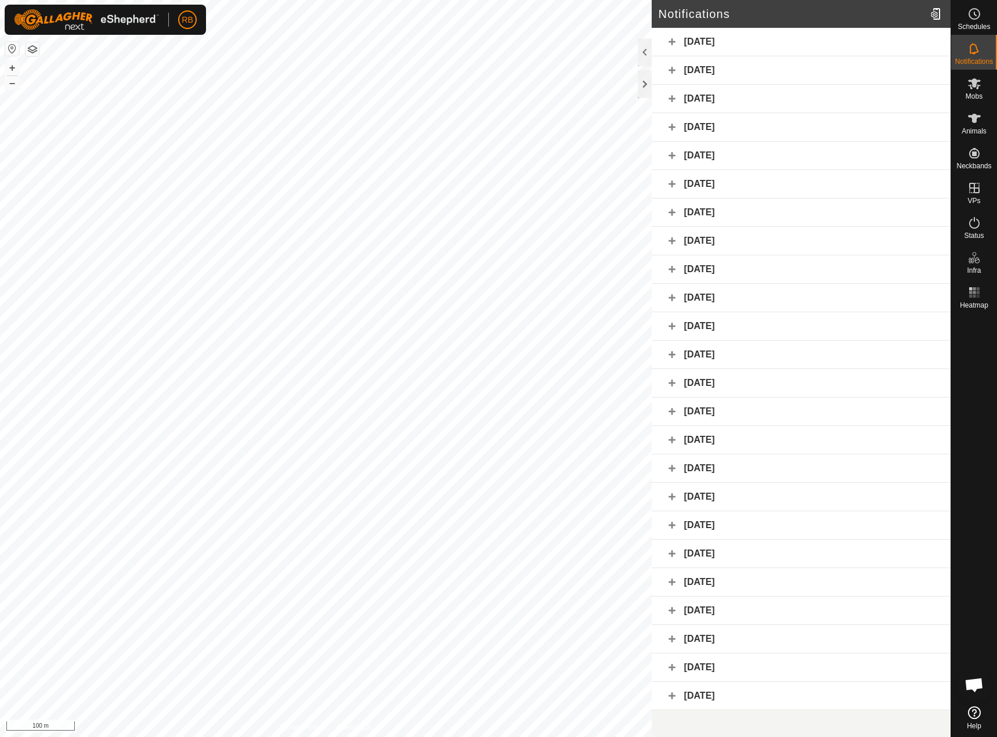
click at [672, 44] on div "[DATE]" at bounding box center [800, 42] width 299 height 28
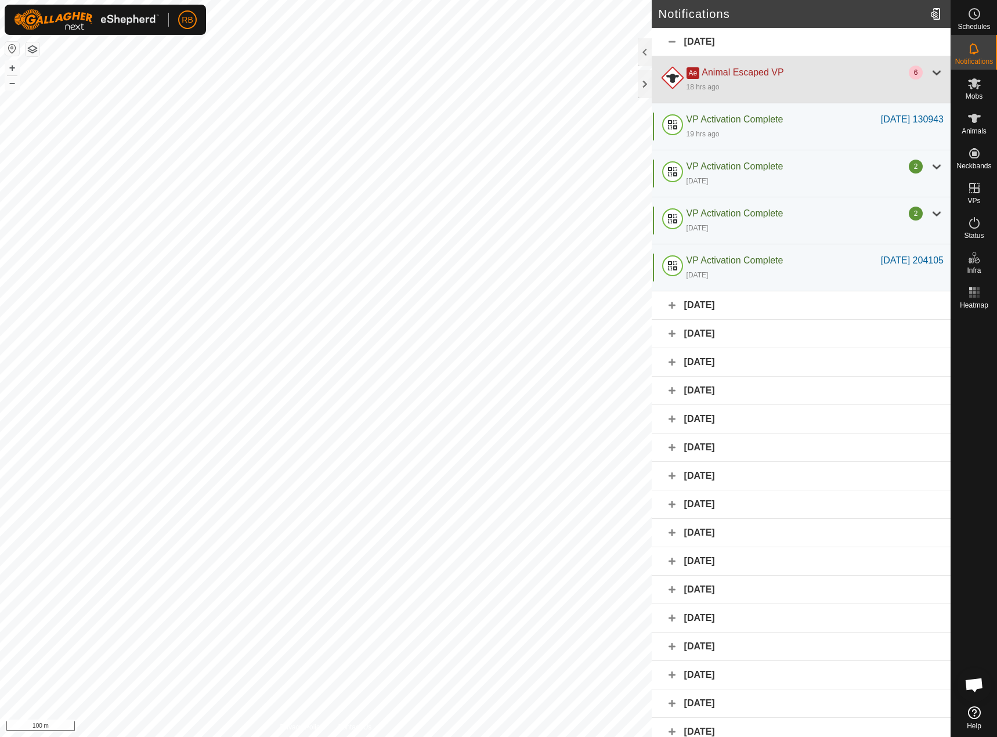
click at [694, 69] on span "Ae" at bounding box center [692, 73] width 13 height 12
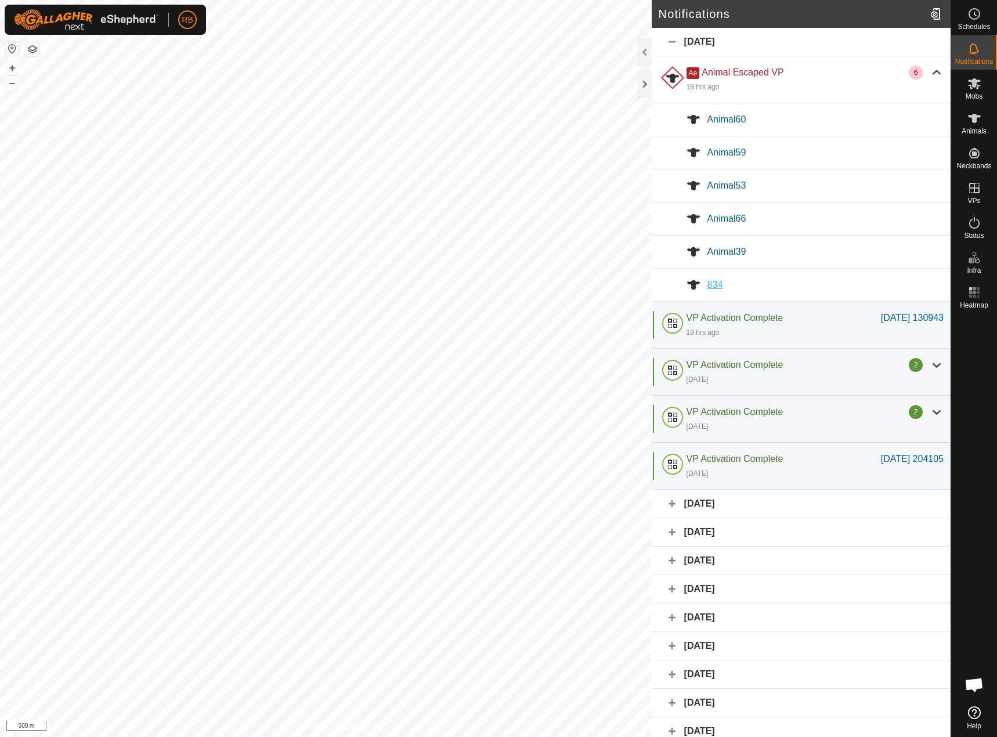
click at [709, 284] on span "834" at bounding box center [715, 285] width 16 height 10
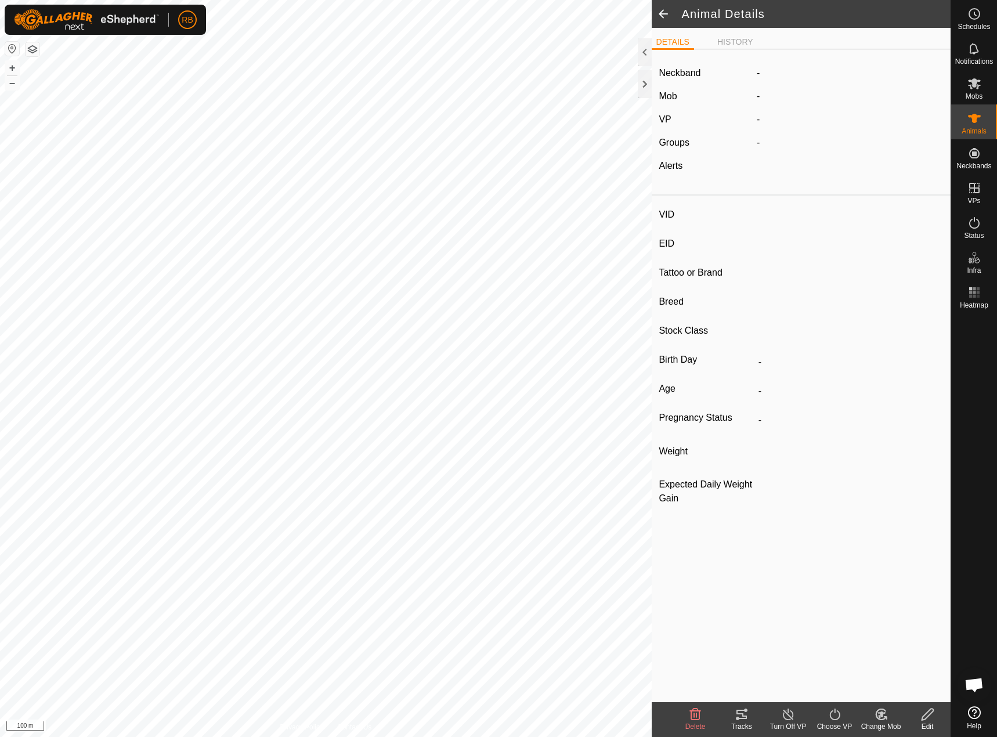
type input "834"
type input "-"
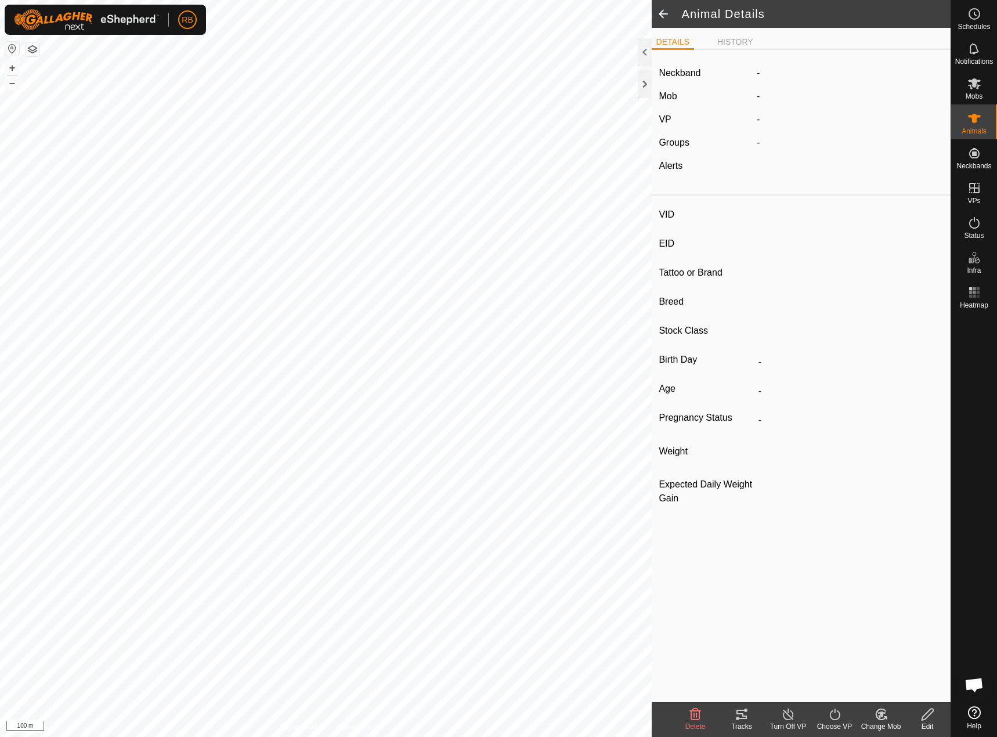
type input "-"
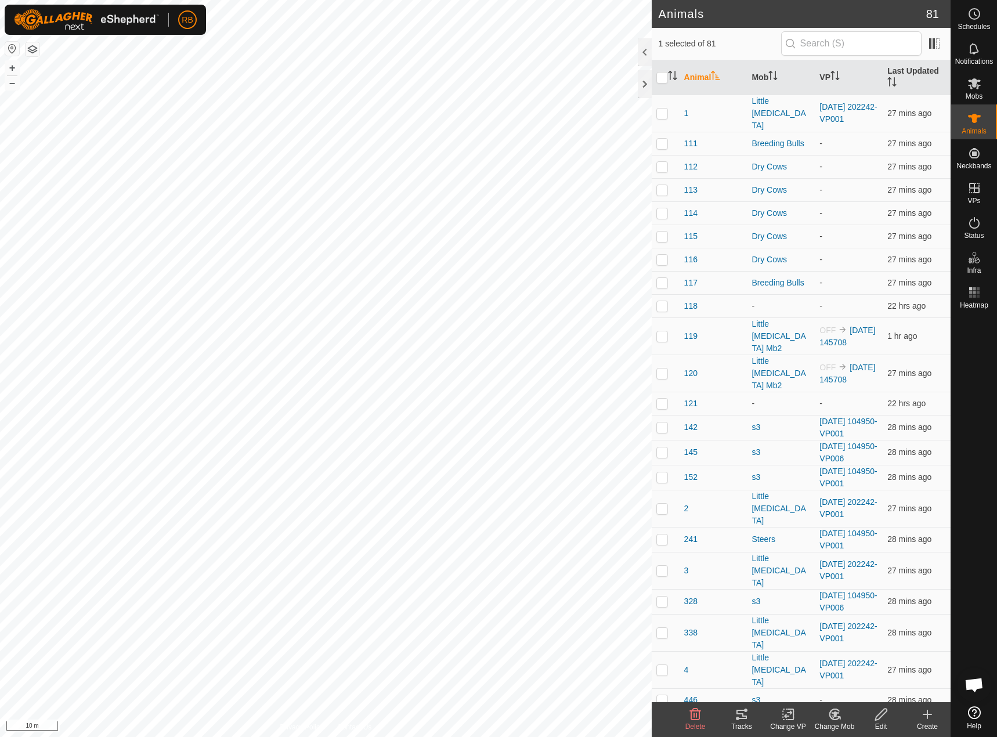
click at [740, 726] on div "Tracks" at bounding box center [741, 726] width 46 height 10
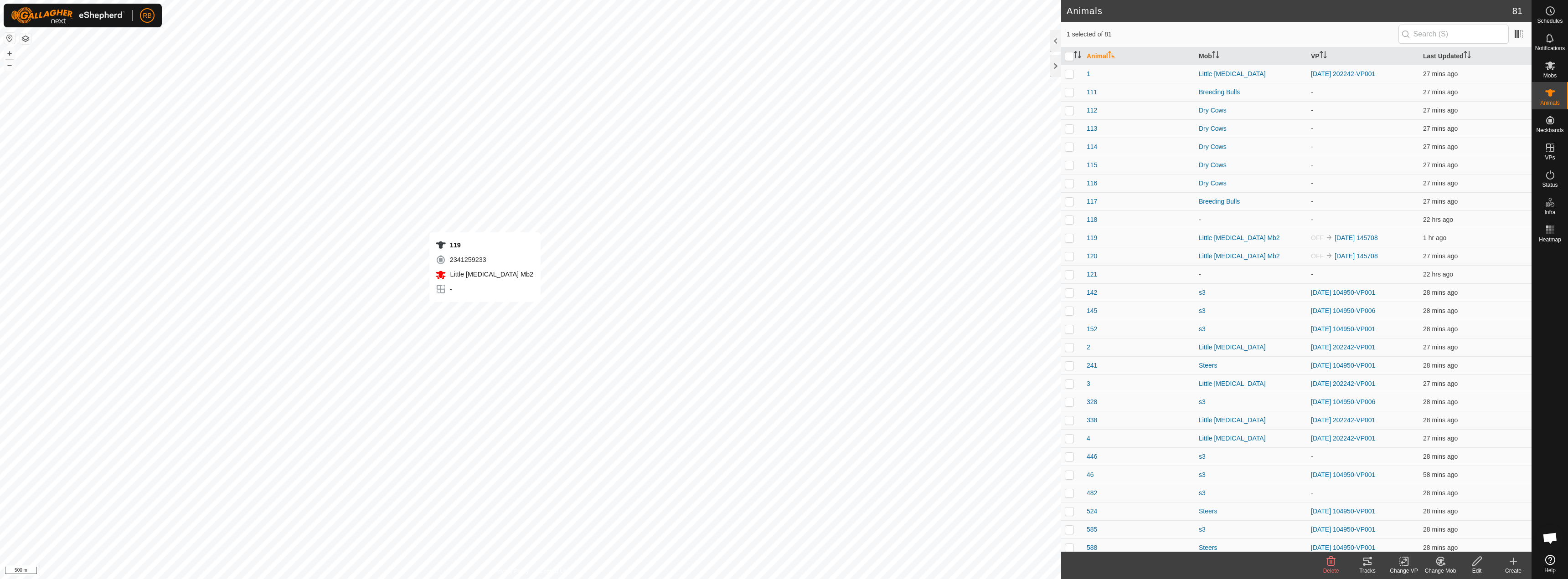
checkbox input "true"
checkbox input "false"
click at [1090, 478] on span "46" at bounding box center [1090, 475] width 7 height 9
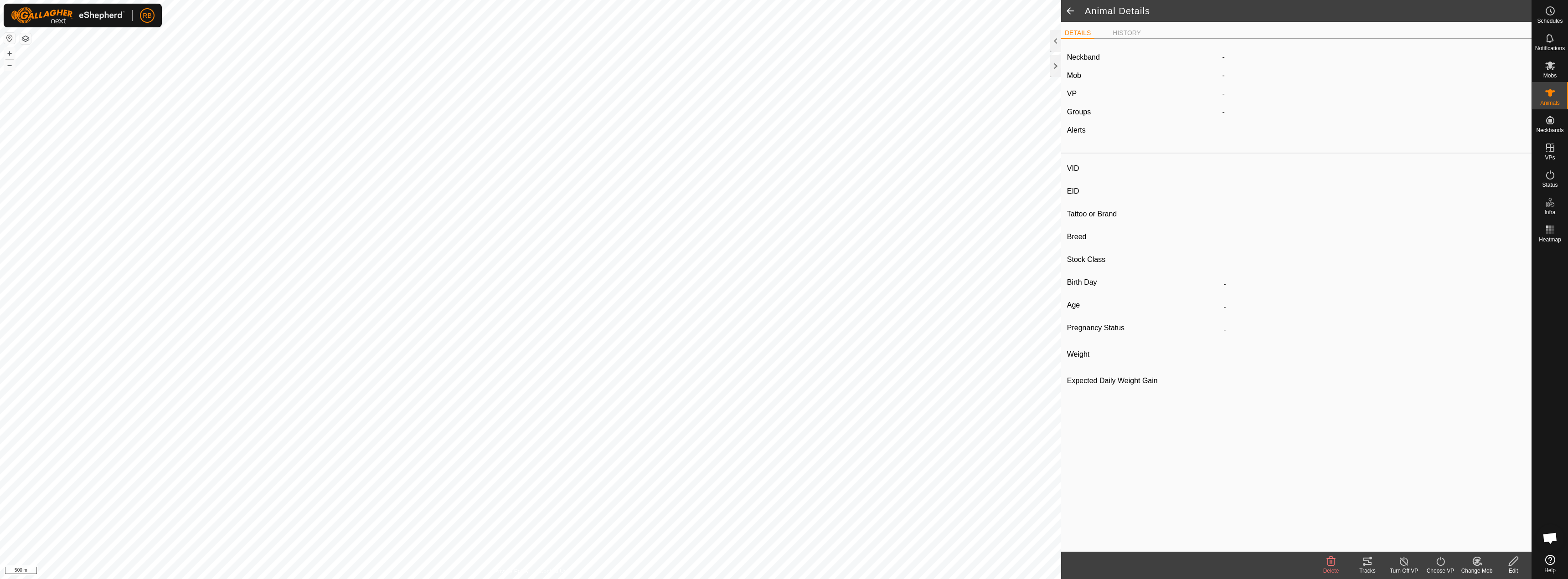
type input "46"
type input "-"
type input "red tag"
type input "BWF"
type input "-"
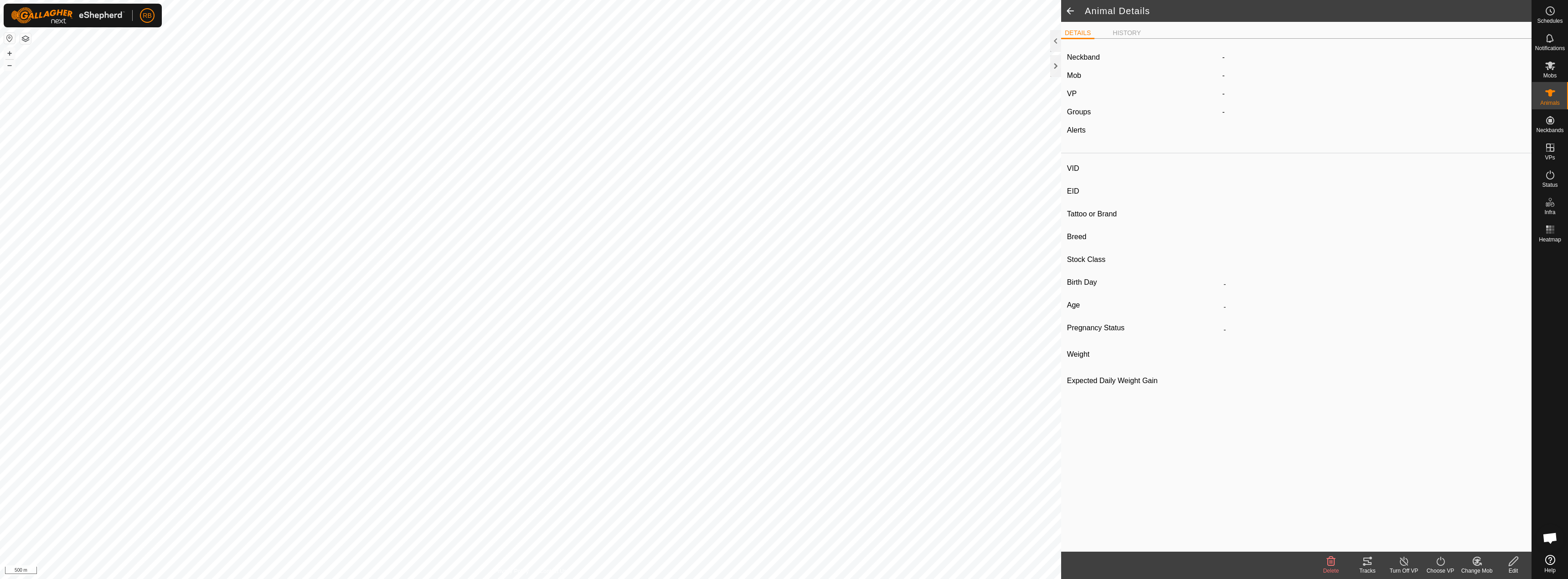
type input "350 kg"
type input "-"
type input "111"
type input "-"
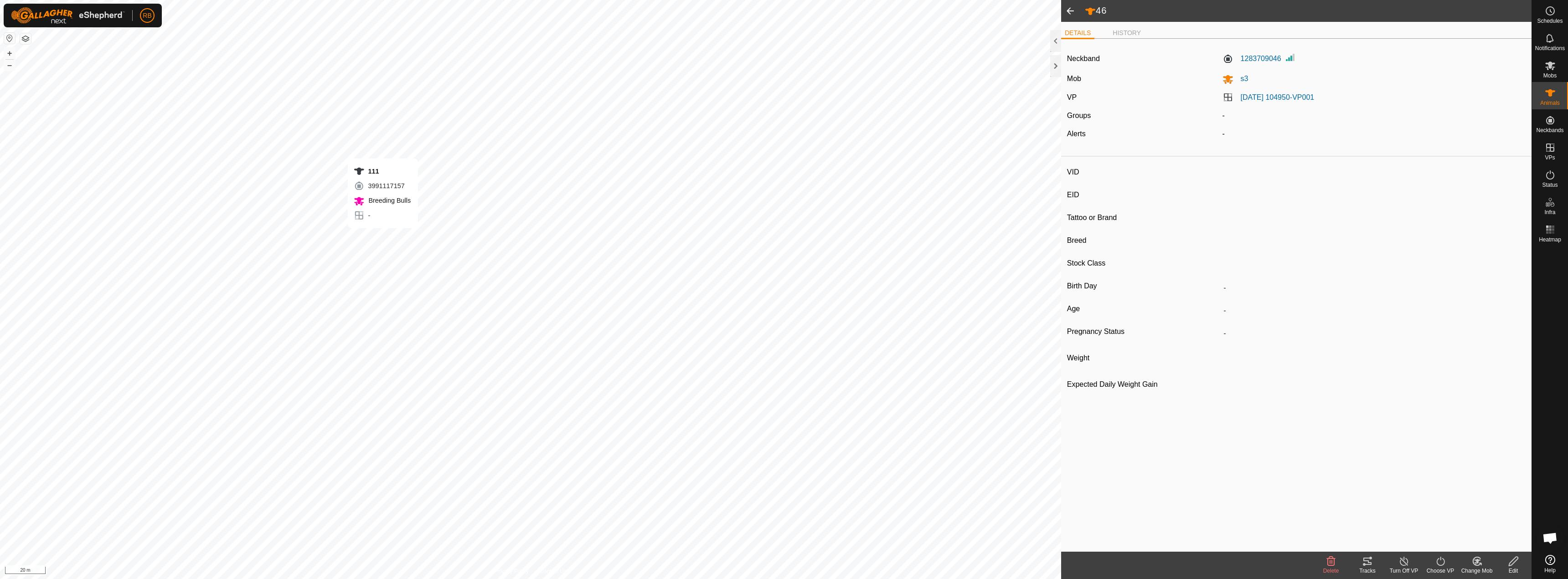
type input "Here BULL"
type input "Breeding Bull"
type input "0 kg"
type input "-"
drag, startPoint x: 1544, startPoint y: 139, endPoint x: 1553, endPoint y: 151, distance: 15.0
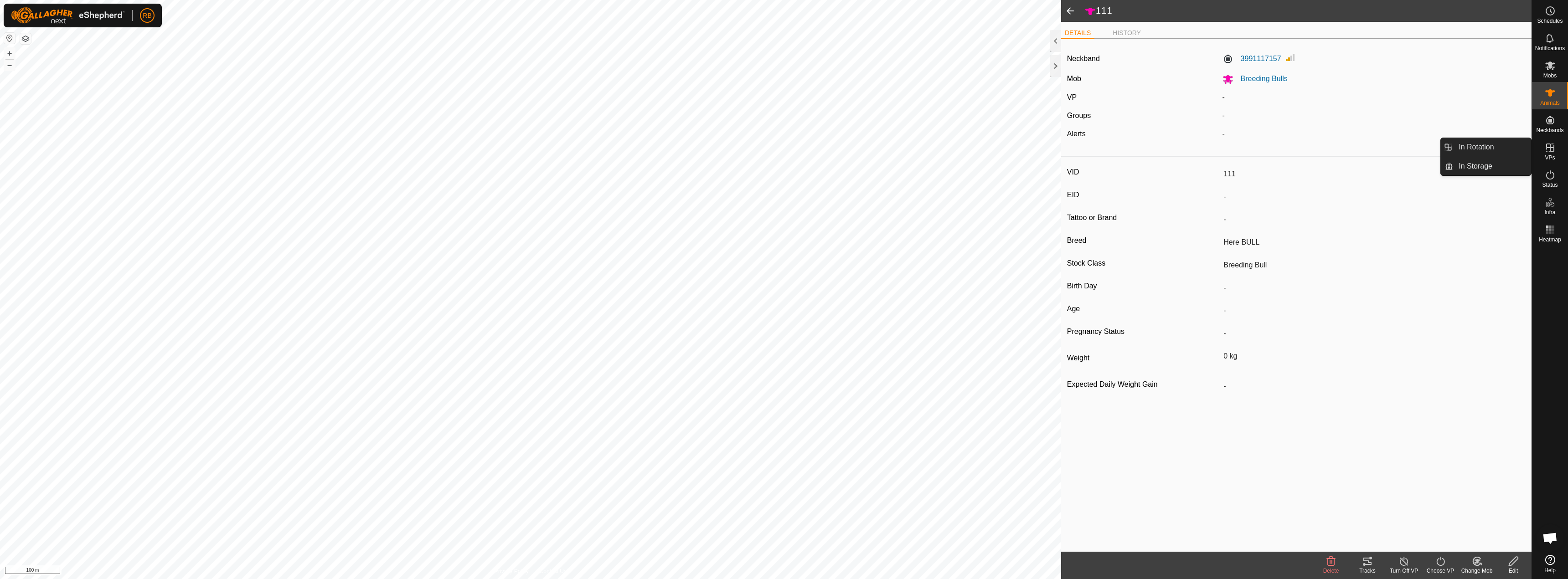
click at [1553, 151] on icon at bounding box center [1551, 148] width 8 height 8
click at [1489, 152] on link "In Rotation" at bounding box center [1492, 147] width 78 height 18
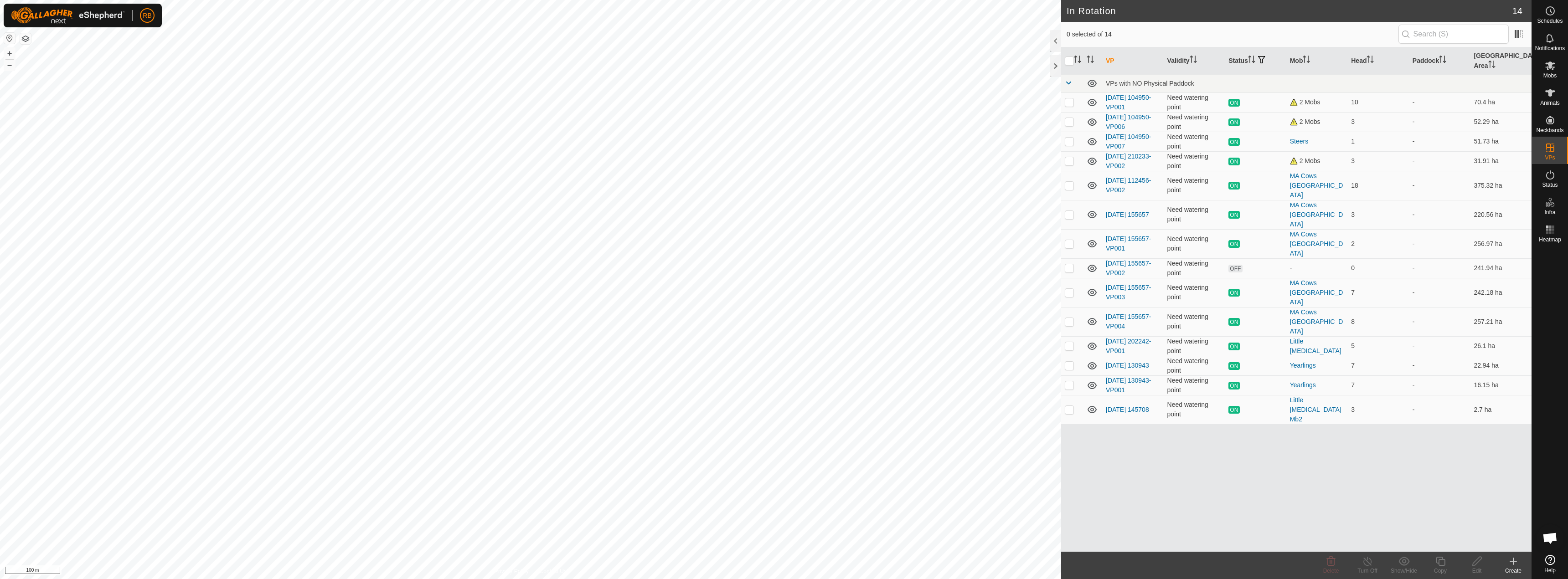
click at [1515, 567] on div "Create" at bounding box center [1514, 571] width 36 height 8
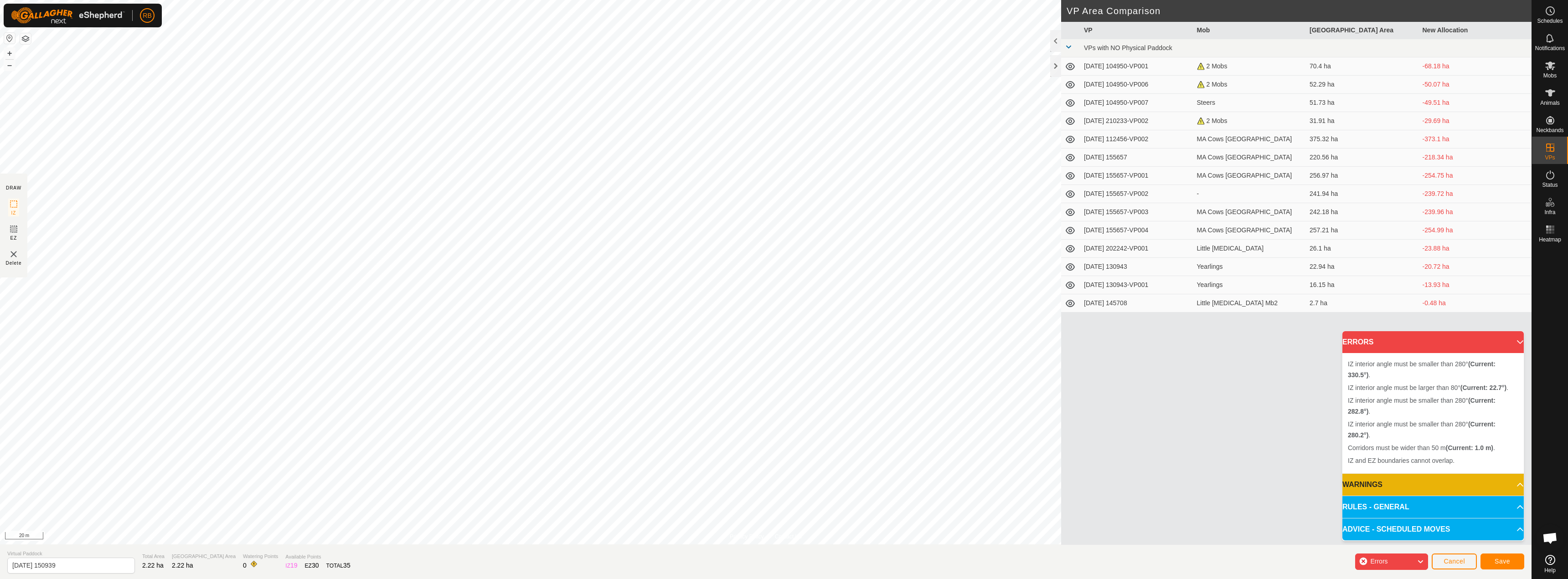
click at [405, 0] on html "RB Schedules Notifications Mobs Animals Neckbands VPs Status Infra Heatmap Help…" at bounding box center [784, 289] width 1568 height 579
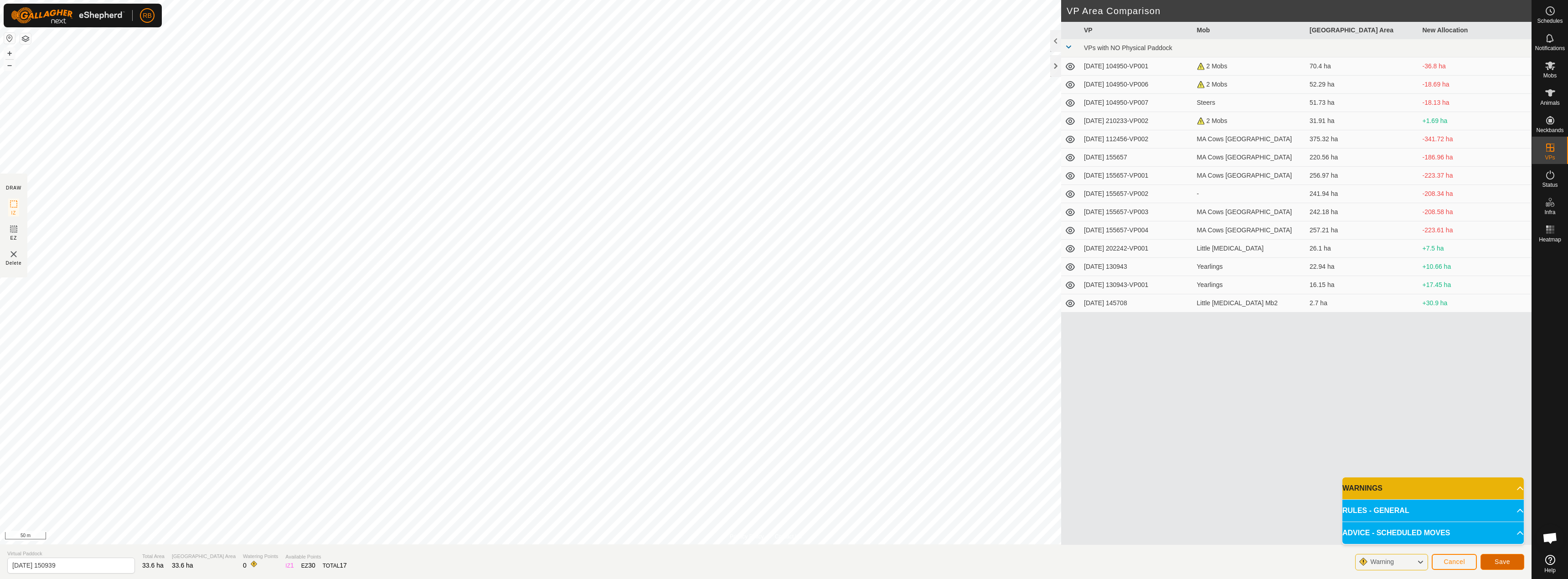
click at [1511, 563] on button "Save" at bounding box center [1503, 562] width 44 height 16
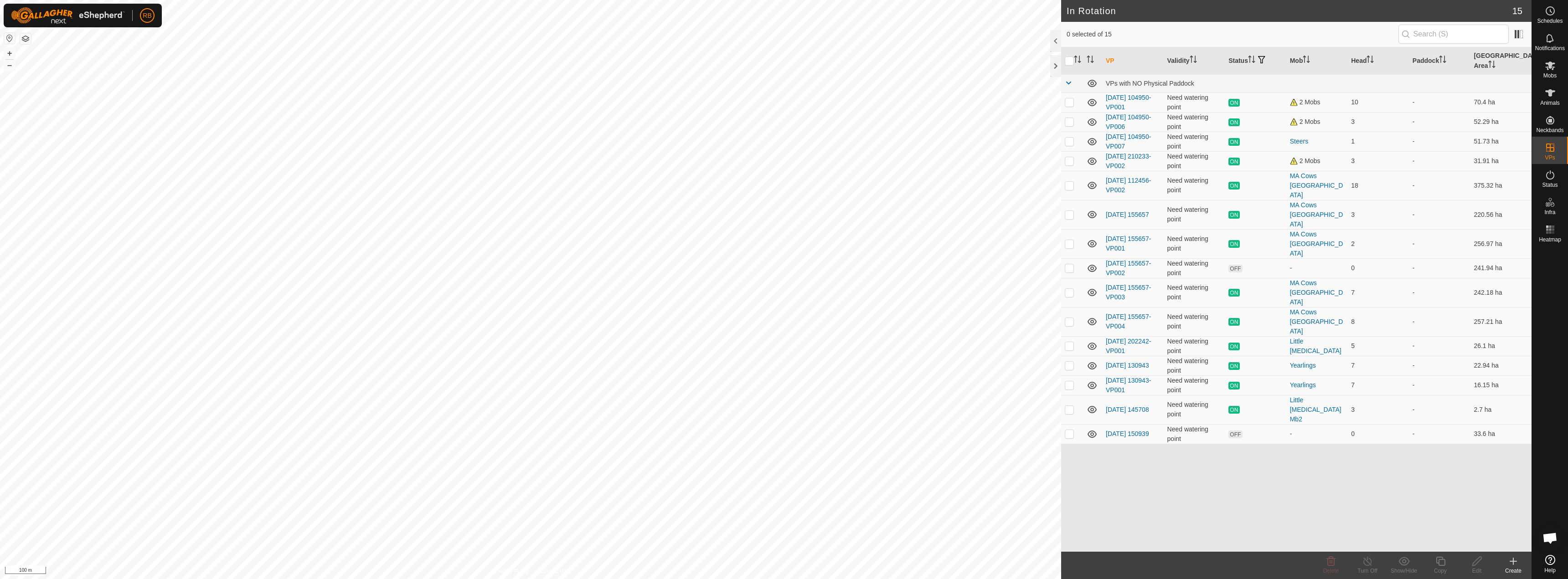
checkbox input "true"
click at [1438, 562] on icon at bounding box center [1441, 562] width 12 height 11
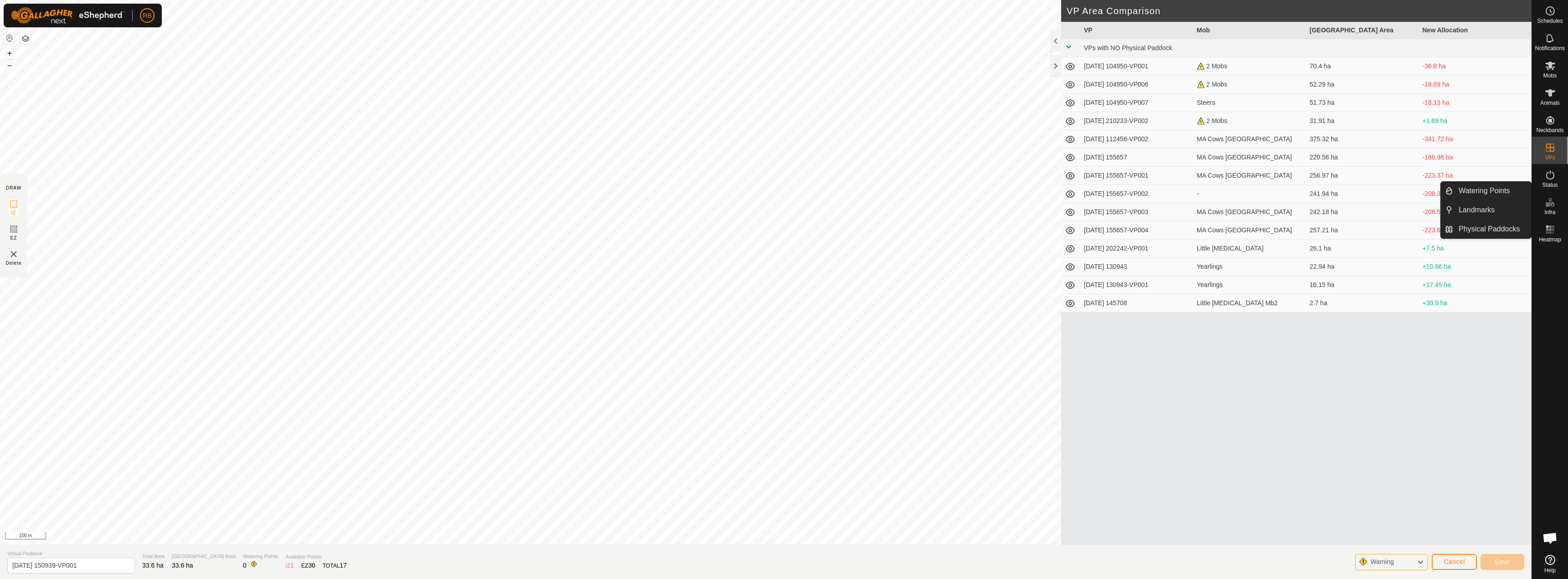
click at [1551, 565] on icon at bounding box center [1550, 560] width 10 height 10
click at [1465, 567] on button "Cancel" at bounding box center [1454, 562] width 45 height 16
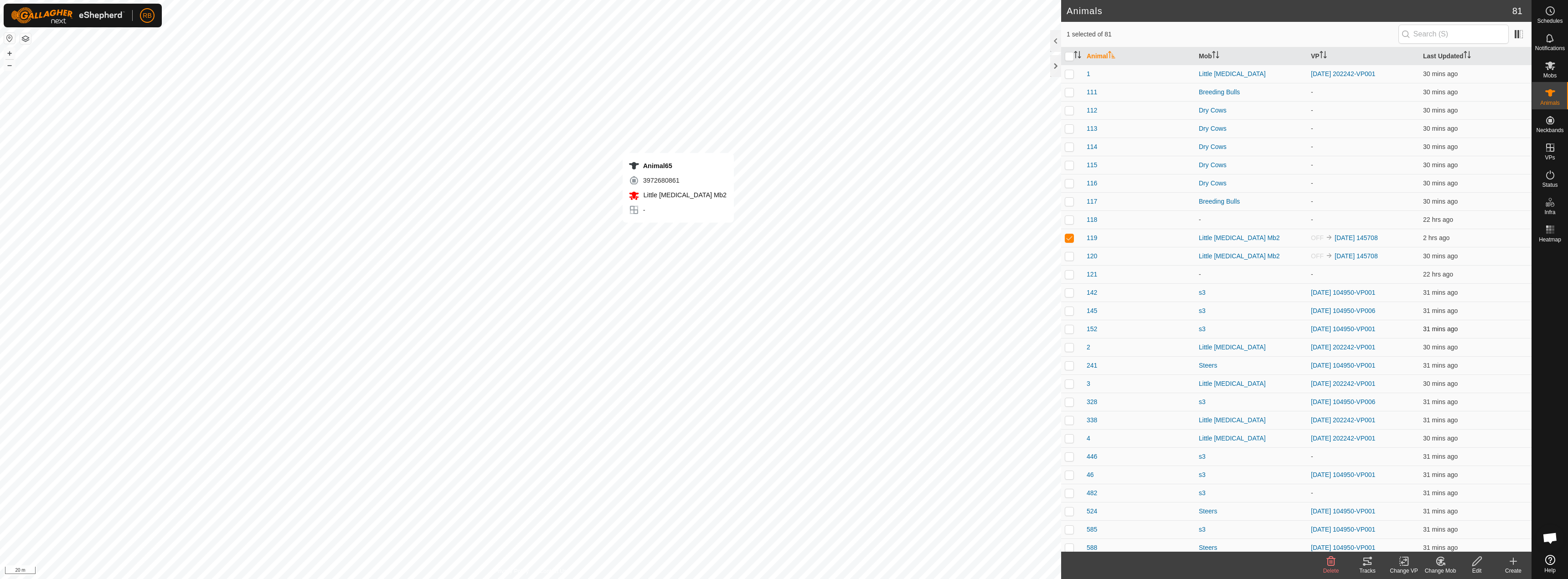
checkbox input "false"
checkbox input "true"
checkbox input "false"
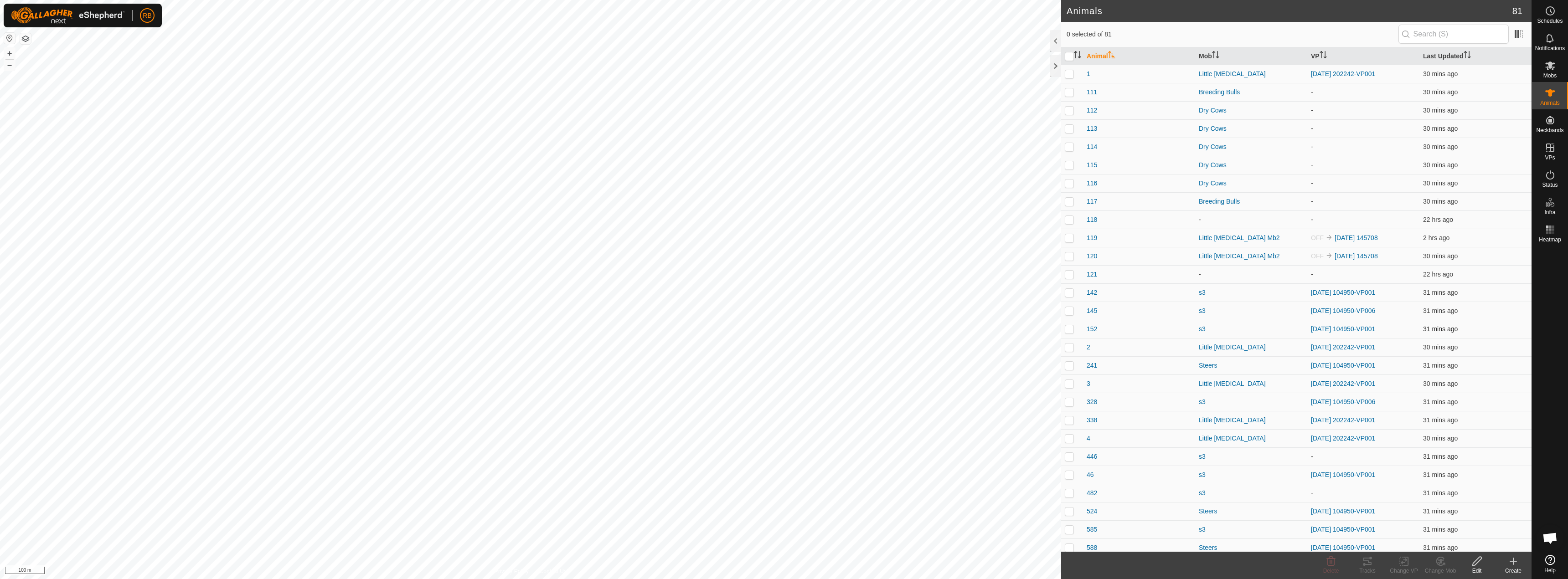
checkbox input "true"
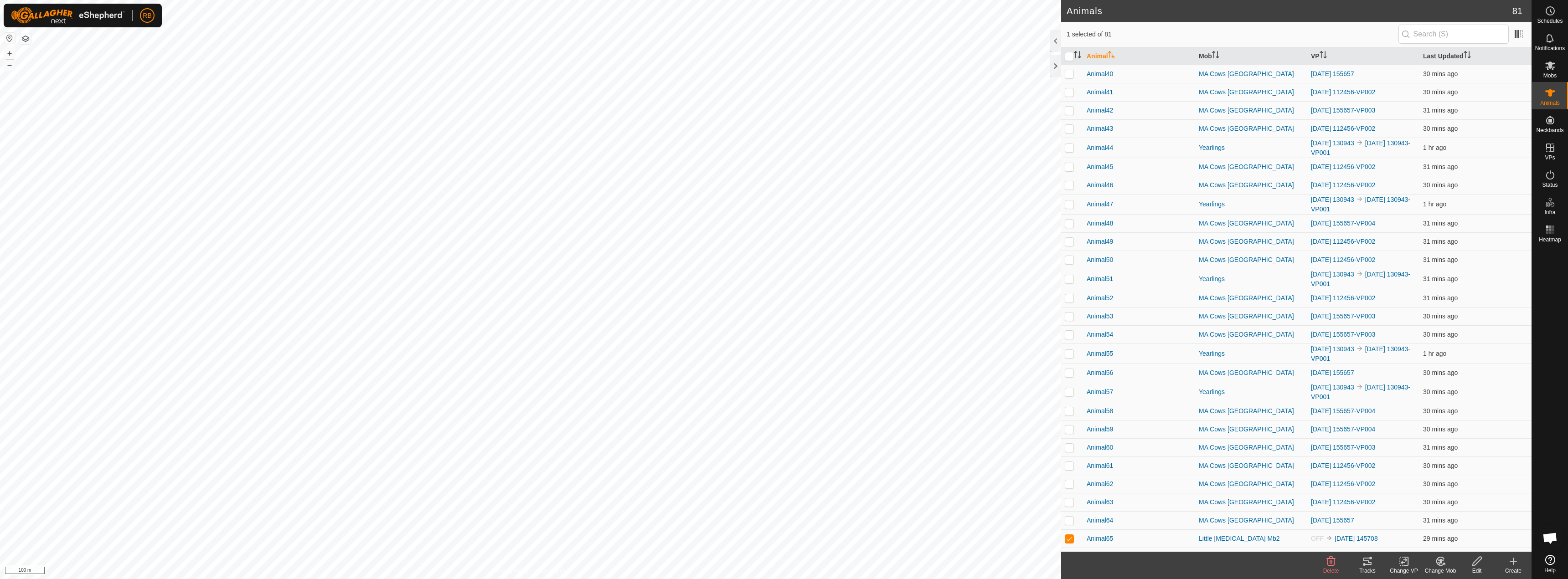
scroll to position [1002, 0]
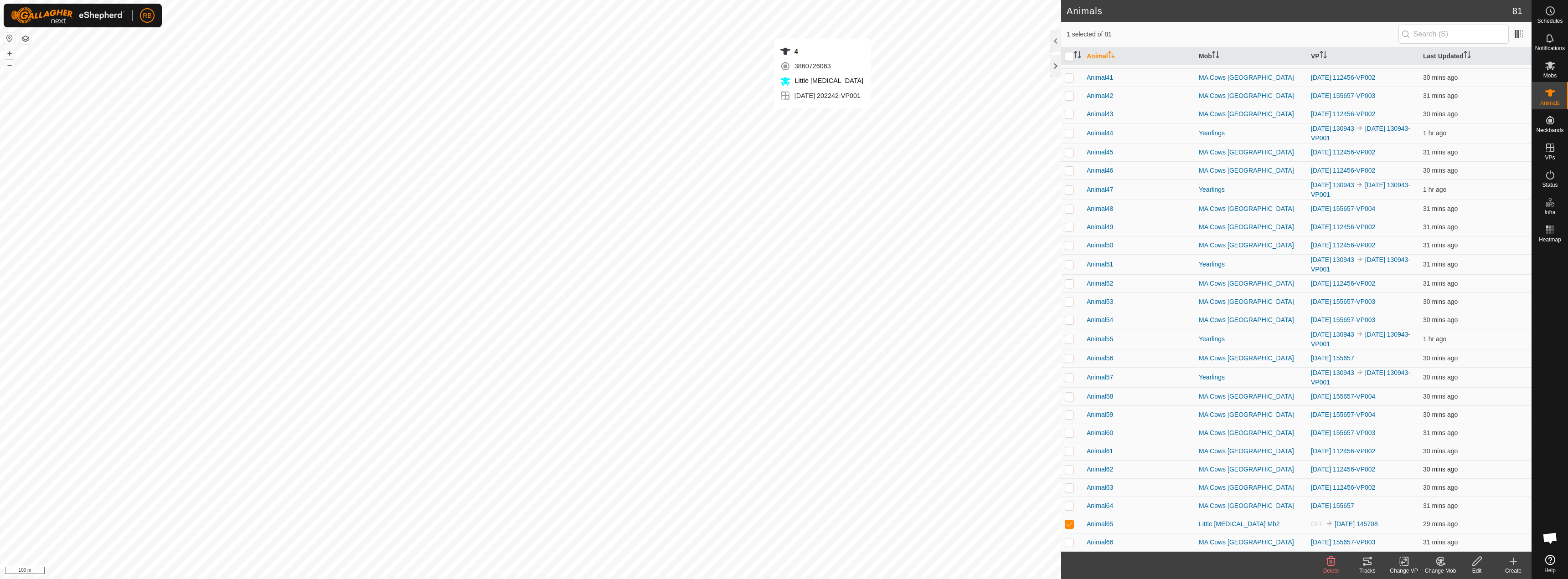
checkbox input "true"
checkbox input "false"
checkbox input "true"
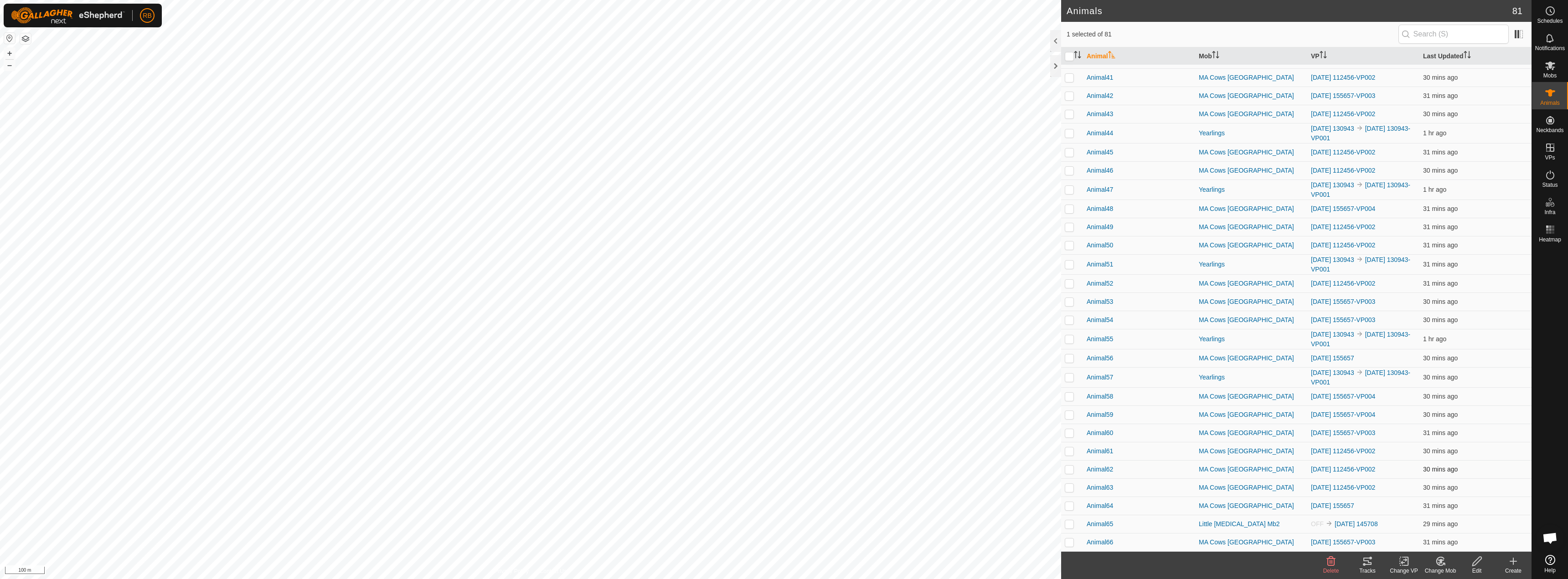
checkbox input "true"
click at [1368, 563] on icon at bounding box center [1368, 561] width 8 height 7
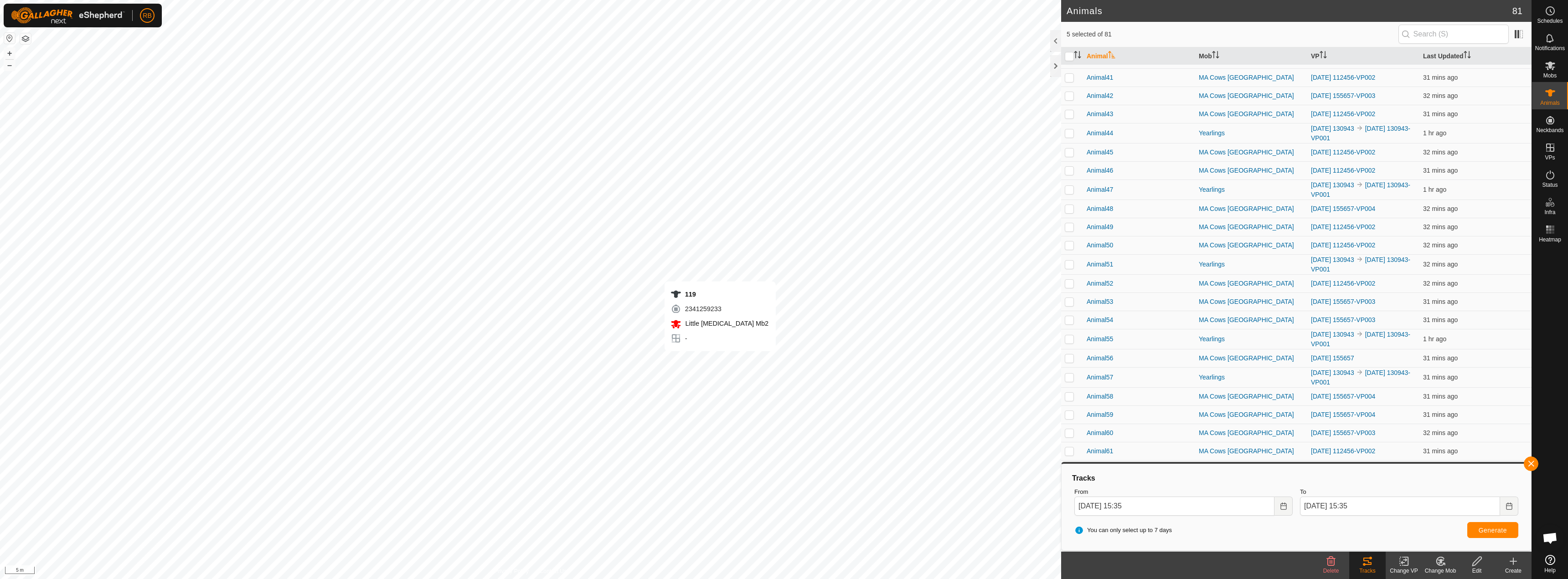
checkbox input "false"
checkbox input "true"
checkbox input "false"
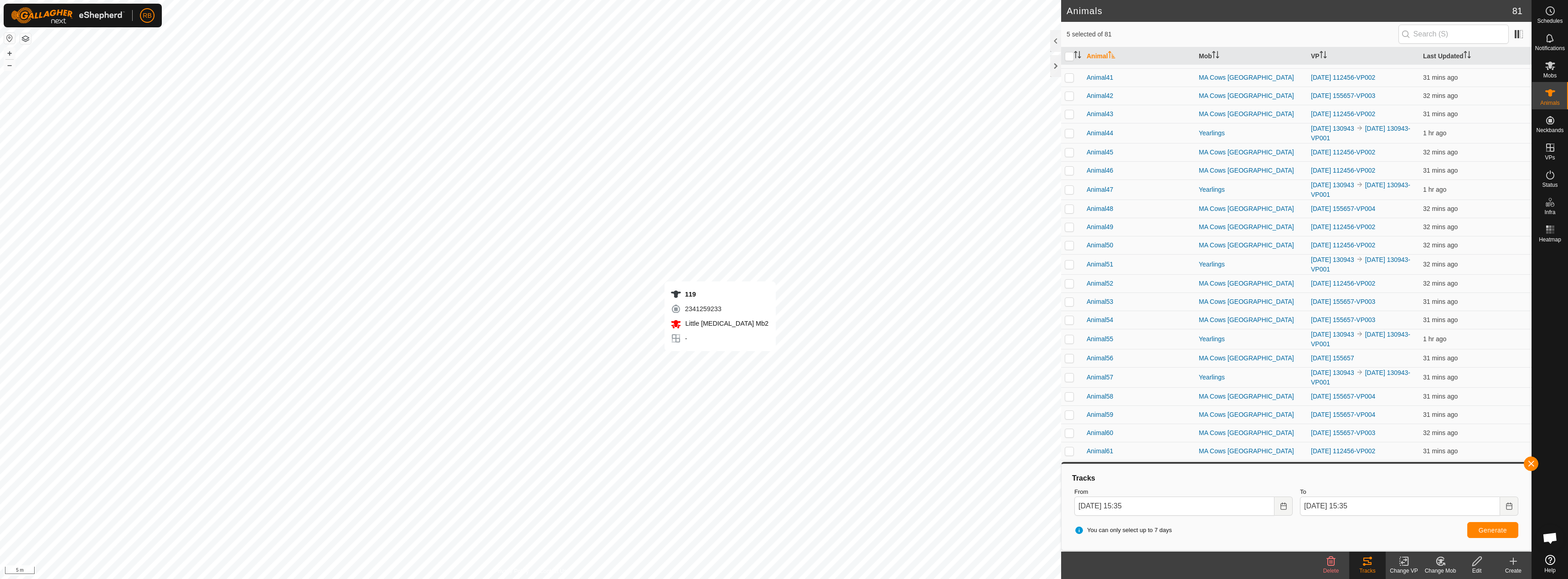
checkbox input "false"
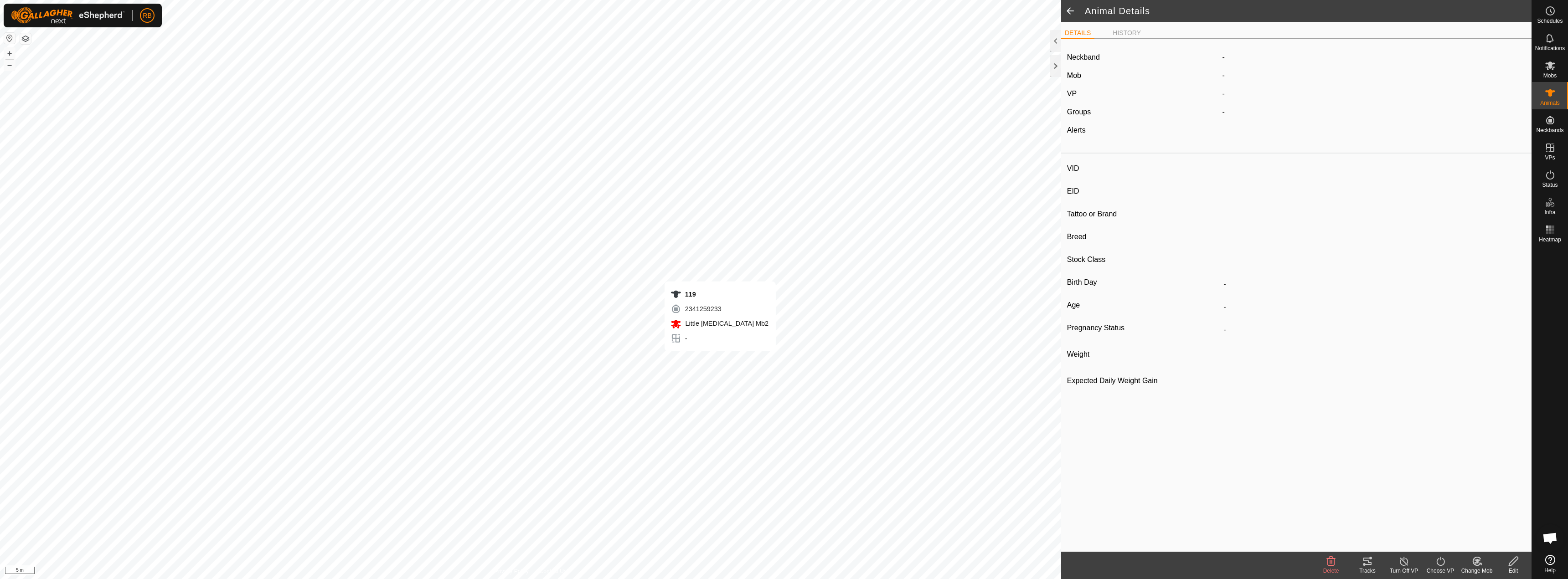
type input "119"
type input "-"
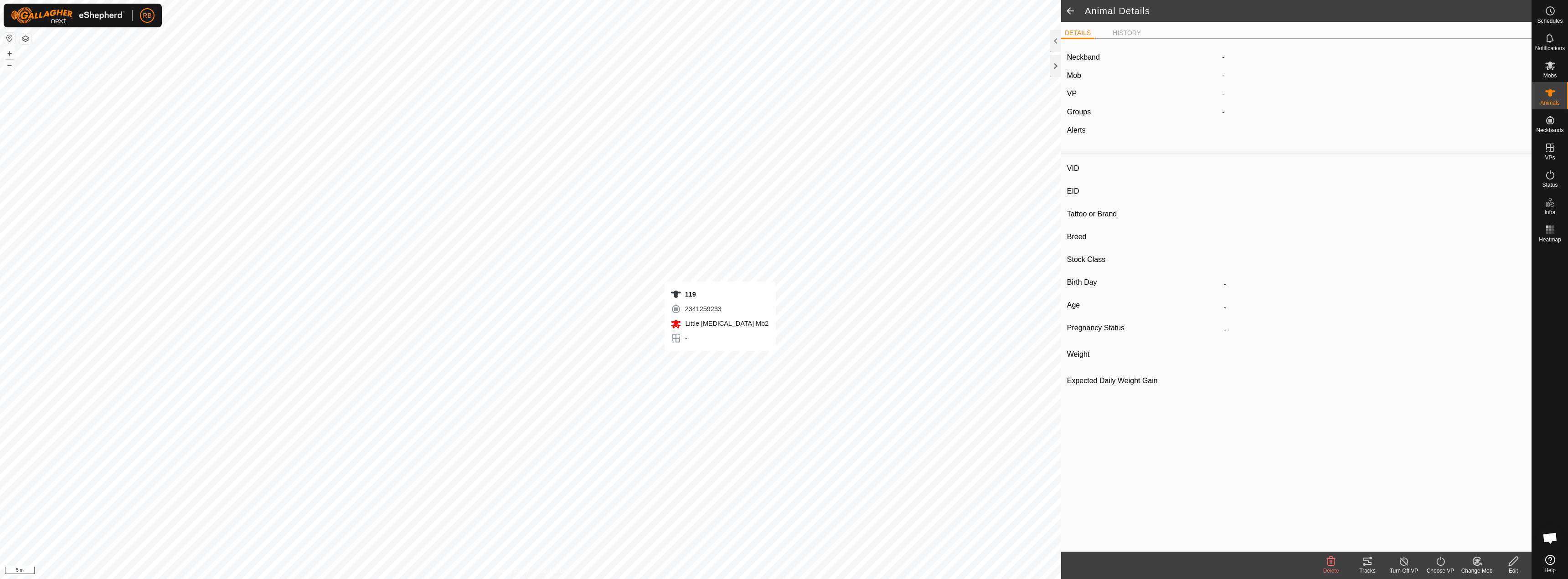
type input "0 kg"
type input "-"
click at [1258, 57] on label "2341259233" at bounding box center [1252, 59] width 59 height 11
